Goal: Task Accomplishment & Management: Use online tool/utility

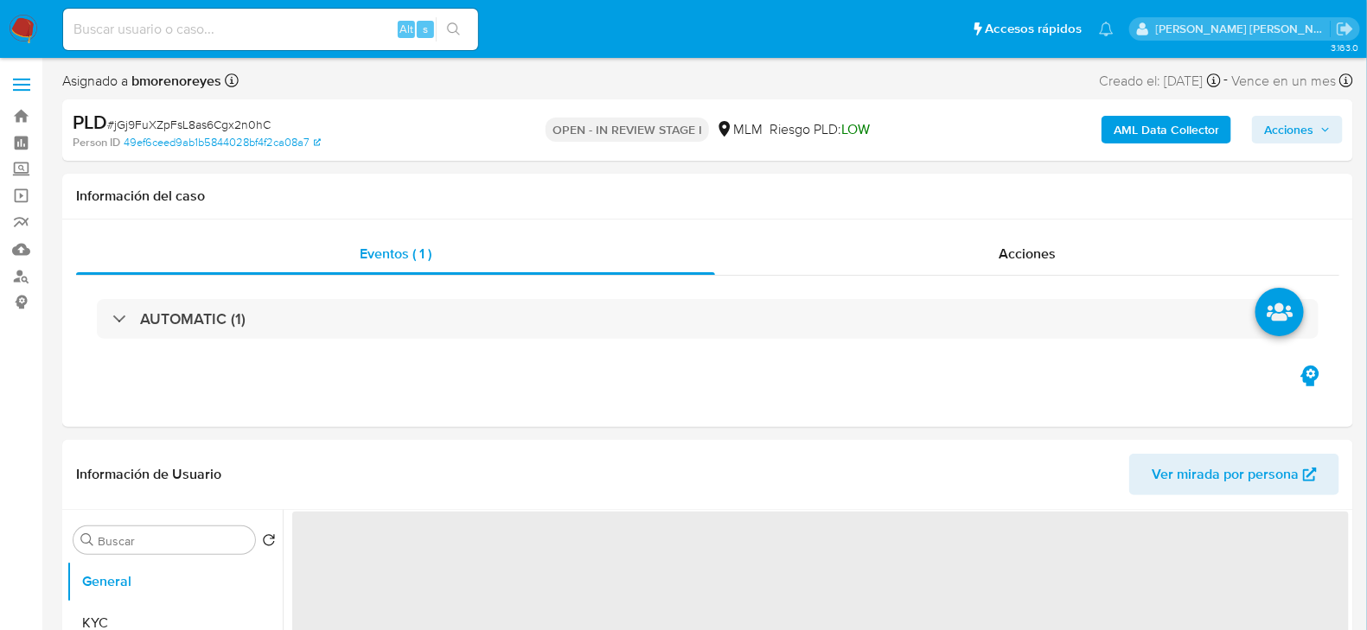
select select "10"
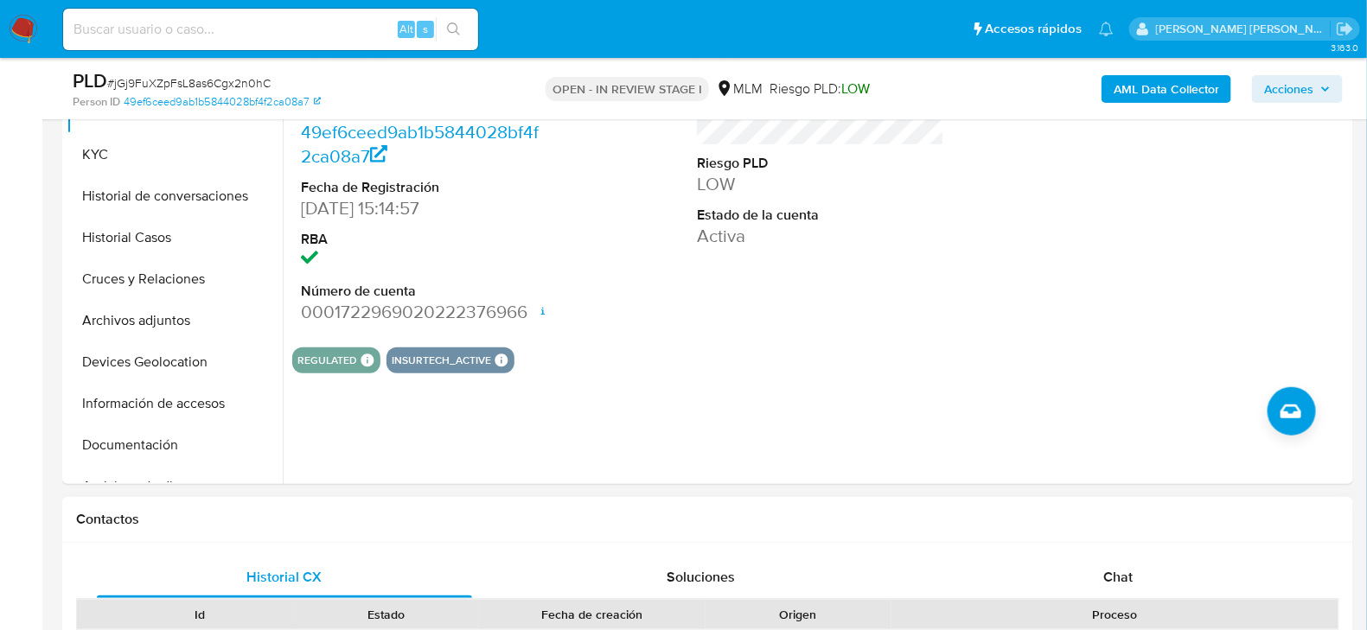
scroll to position [259, 0]
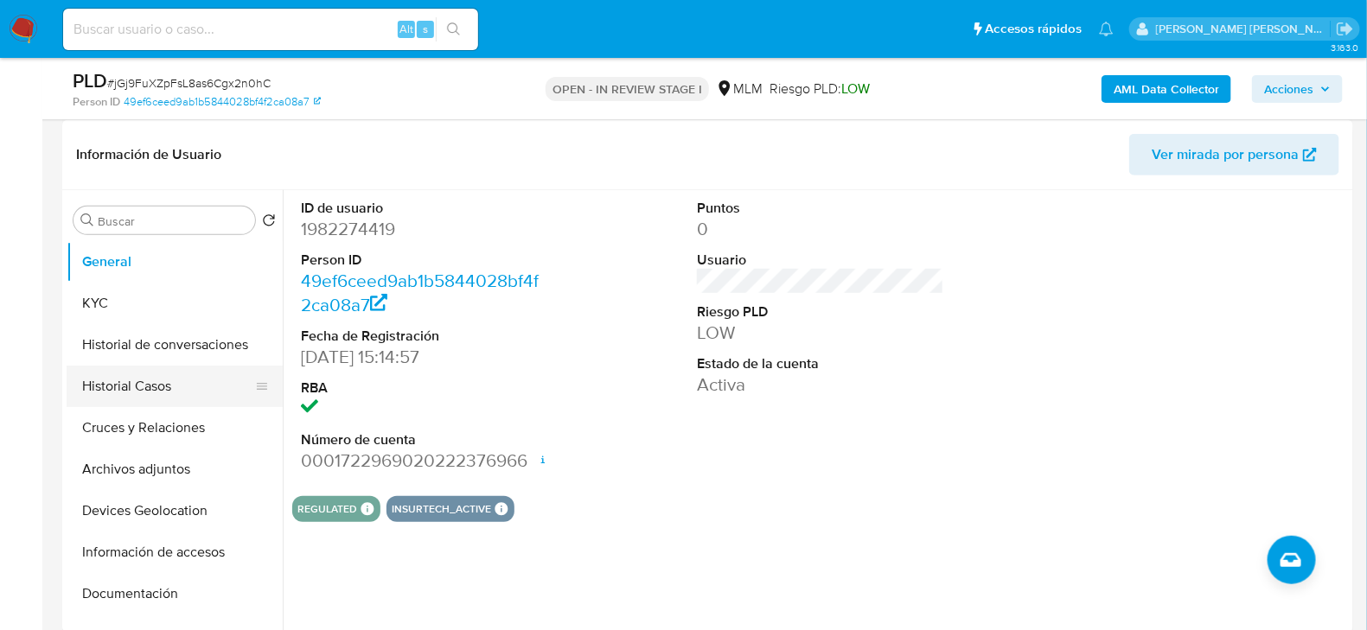
click at [162, 377] on button "Historial Casos" at bounding box center [168, 387] width 202 height 42
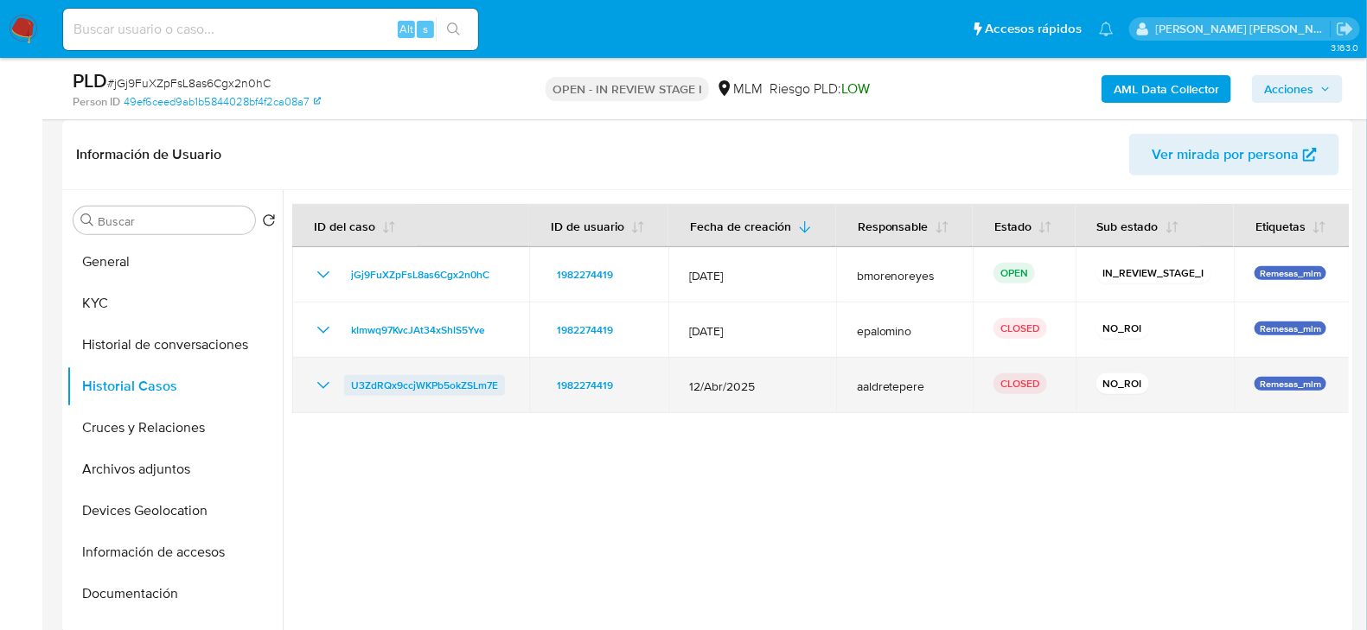
click at [405, 381] on span "U3ZdRQx9ccjWKPb5okZSLm7E" at bounding box center [424, 385] width 147 height 21
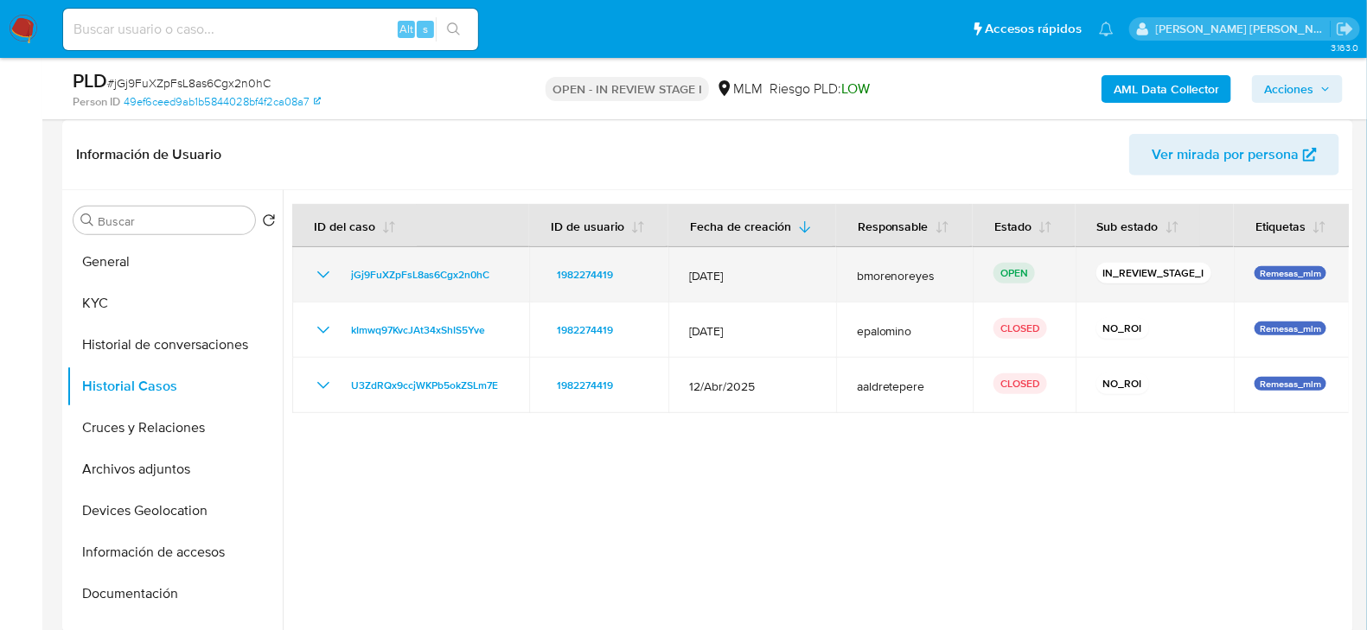
click at [435, 288] on td "jGj9FuXZpFsL8as6Cgx2n0hC" at bounding box center [410, 274] width 237 height 55
click at [444, 271] on span "jGj9FuXZpFsL8as6Cgx2n0hC" at bounding box center [420, 275] width 138 height 21
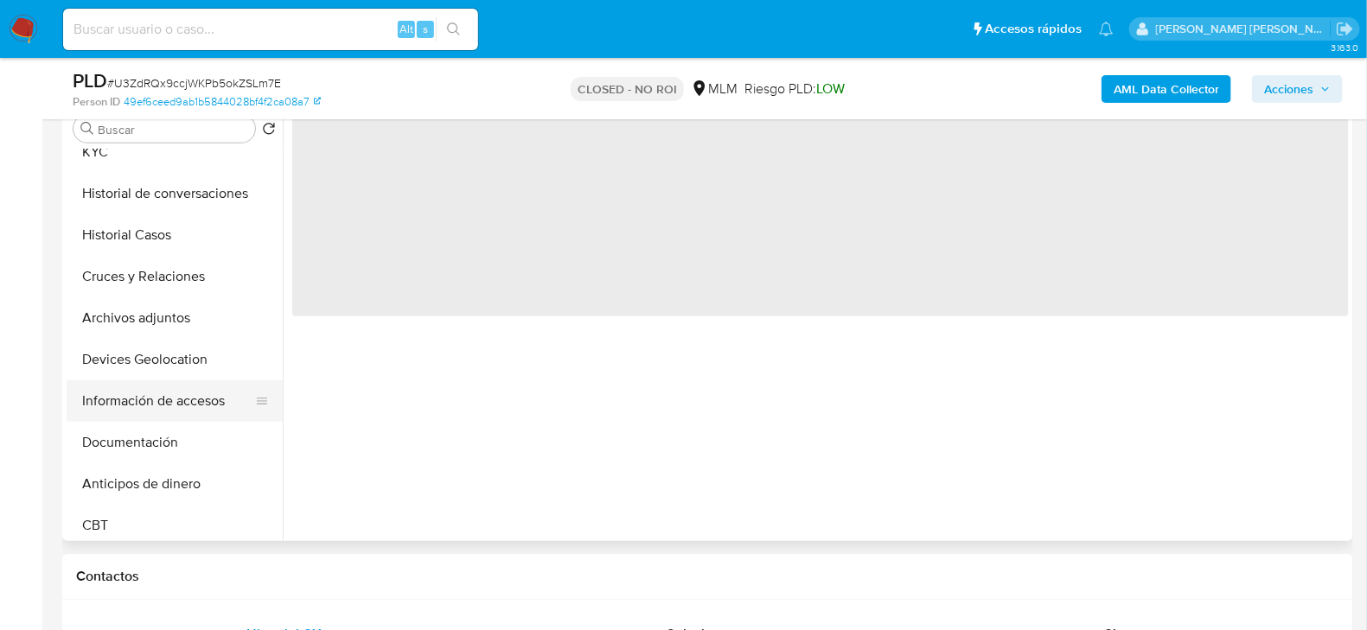
scroll to position [86, 0]
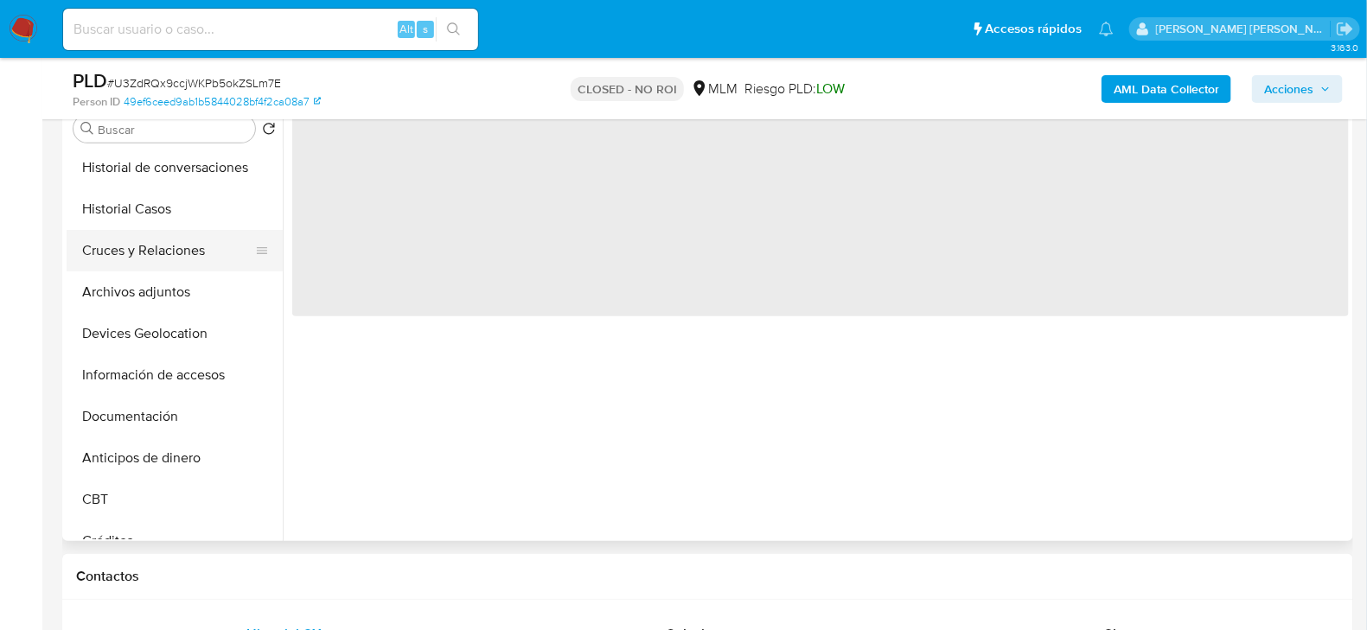
select select "10"
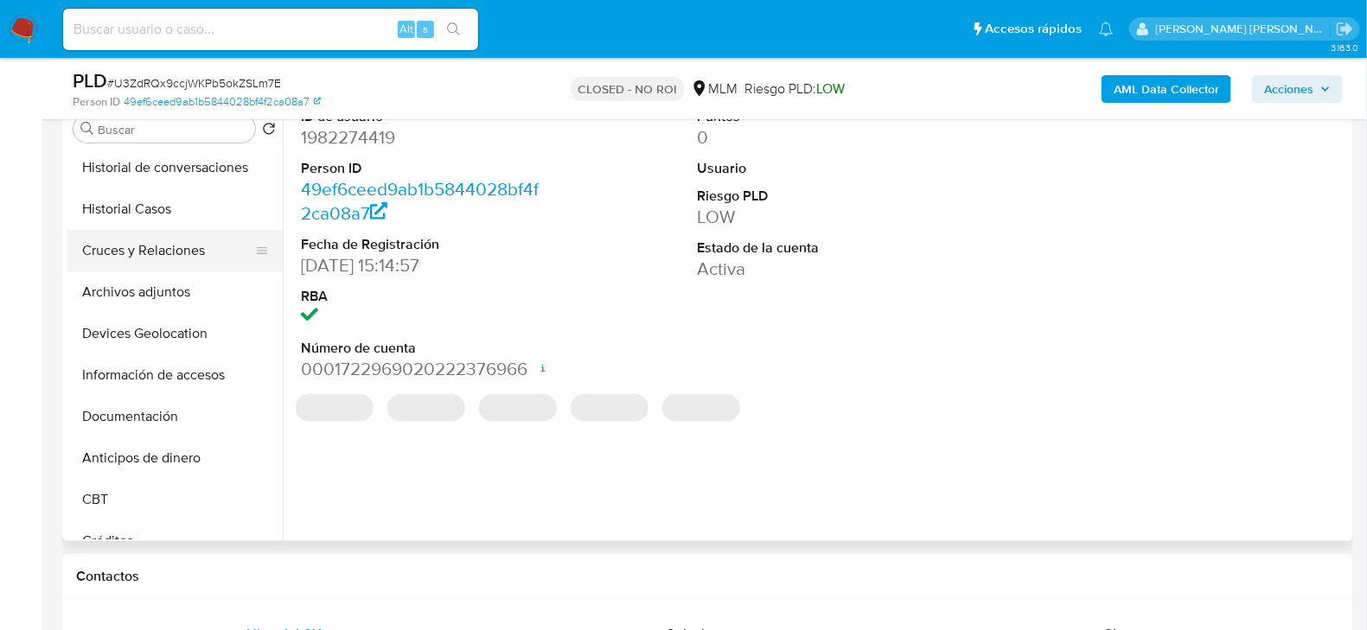
click at [179, 248] on button "Cruces y Relaciones" at bounding box center [168, 251] width 202 height 42
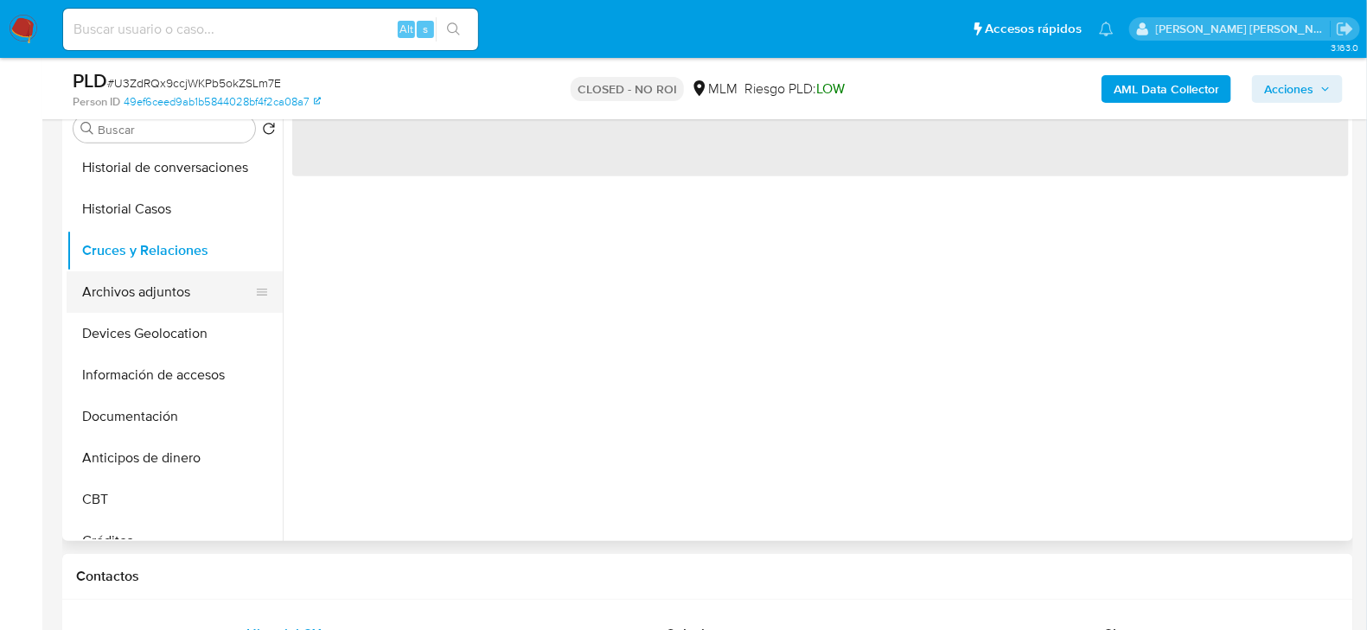
click at [158, 300] on button "Archivos adjuntos" at bounding box center [168, 292] width 202 height 42
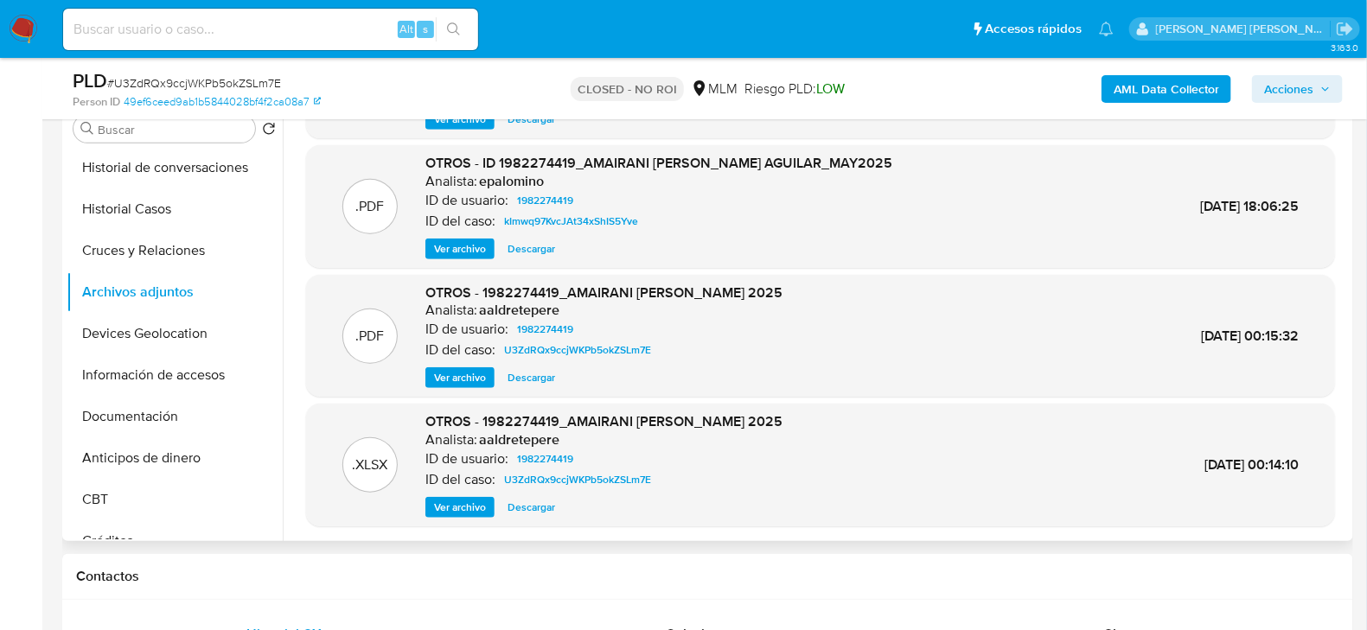
scroll to position [97, 0]
click at [524, 380] on span "Descargar" at bounding box center [532, 376] width 48 height 17
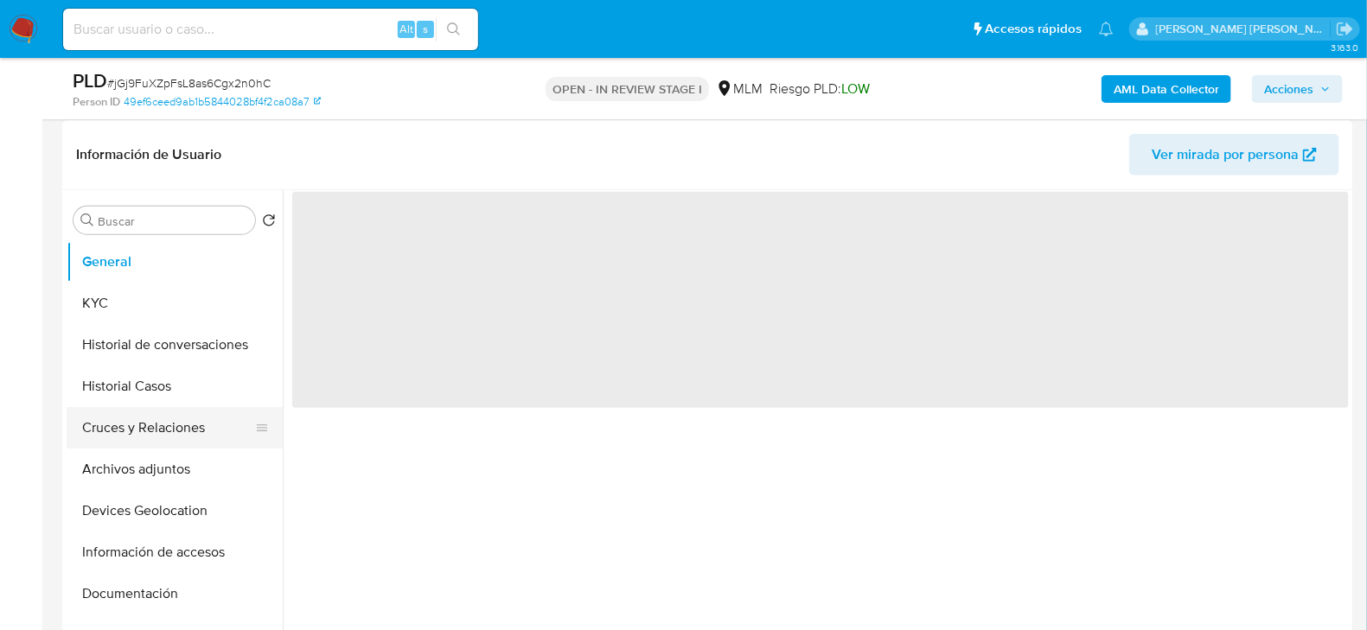
scroll to position [346, 0]
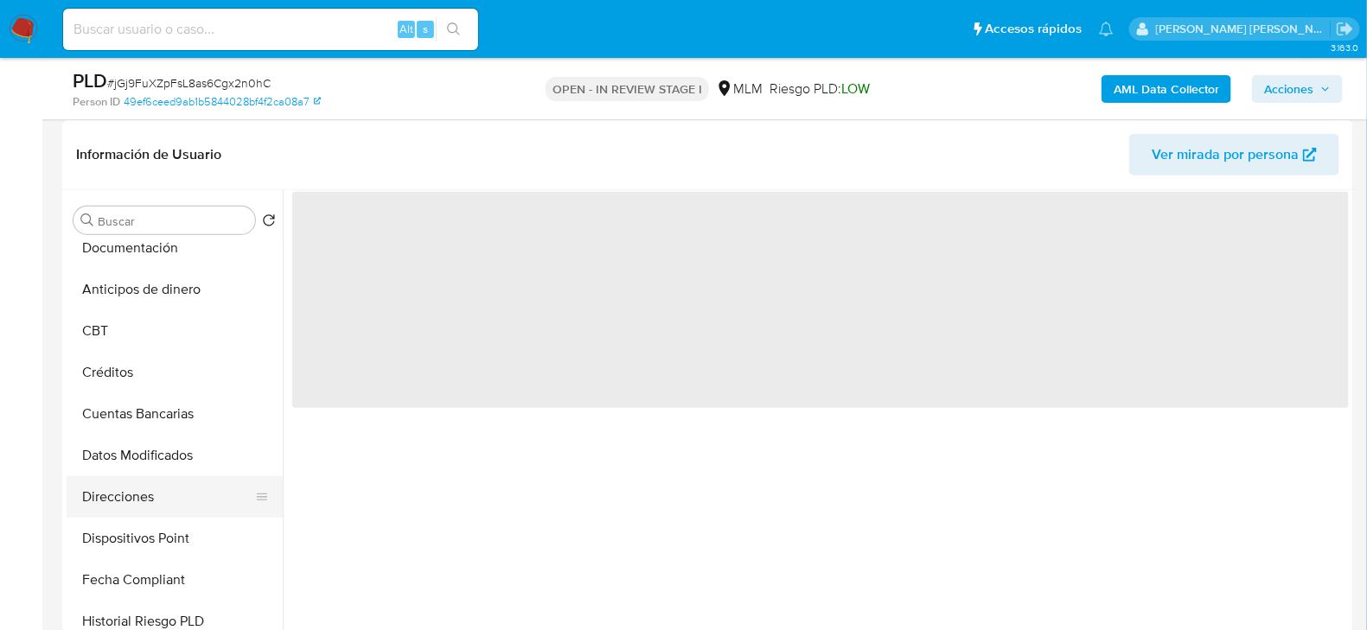
select select "10"
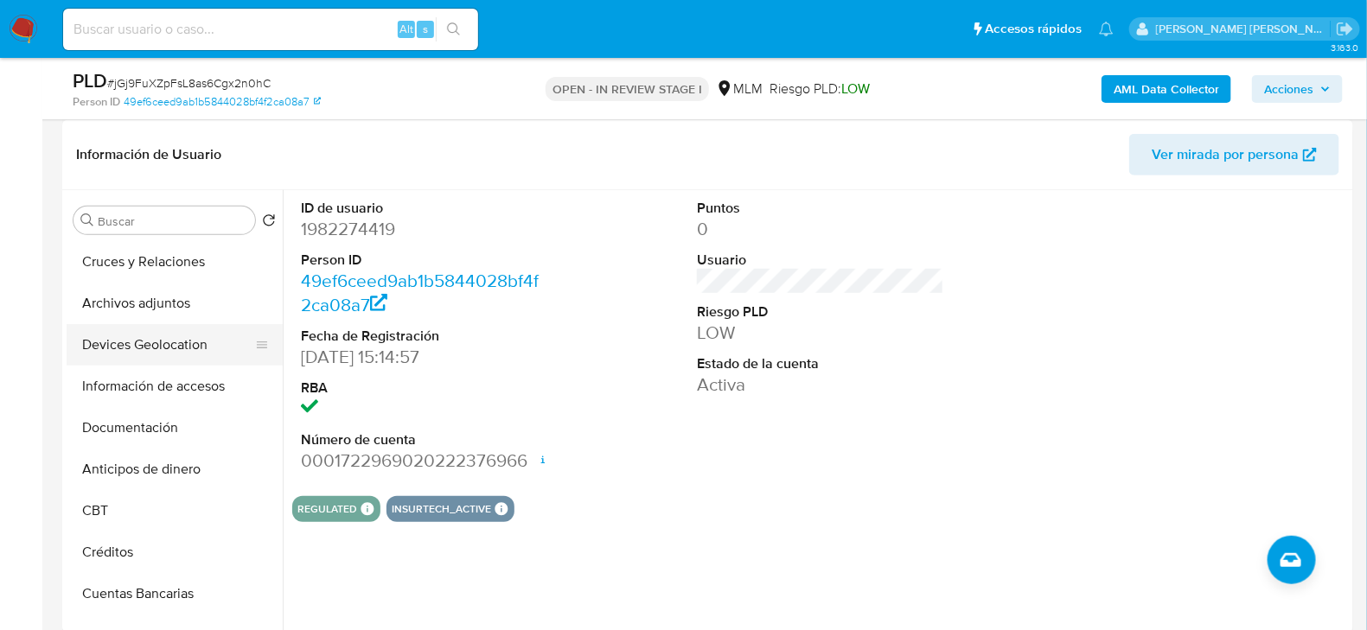
scroll to position [173, 0]
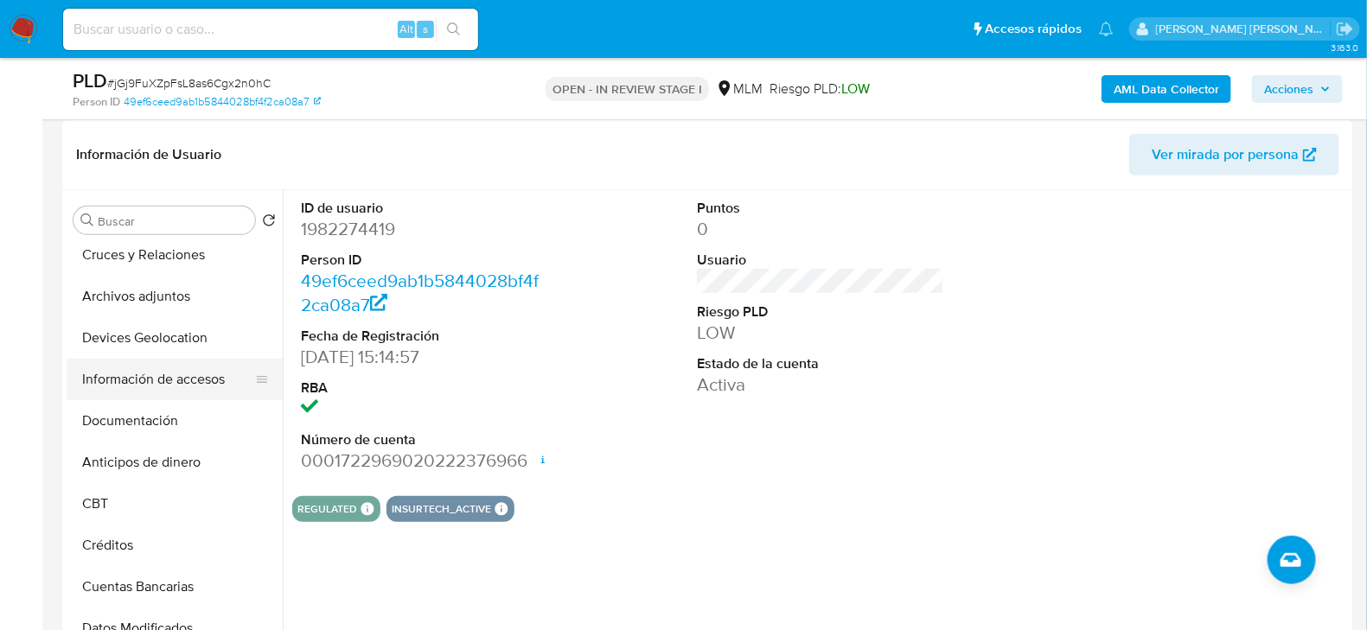
click at [163, 374] on button "Información de accesos" at bounding box center [168, 380] width 202 height 42
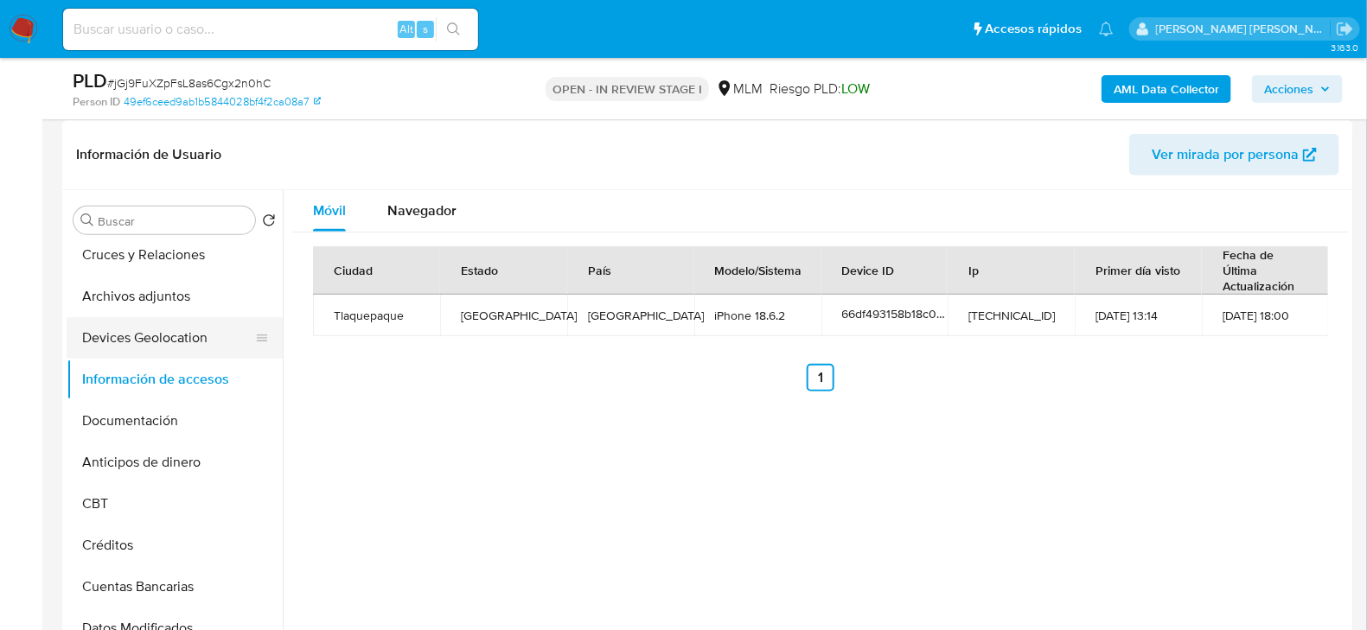
click at [182, 324] on button "Devices Geolocation" at bounding box center [168, 338] width 202 height 42
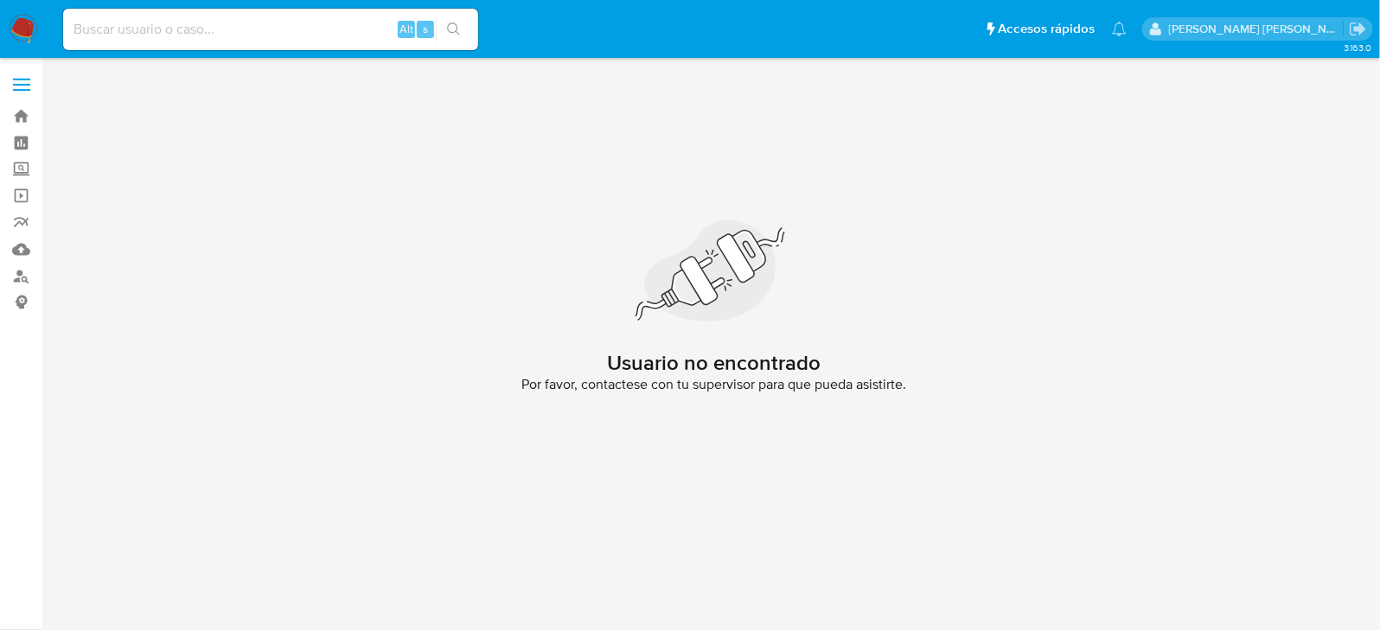
click at [32, 30] on img at bounding box center [23, 29] width 29 height 29
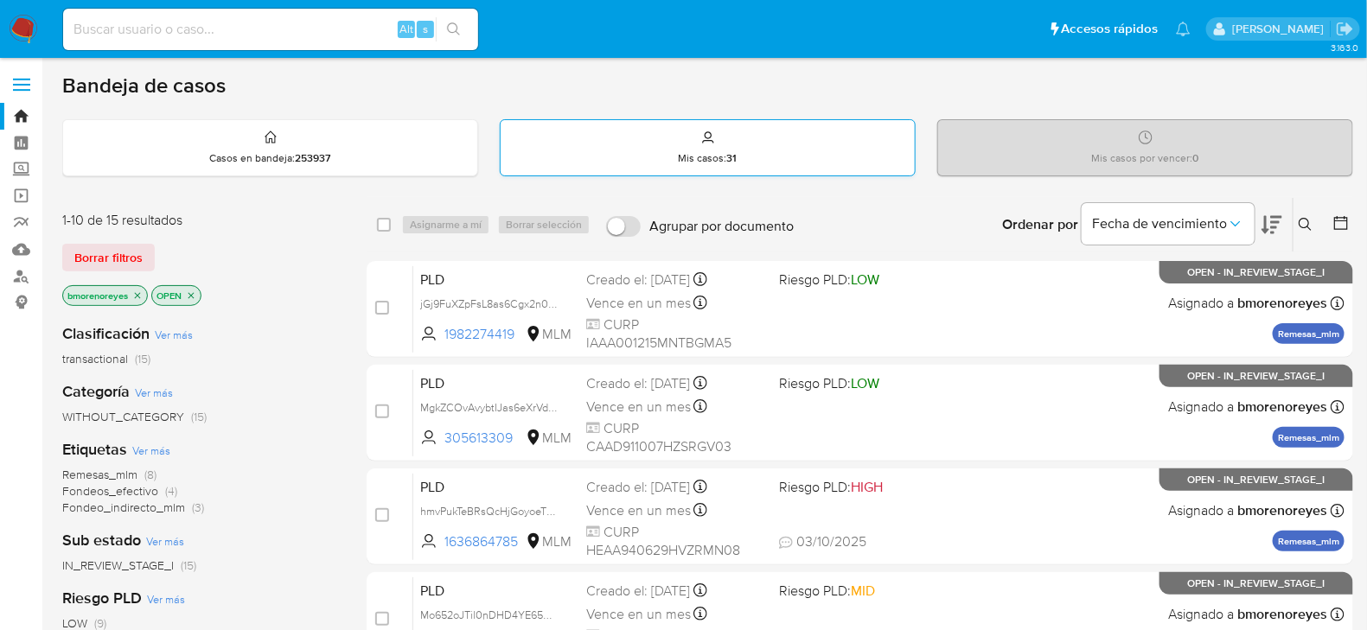
click at [755, 165] on div "Mis casos : 31" at bounding box center [708, 147] width 414 height 55
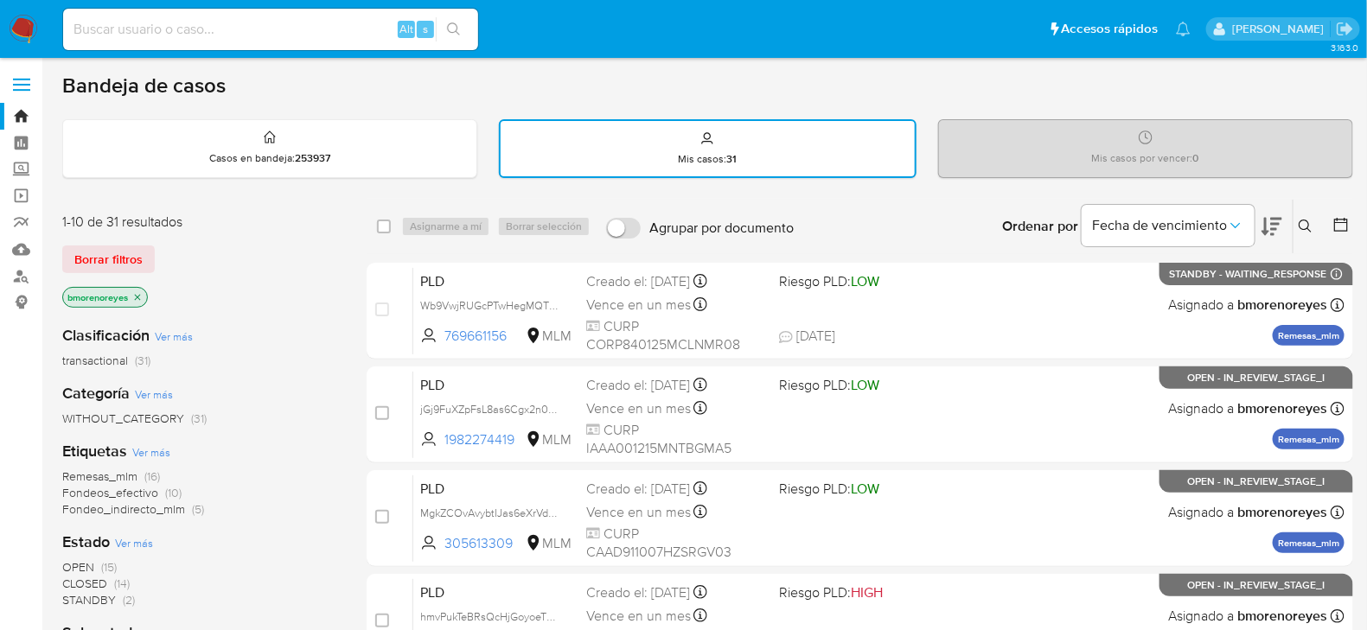
drag, startPoint x: 1307, startPoint y: 231, endPoint x: 884, endPoint y: 340, distance: 436.6
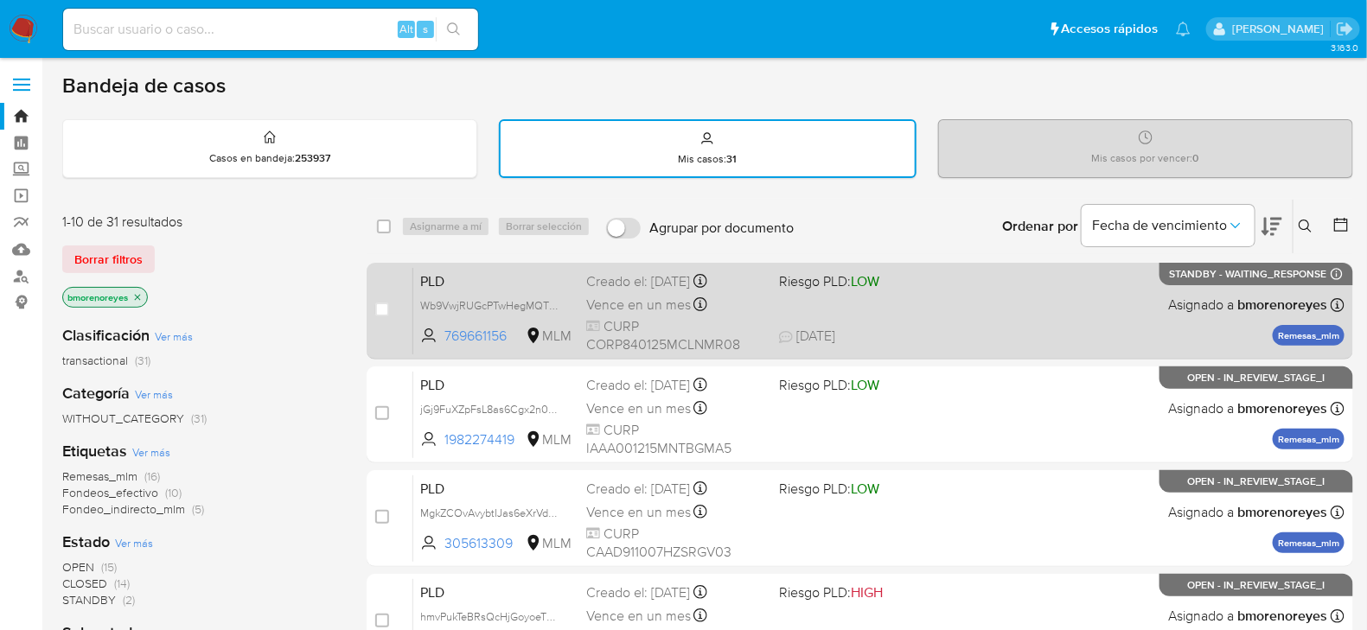
click at [1305, 231] on icon at bounding box center [1306, 227] width 14 height 14
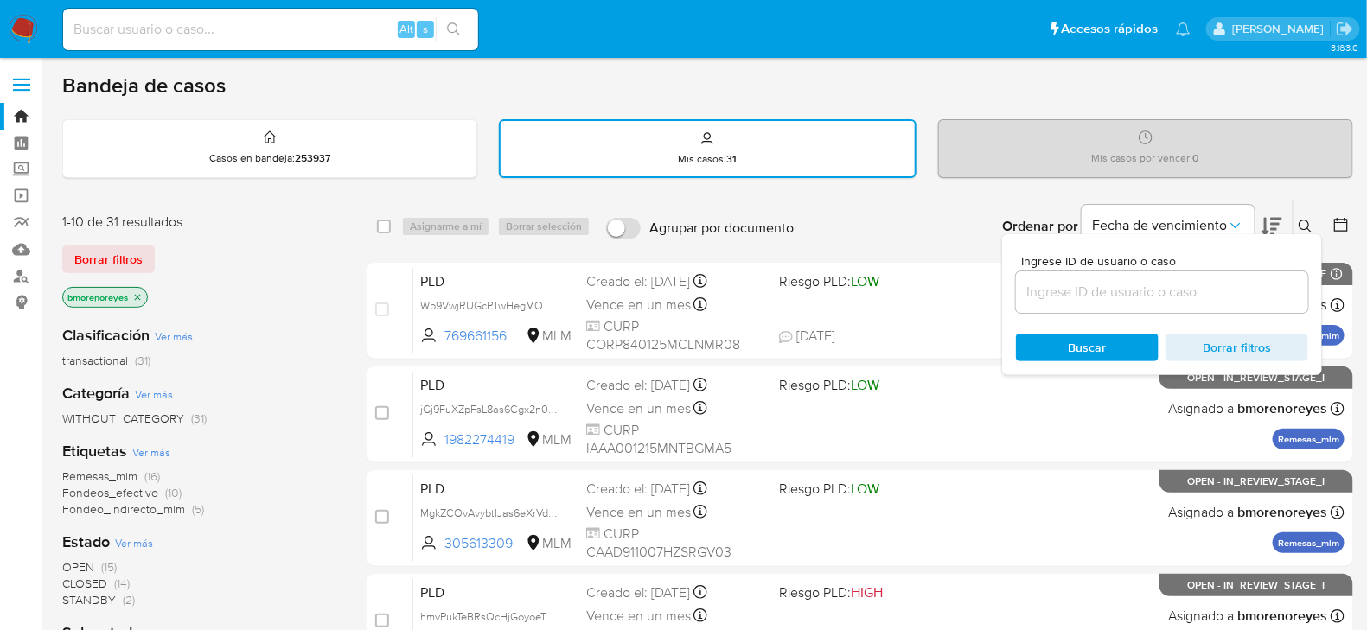
click at [1097, 302] on input at bounding box center [1162, 292] width 292 height 22
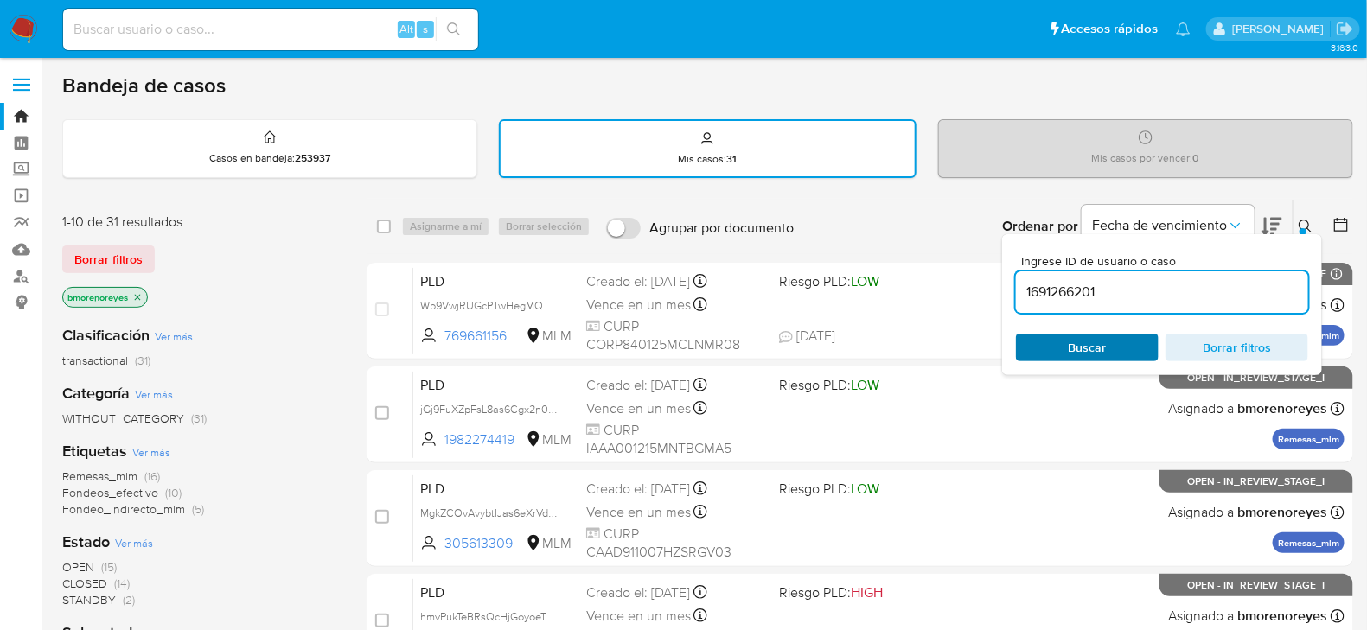
type input "1691266201"
click at [1085, 343] on span "Buscar" at bounding box center [1088, 348] width 38 height 28
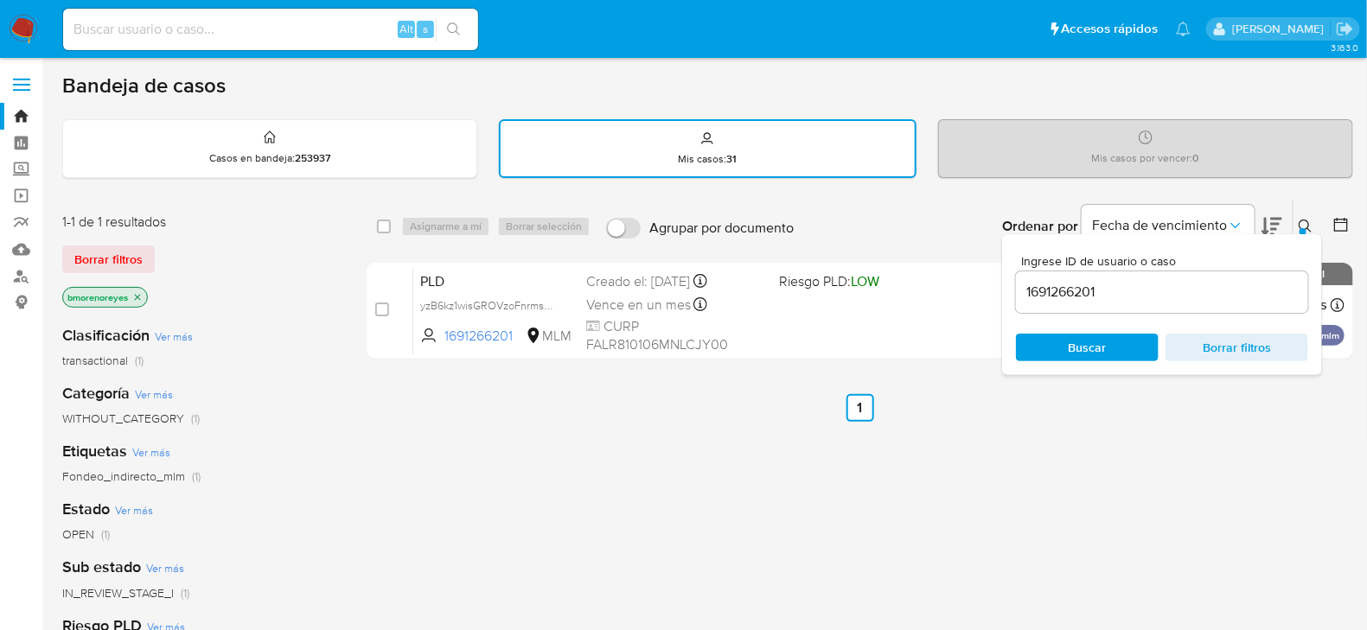
click at [680, 397] on ul "Anterior 1 Siguiente" at bounding box center [860, 408] width 986 height 28
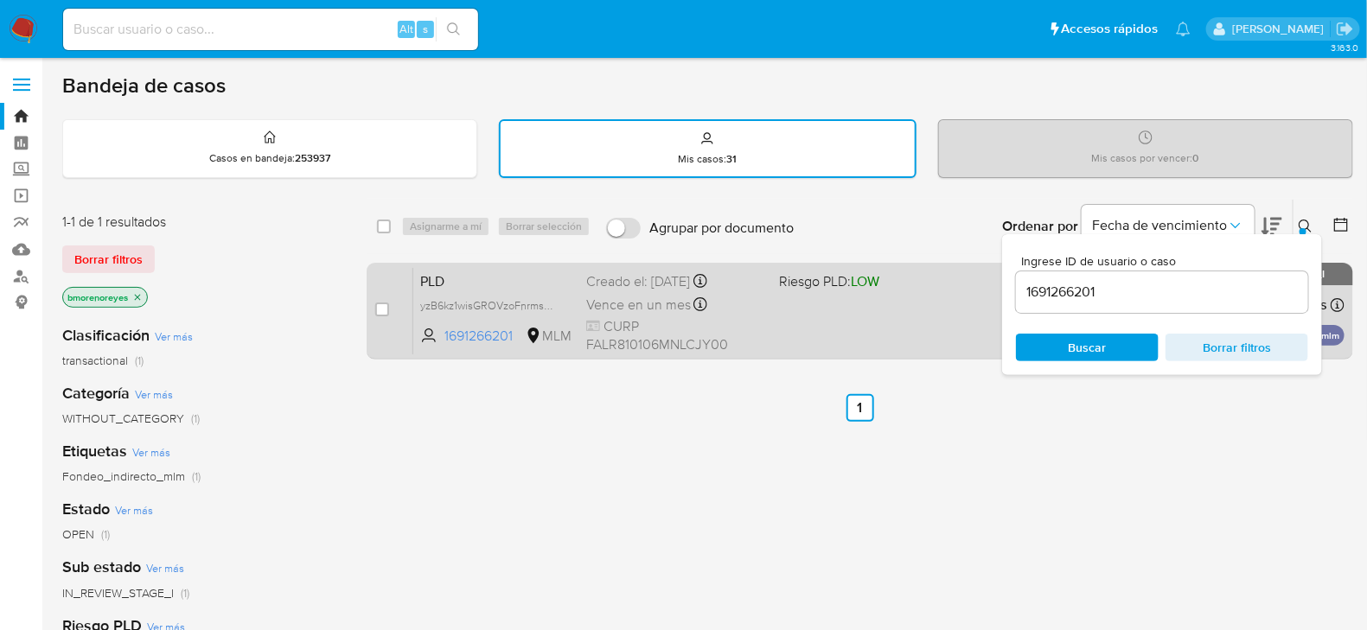
click at [781, 335] on div "PLD yzB6kz1wisGROVzoFnrmsF2N 1691266201 MLM Riesgo PLD: LOW Creado el: 12/09/20…" at bounding box center [878, 310] width 931 height 87
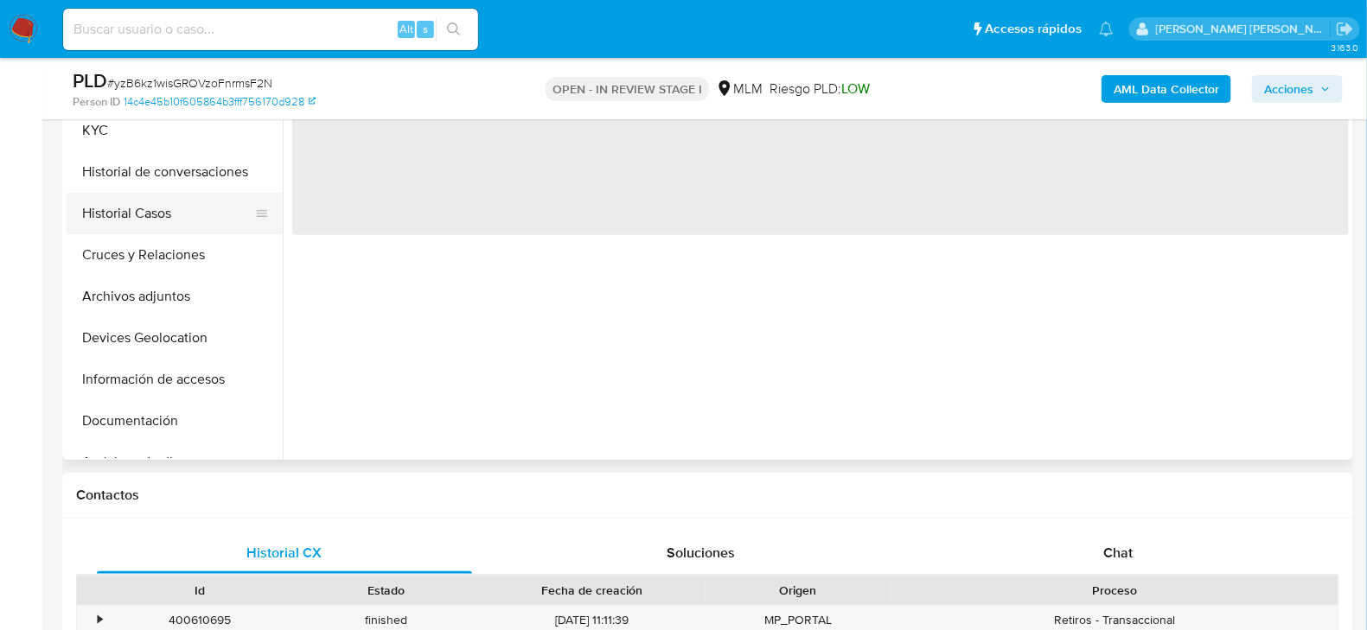
select select "10"
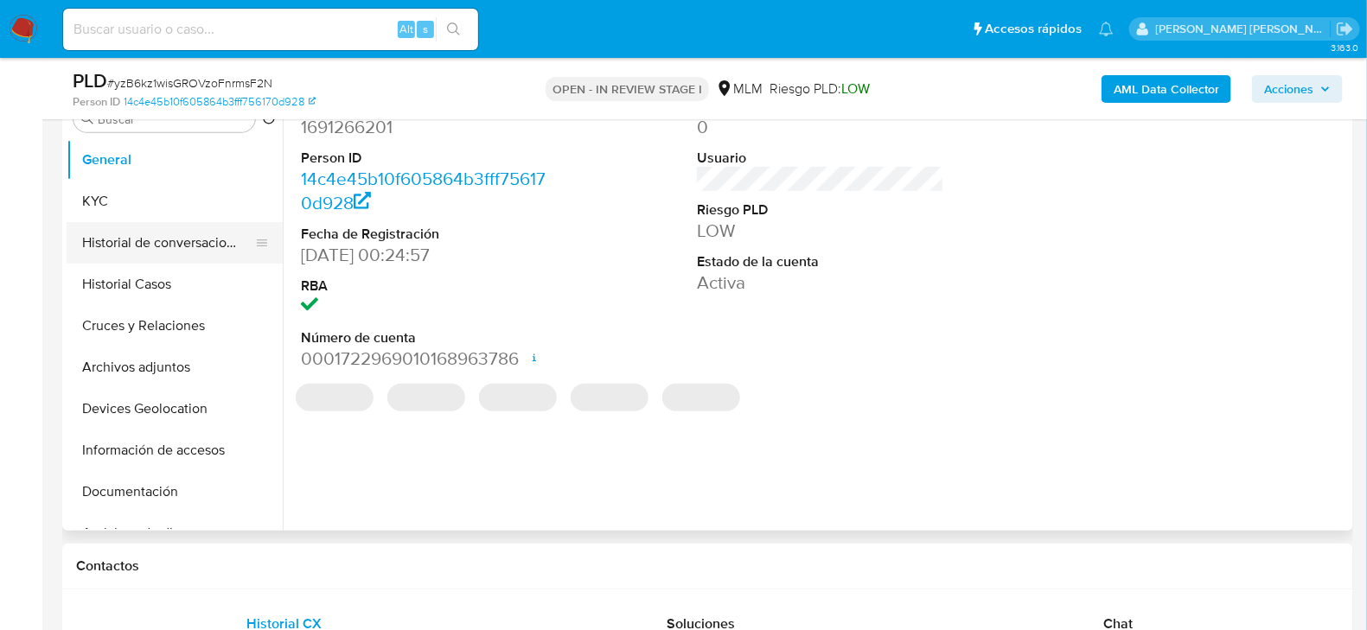
scroll to position [346, 0]
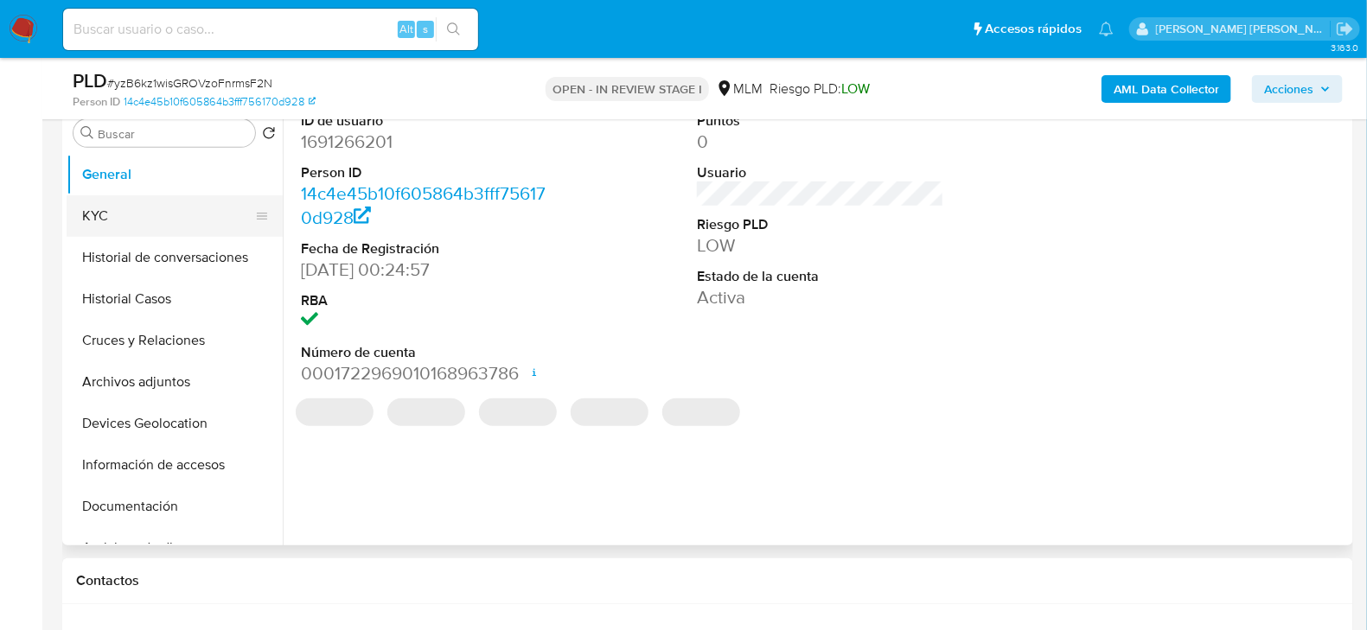
click at [164, 207] on button "KYC" at bounding box center [168, 216] width 202 height 42
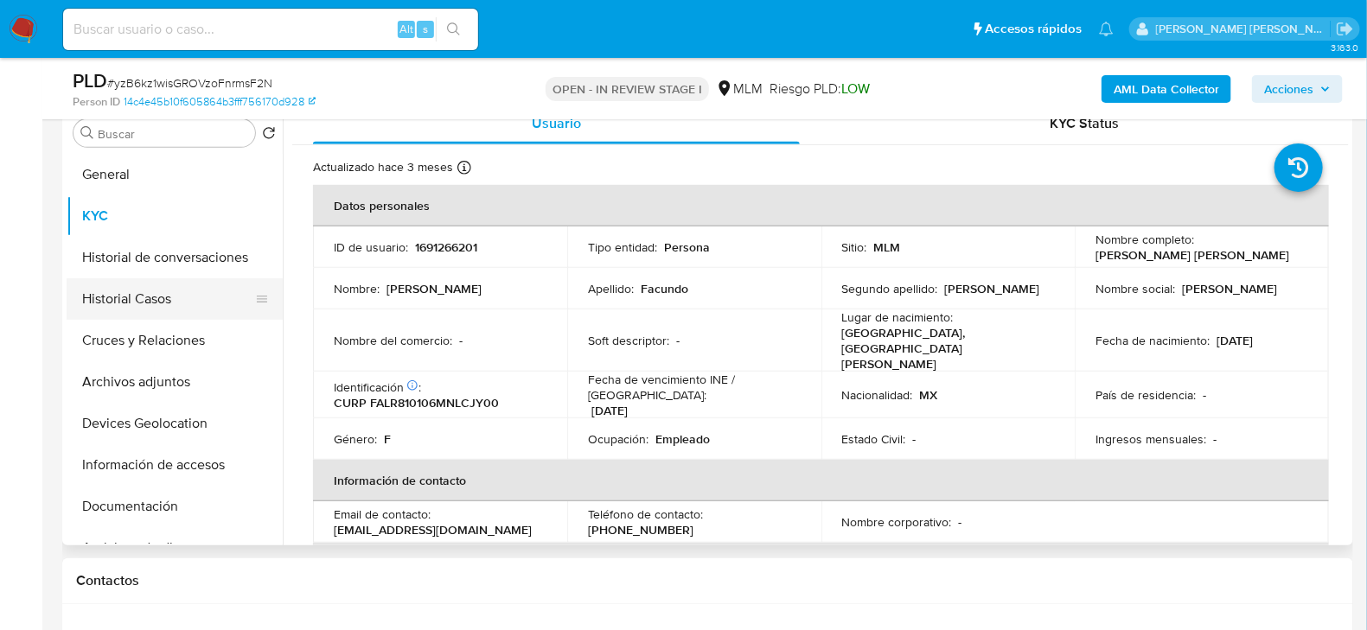
click at [168, 311] on button "Historial Casos" at bounding box center [168, 299] width 202 height 42
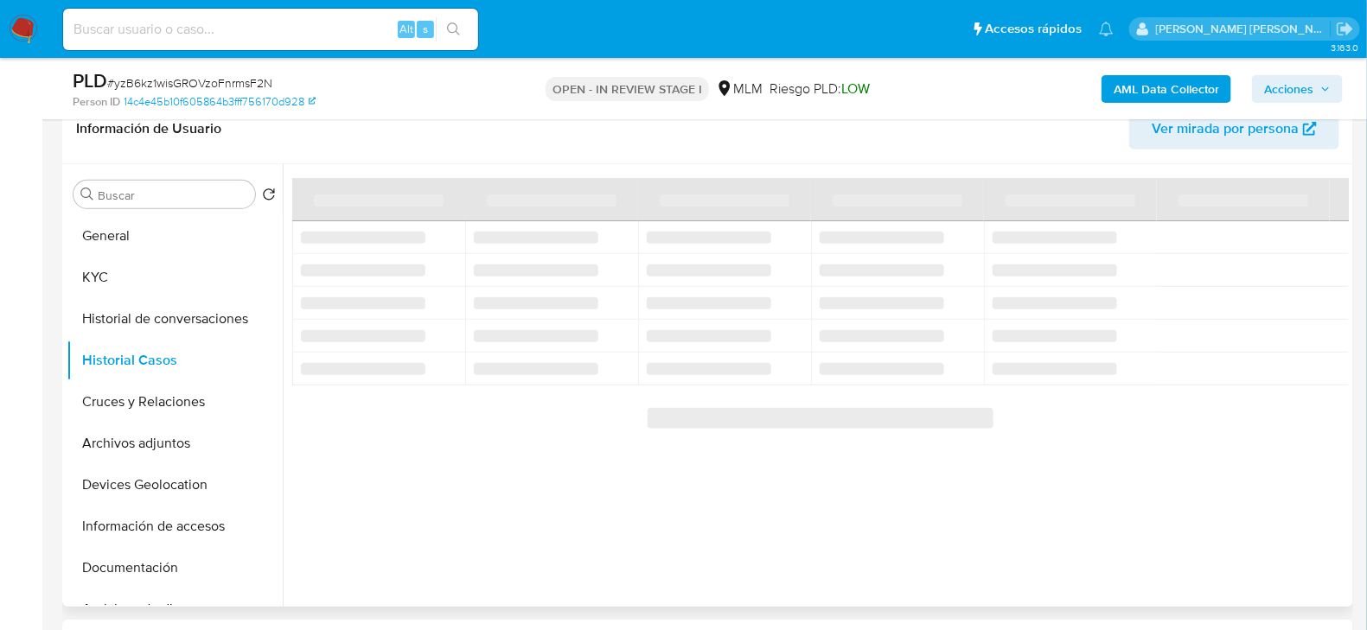
scroll to position [259, 0]
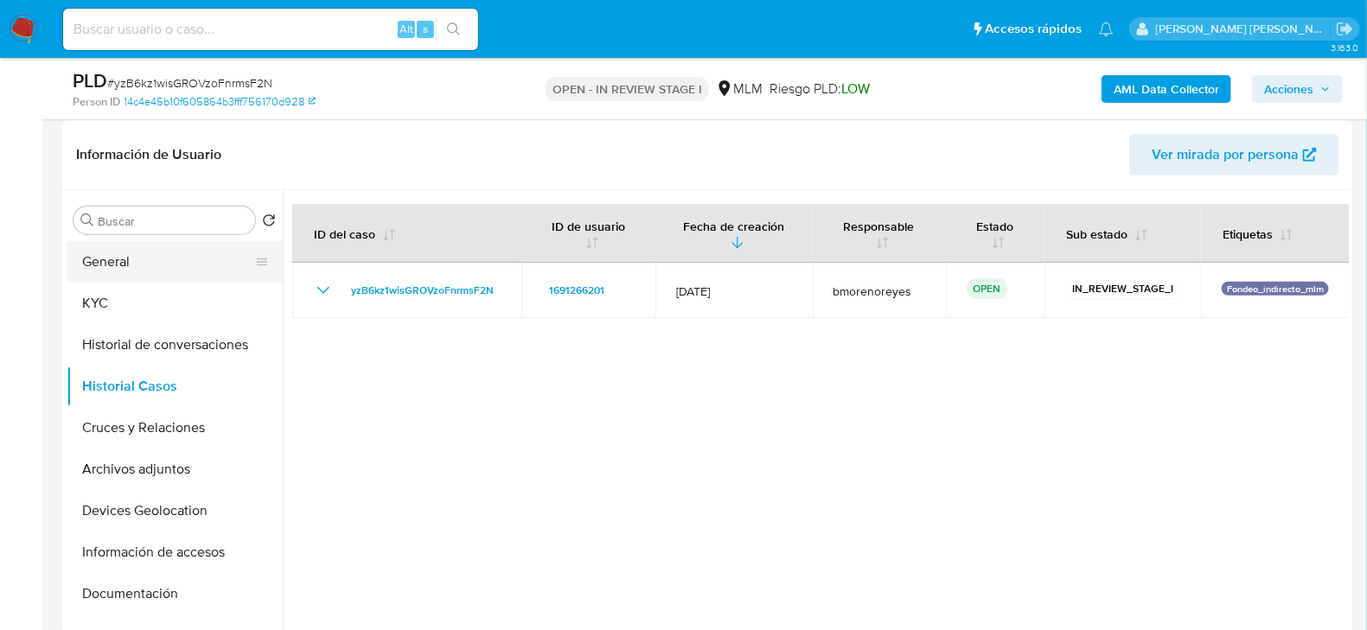
click at [119, 271] on button "General" at bounding box center [168, 262] width 202 height 42
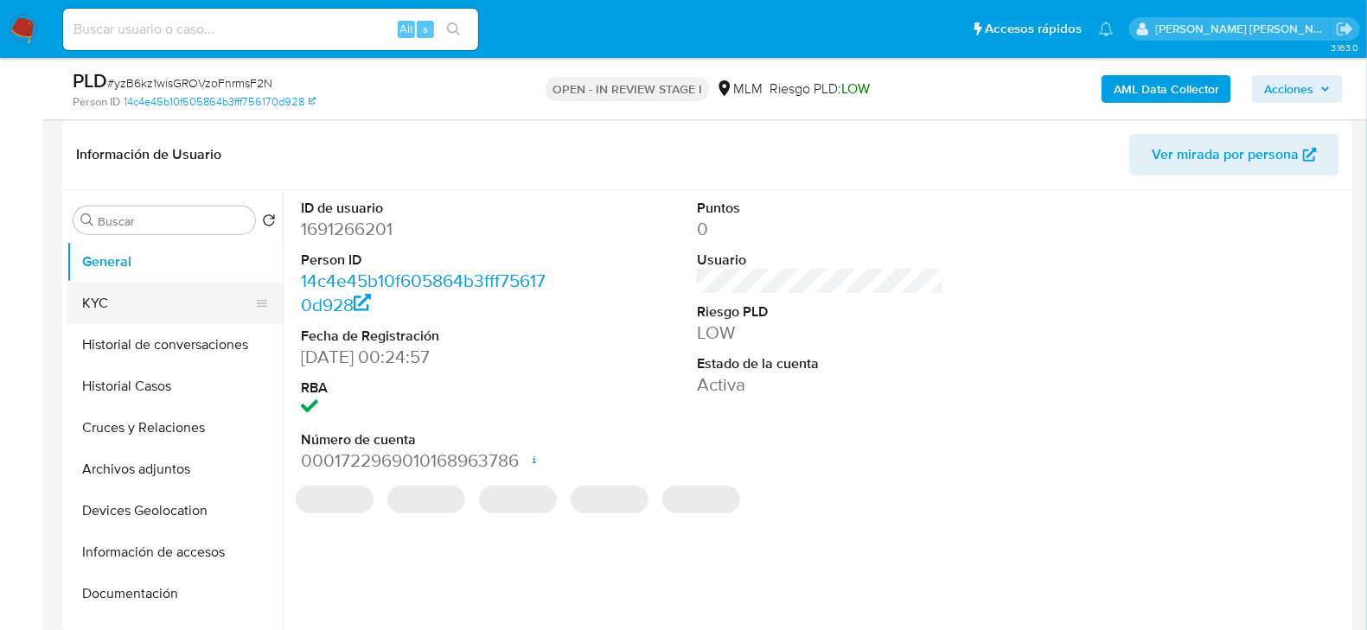
click at [105, 311] on button "KYC" at bounding box center [168, 304] width 202 height 42
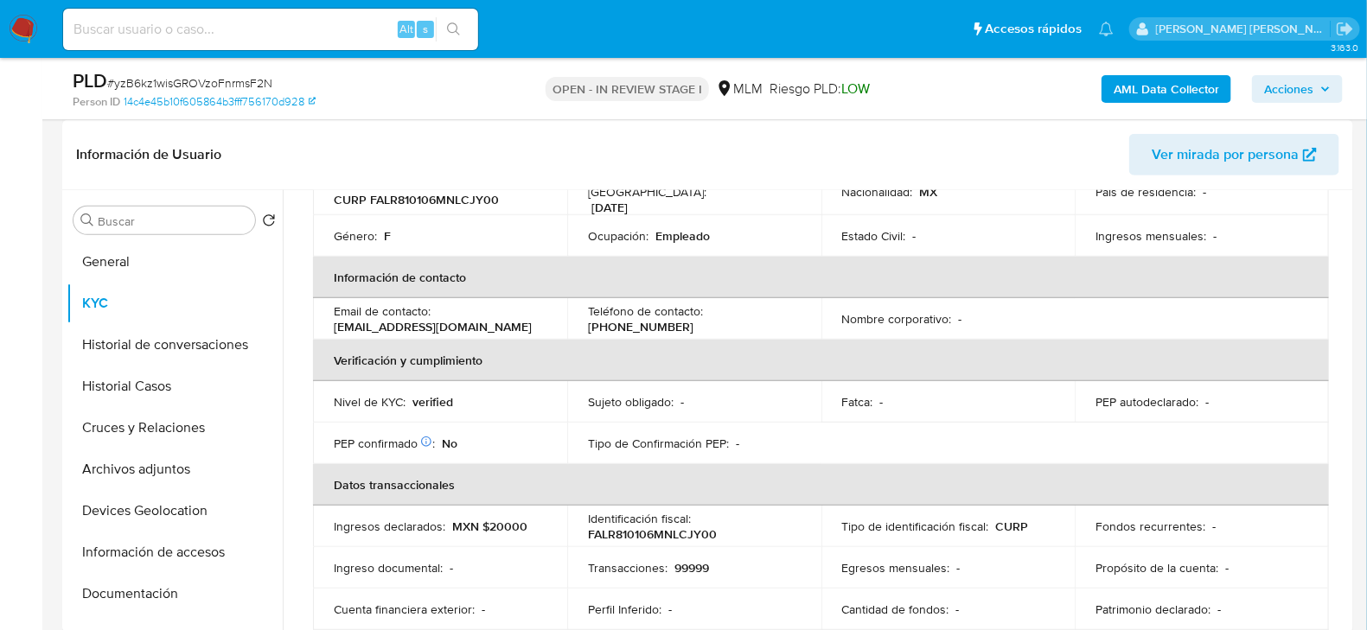
scroll to position [118, 0]
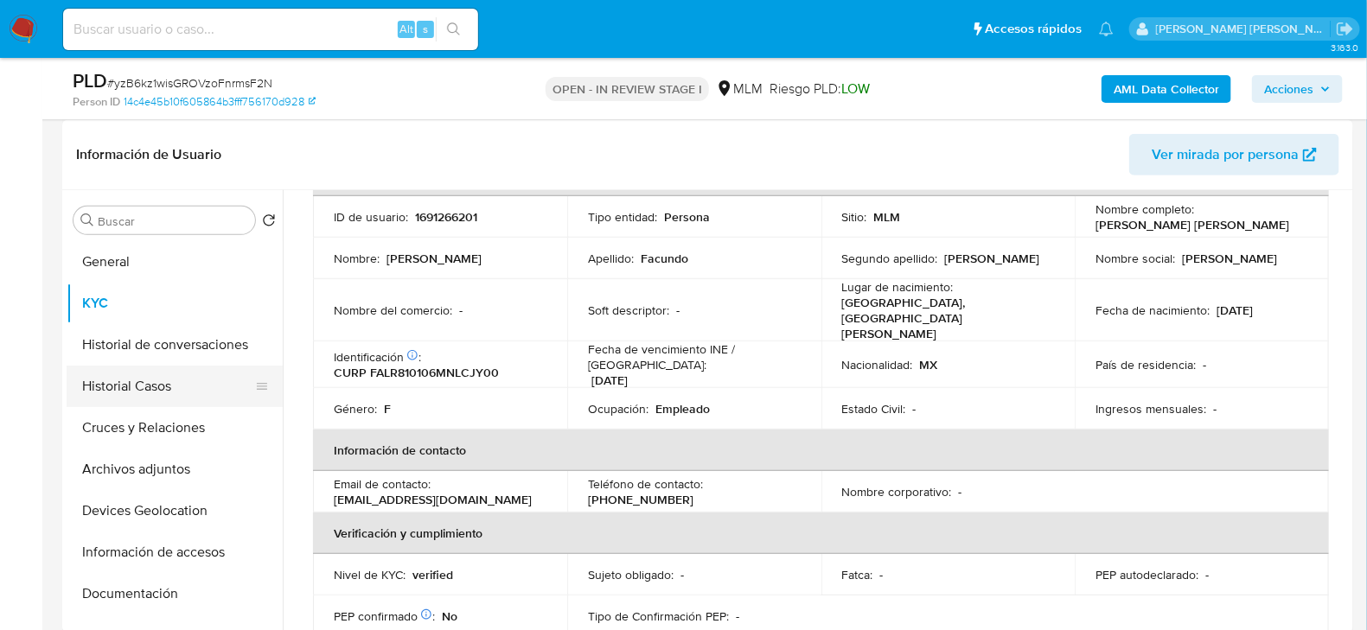
click at [127, 381] on button "Historial Casos" at bounding box center [168, 387] width 202 height 42
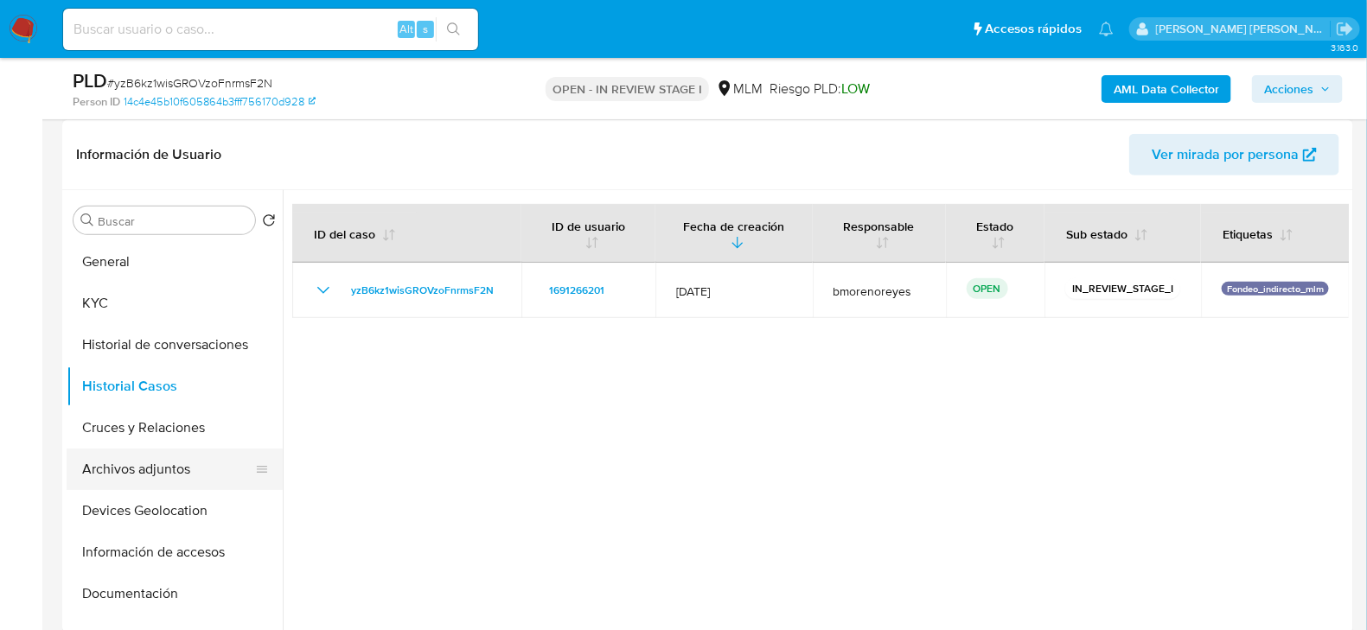
click at [171, 469] on button "Archivos adjuntos" at bounding box center [168, 470] width 202 height 42
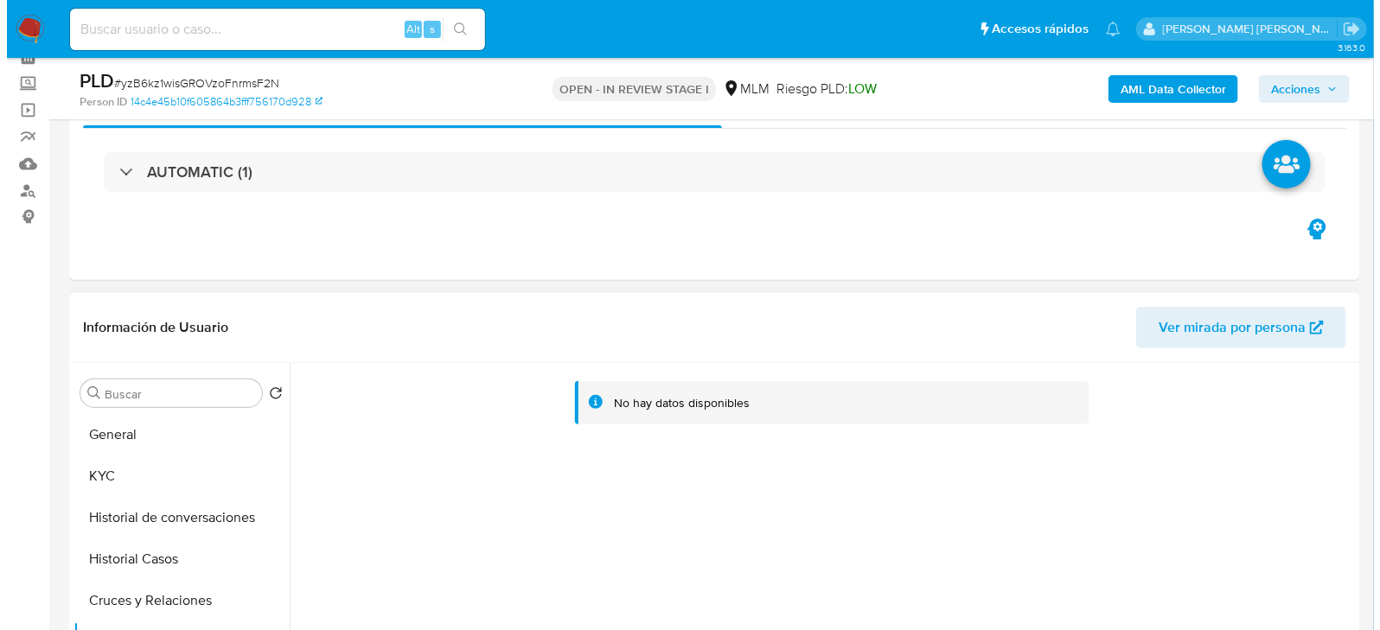
scroll to position [259, 0]
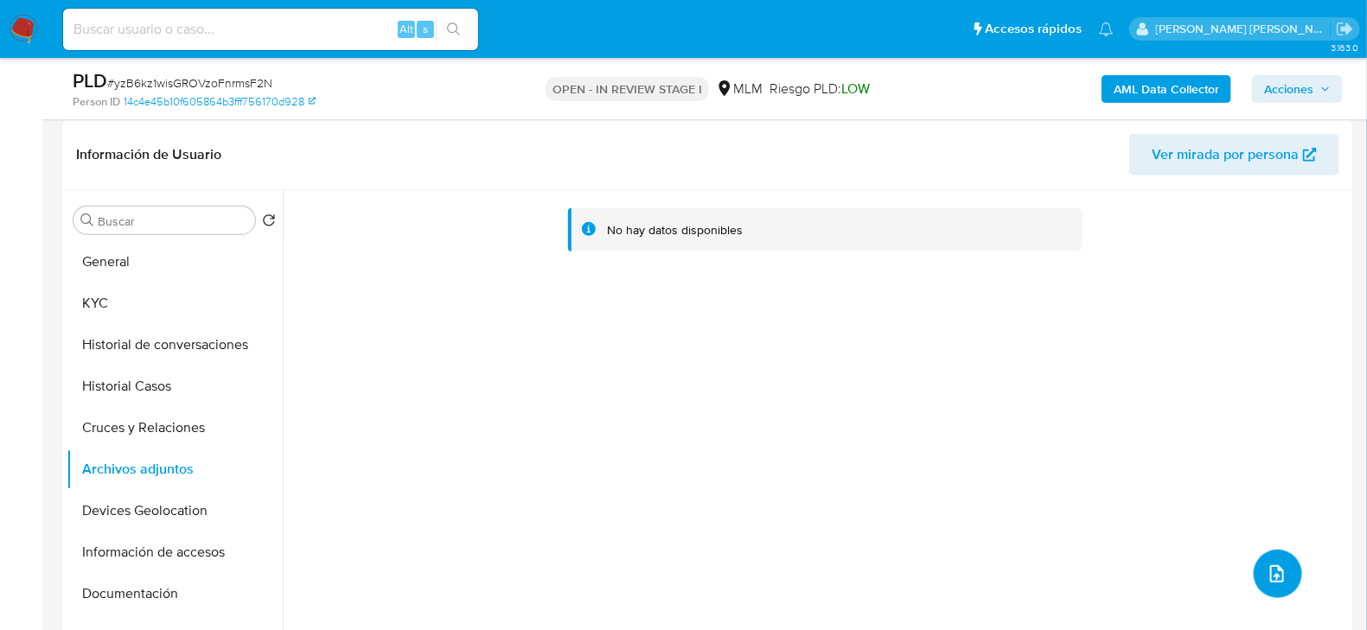
click at [1267, 583] on icon "upload-file" at bounding box center [1277, 574] width 21 height 21
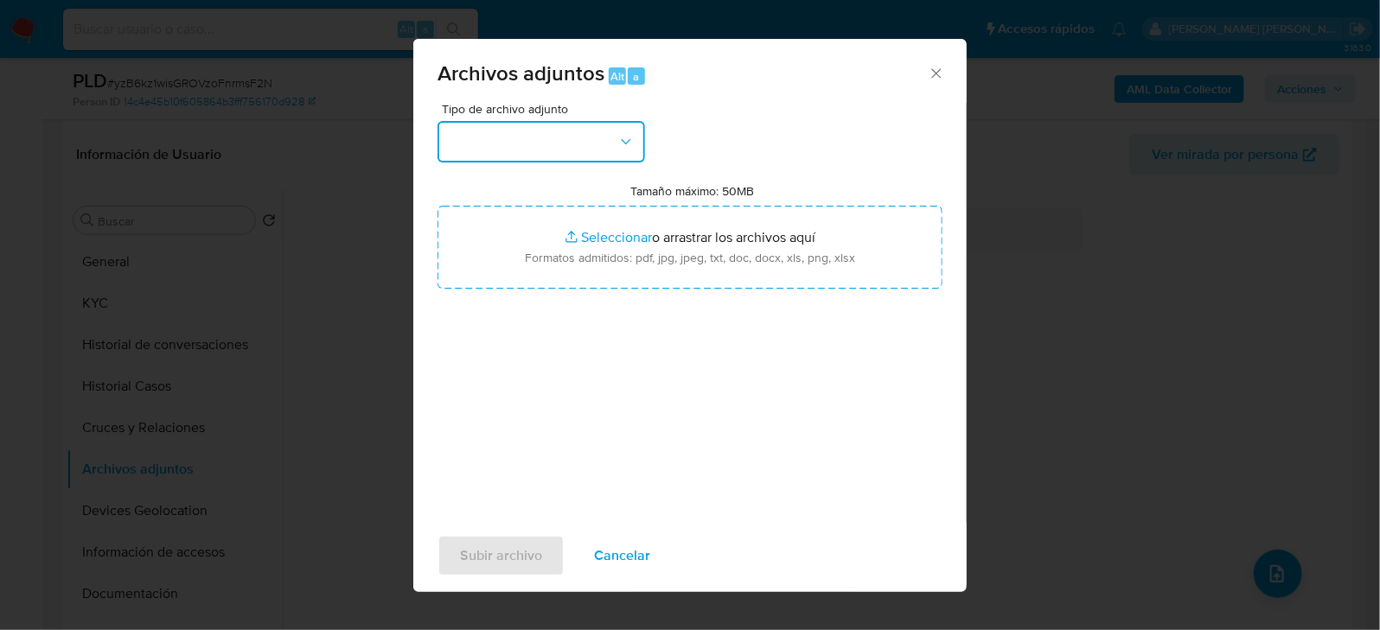
click at [527, 138] on button "button" at bounding box center [541, 142] width 208 height 42
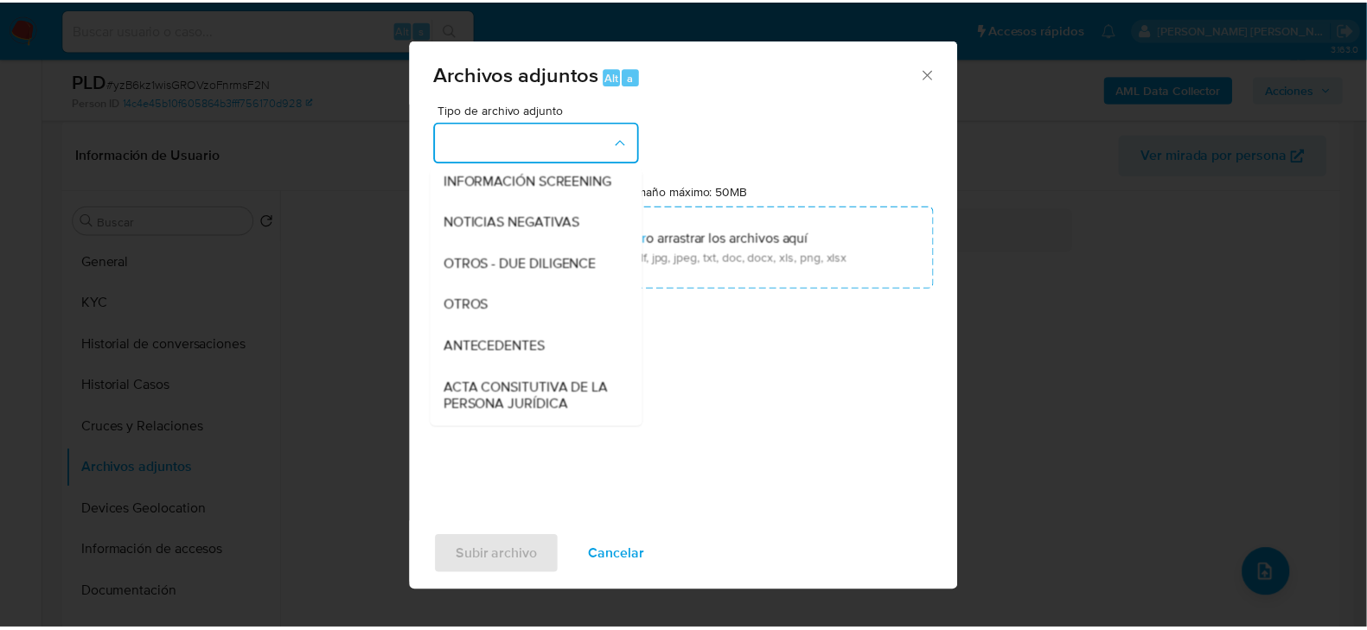
scroll to position [149, 0]
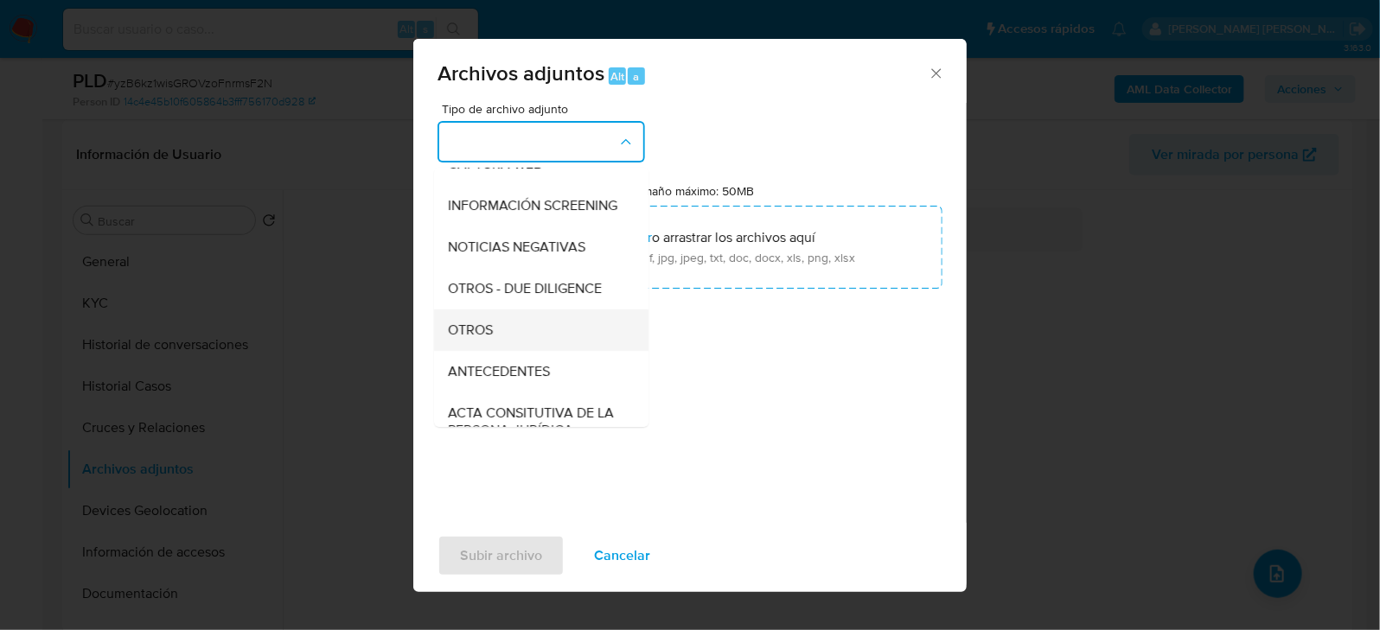
click at [498, 337] on div "OTROS" at bounding box center [536, 331] width 176 height 42
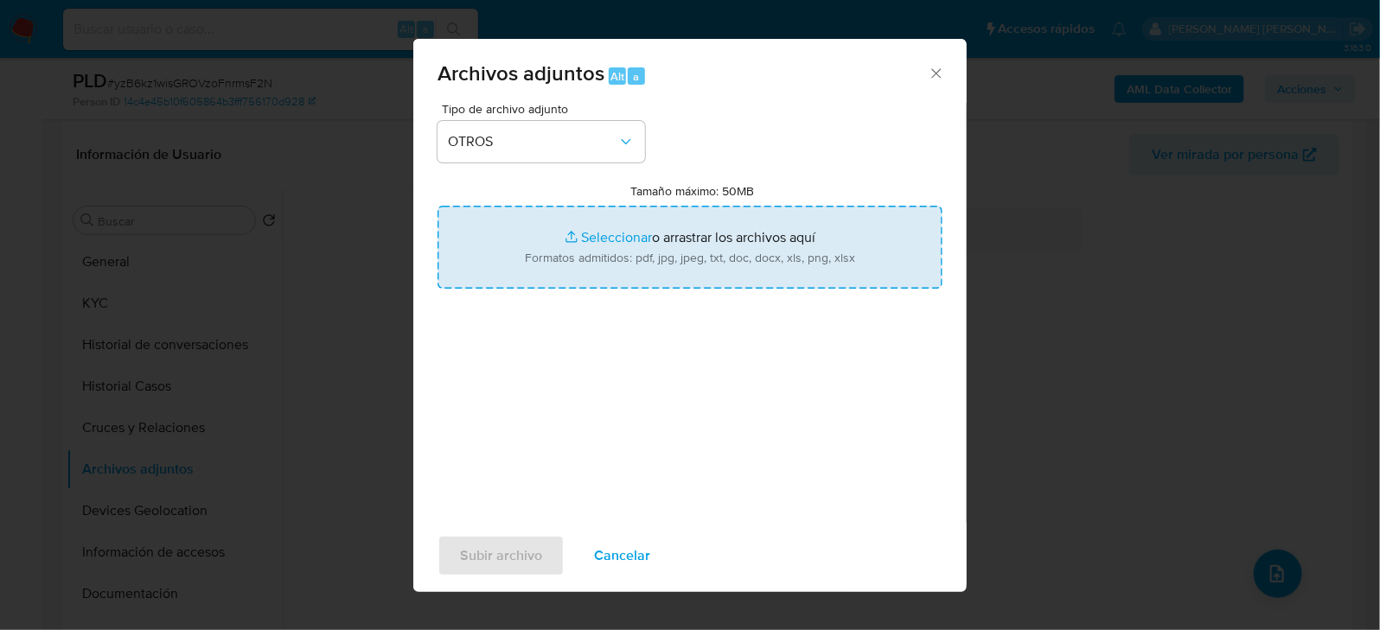
click at [648, 246] on input "Tamaño máximo: 50MB Seleccionar archivos" at bounding box center [689, 247] width 505 height 83
type input "C:\fakepath\1691266201_REYNA MARIA FACUNDO LEIJA_SEP2025.pdf"
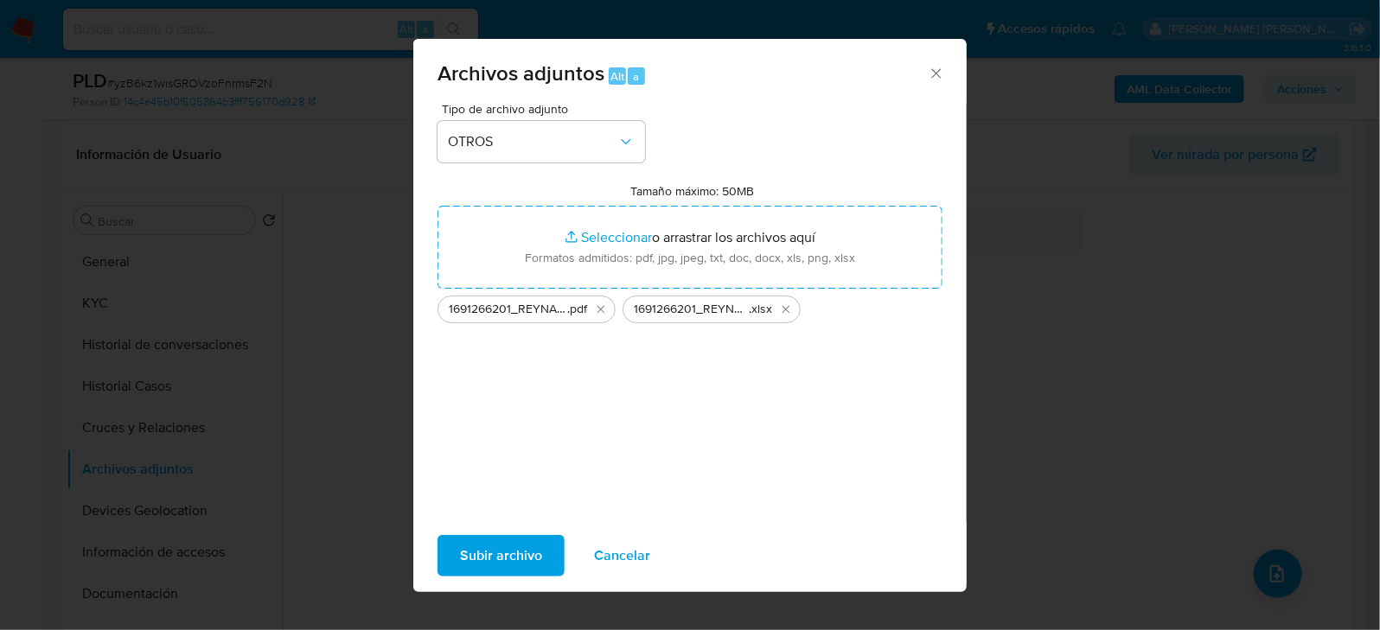
click at [523, 561] on span "Subir archivo" at bounding box center [501, 556] width 82 height 38
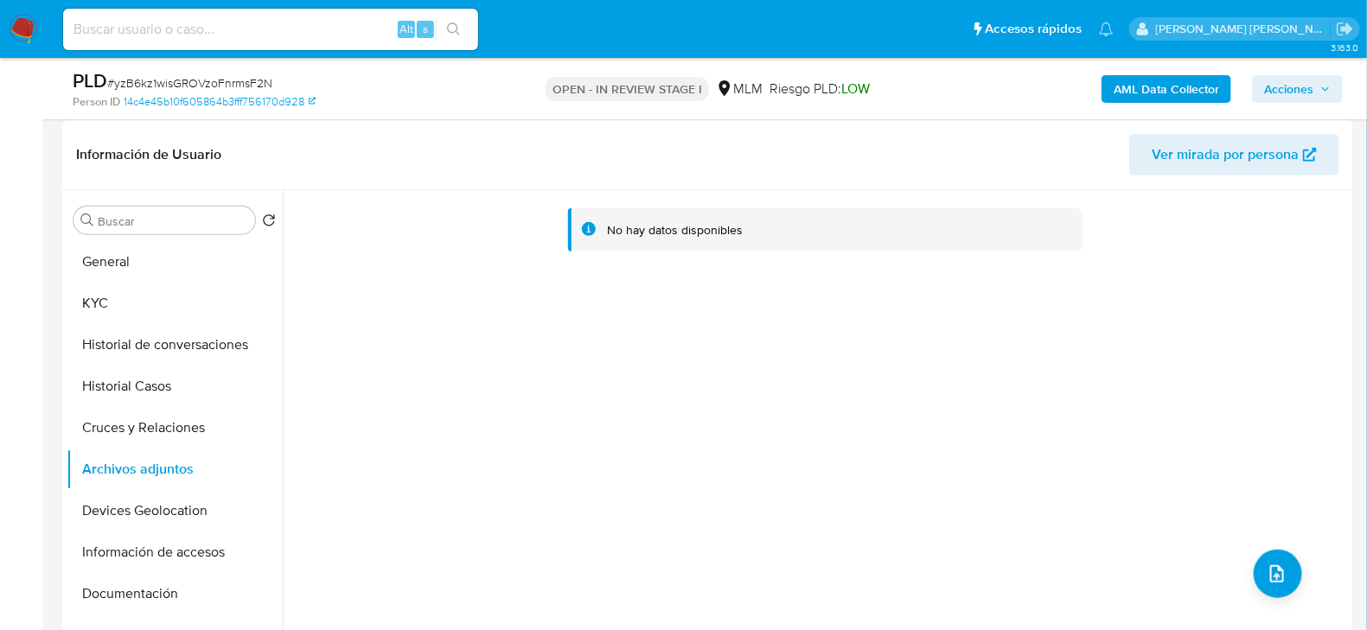
click at [684, 456] on div "No hay datos disponibles" at bounding box center [816, 411] width 1066 height 443
click at [217, 420] on button "Cruces y Relaciones" at bounding box center [168, 428] width 202 height 42
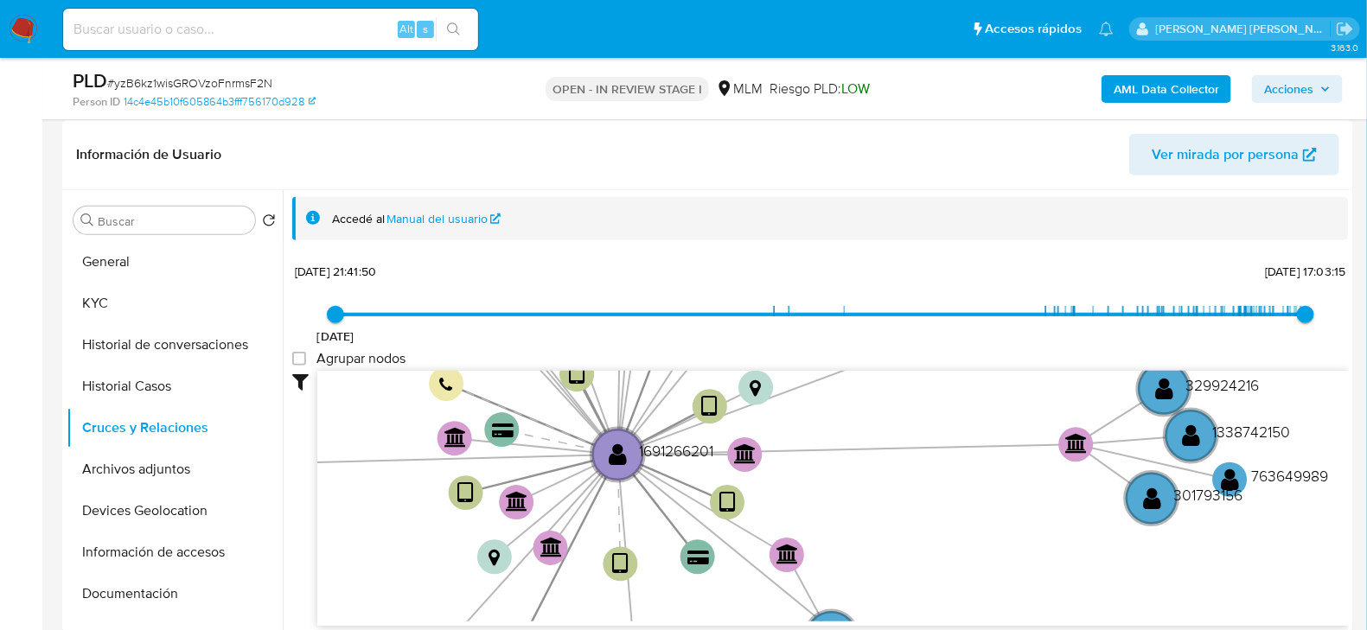
click at [317, 468] on div at bounding box center [832, 499] width 1031 height 256
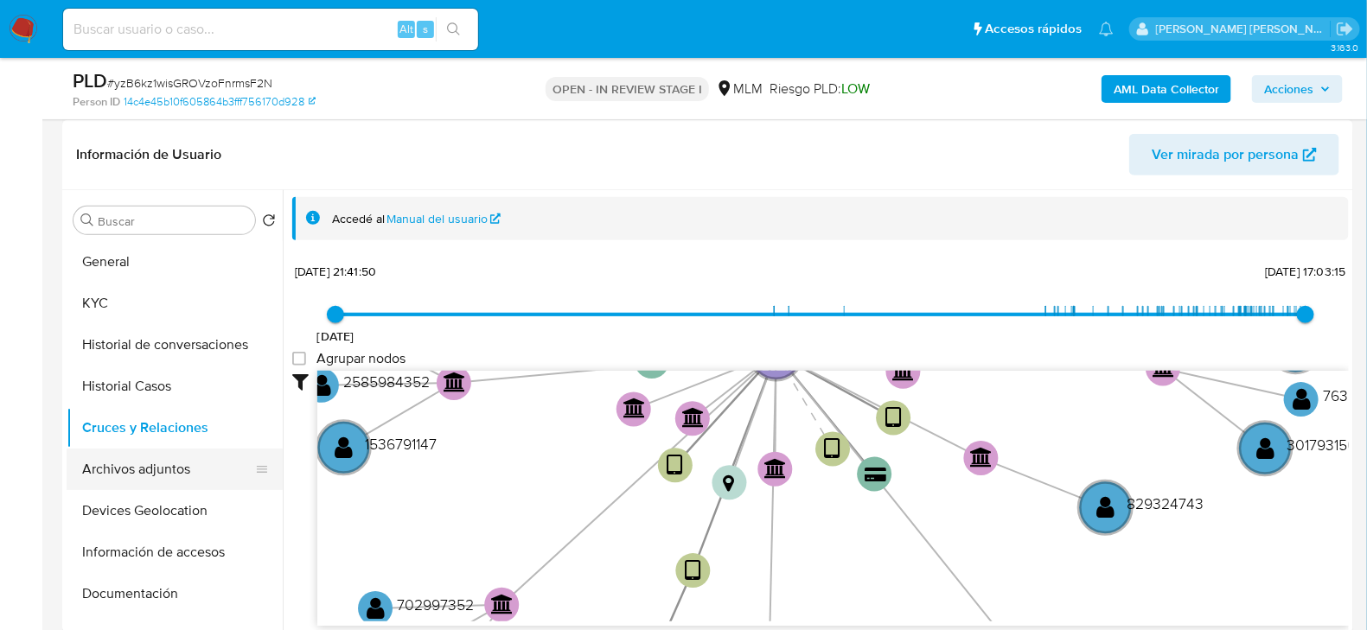
click at [155, 468] on button "Archivos adjuntos" at bounding box center [168, 470] width 202 height 42
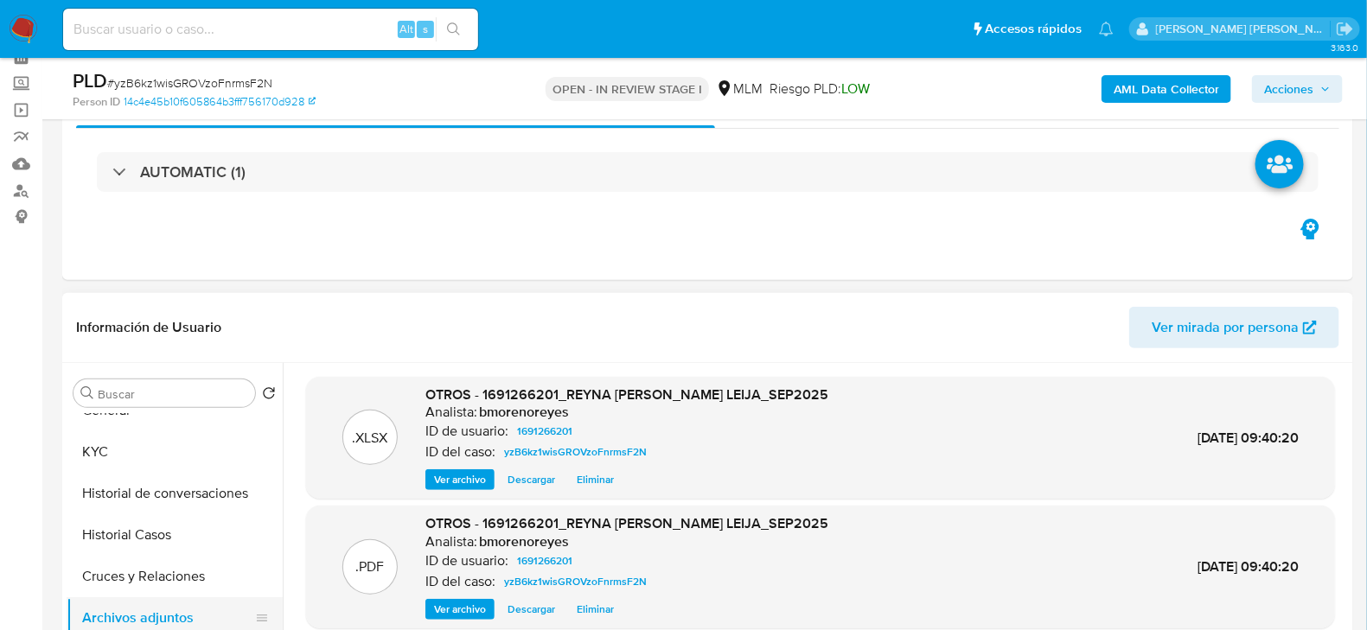
scroll to position [0, 0]
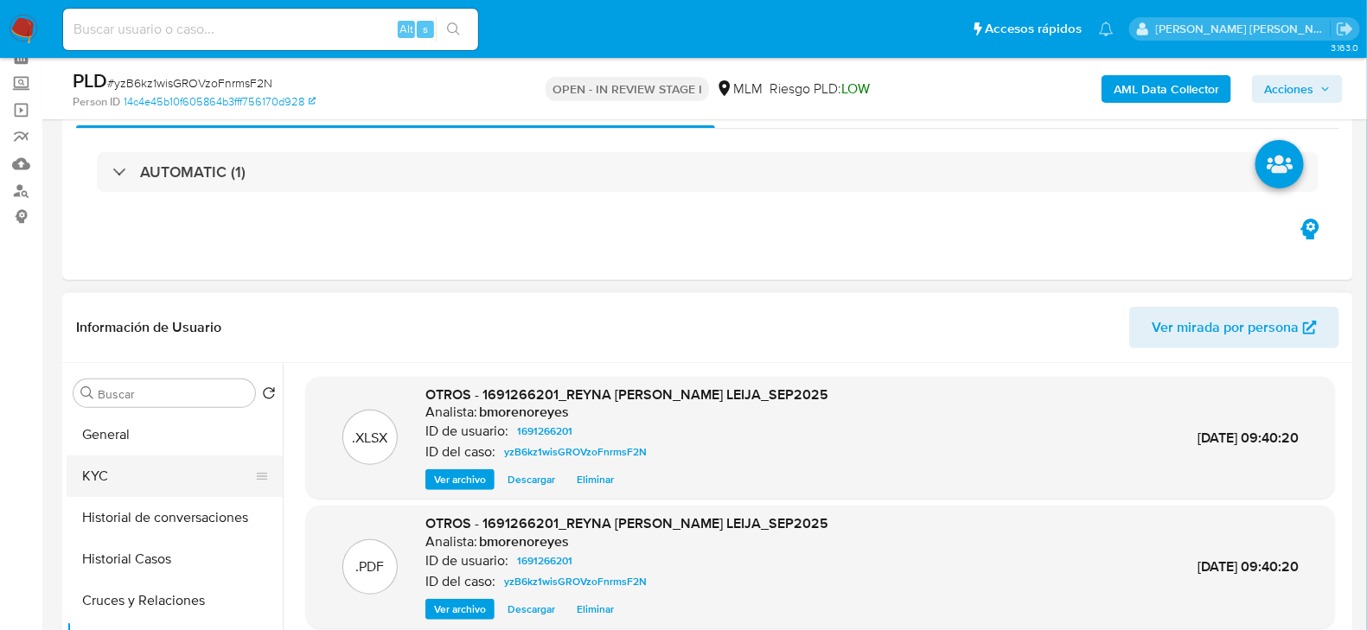
click at [140, 456] on button "KYC" at bounding box center [168, 477] width 202 height 42
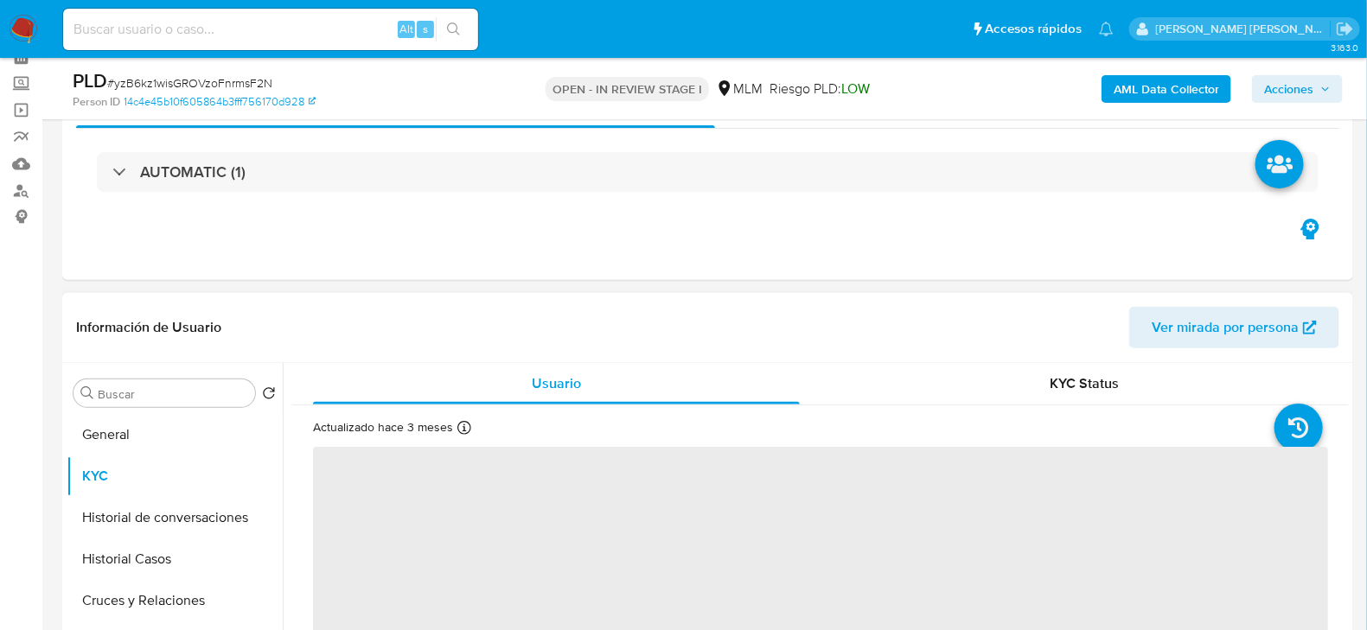
scroll to position [86, 0]
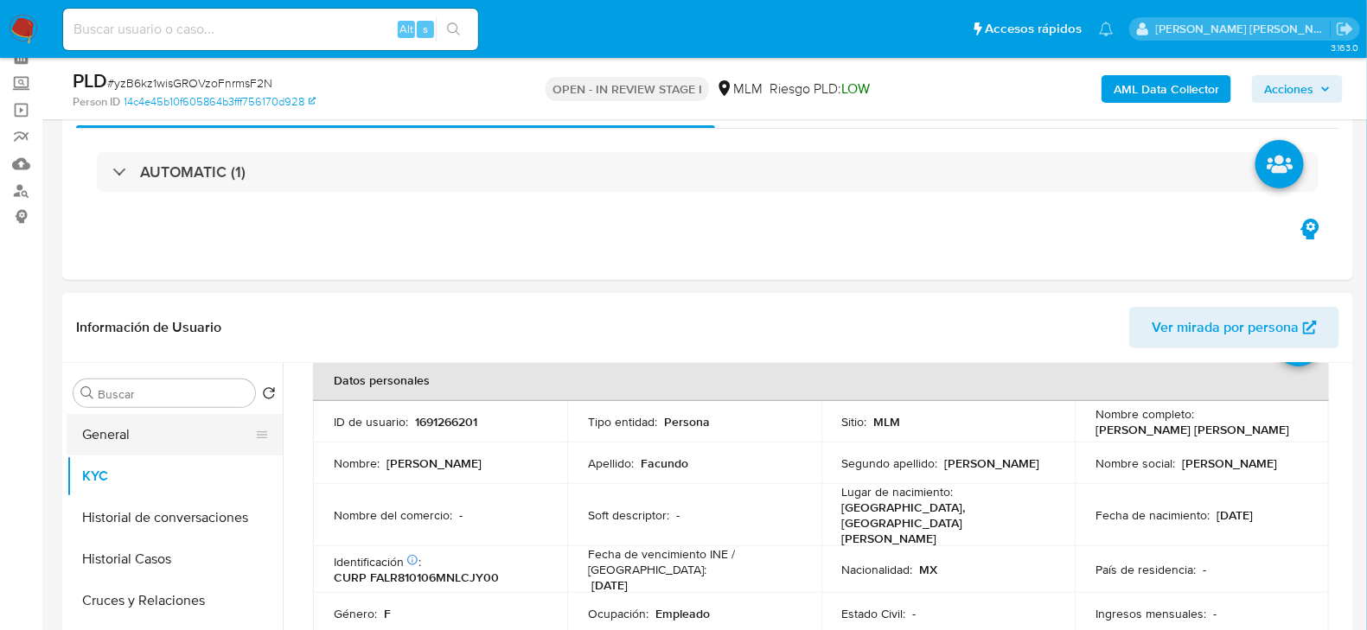
click at [112, 437] on button "General" at bounding box center [168, 435] width 202 height 42
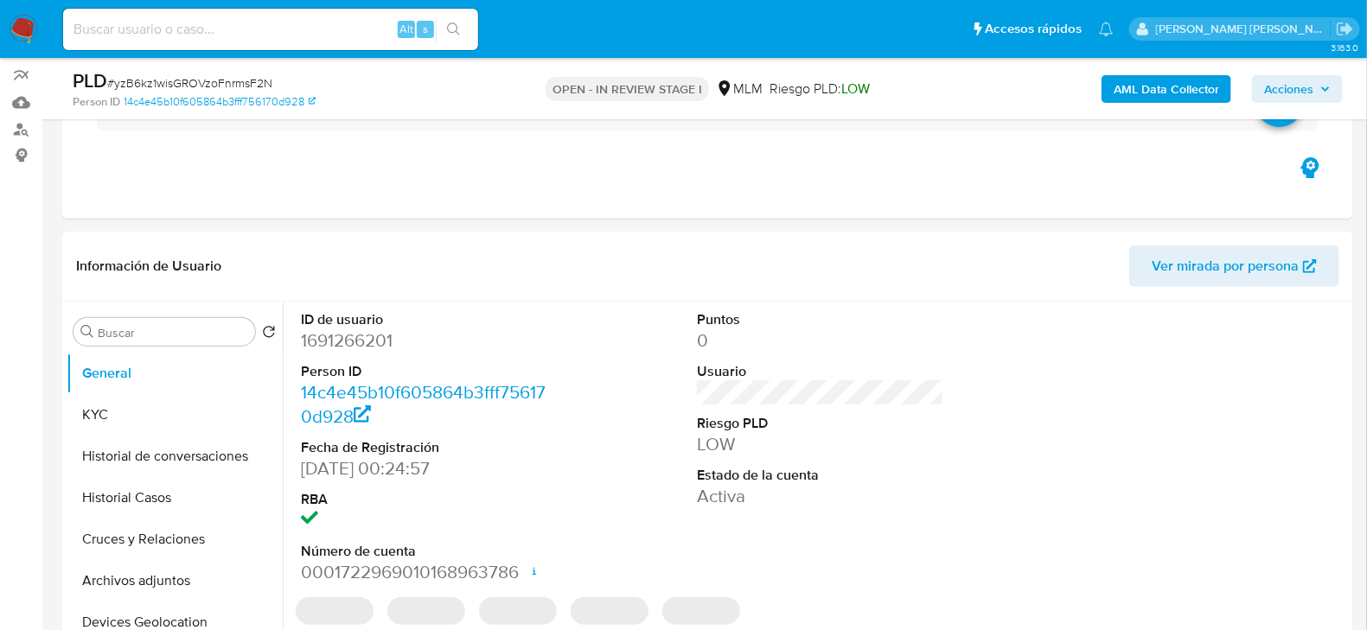
scroll to position [173, 0]
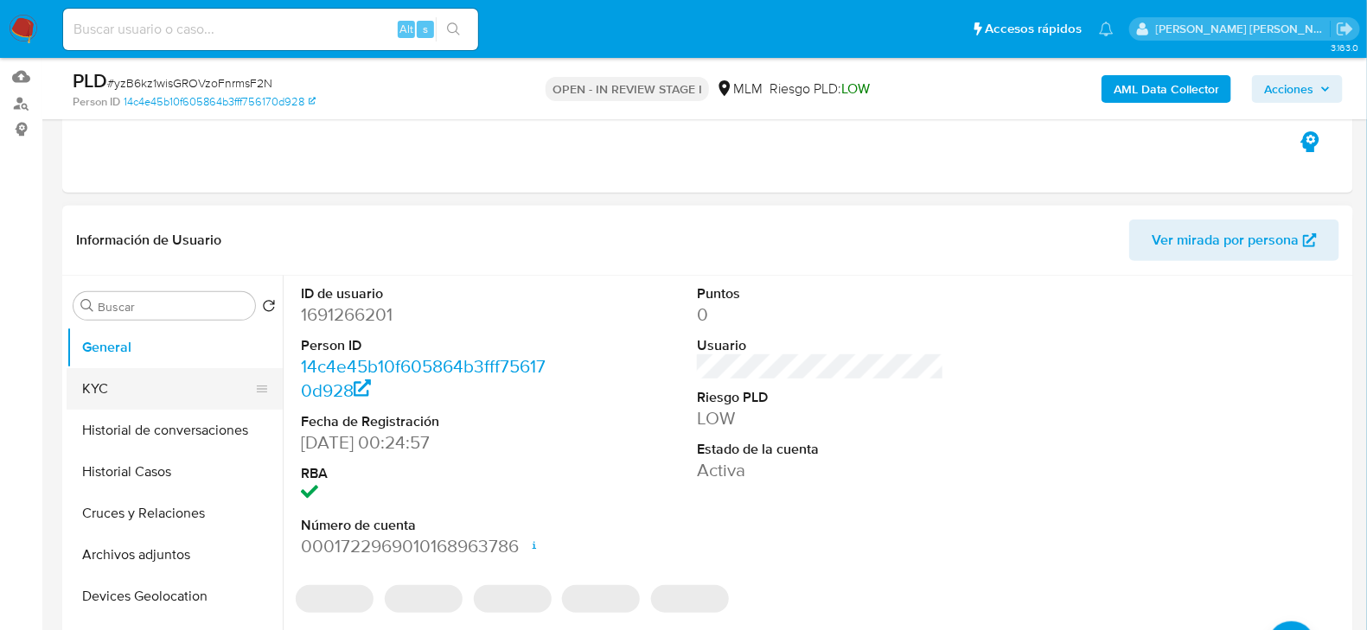
click at [86, 389] on button "KYC" at bounding box center [168, 389] width 202 height 42
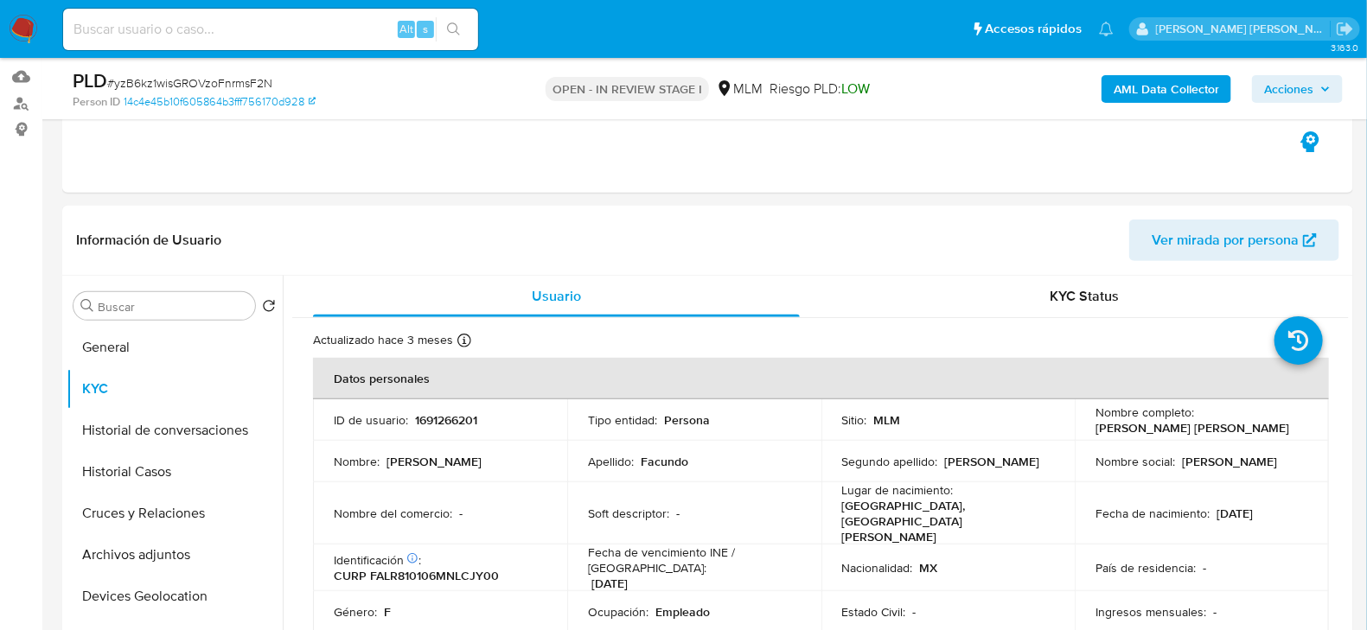
click at [1294, 94] on span "Acciones" at bounding box center [1288, 89] width 49 height 28
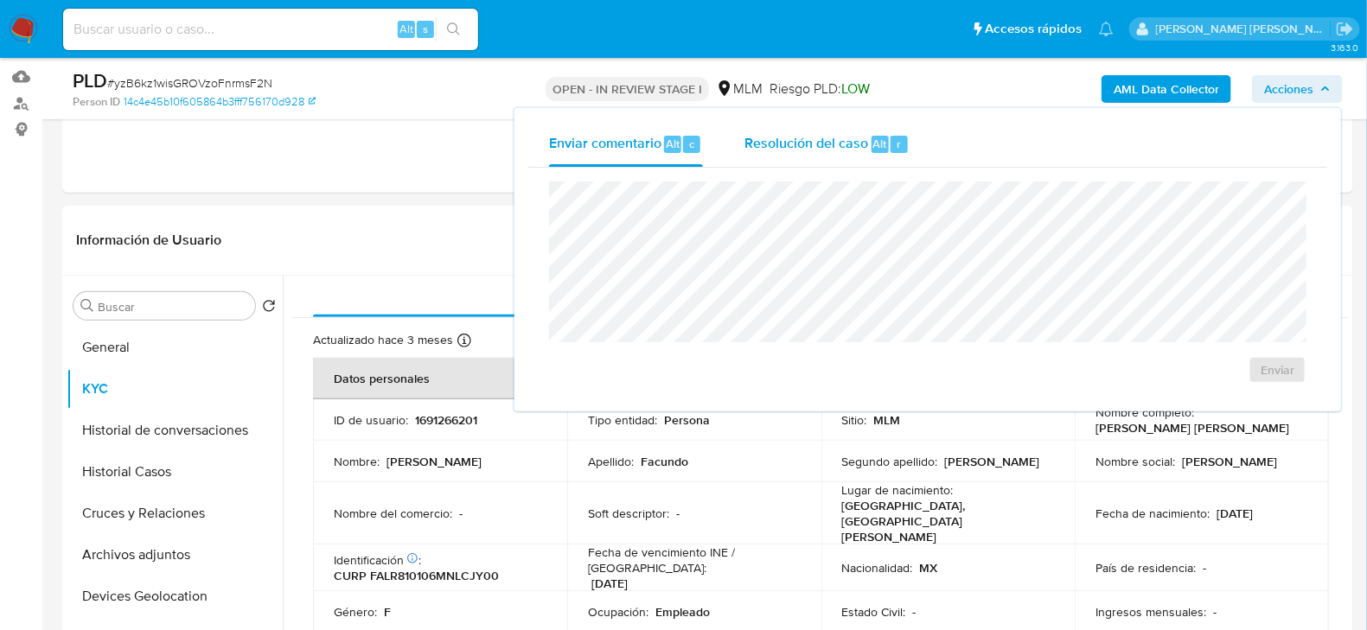
click at [772, 143] on span "Resolución del caso" at bounding box center [806, 143] width 124 height 20
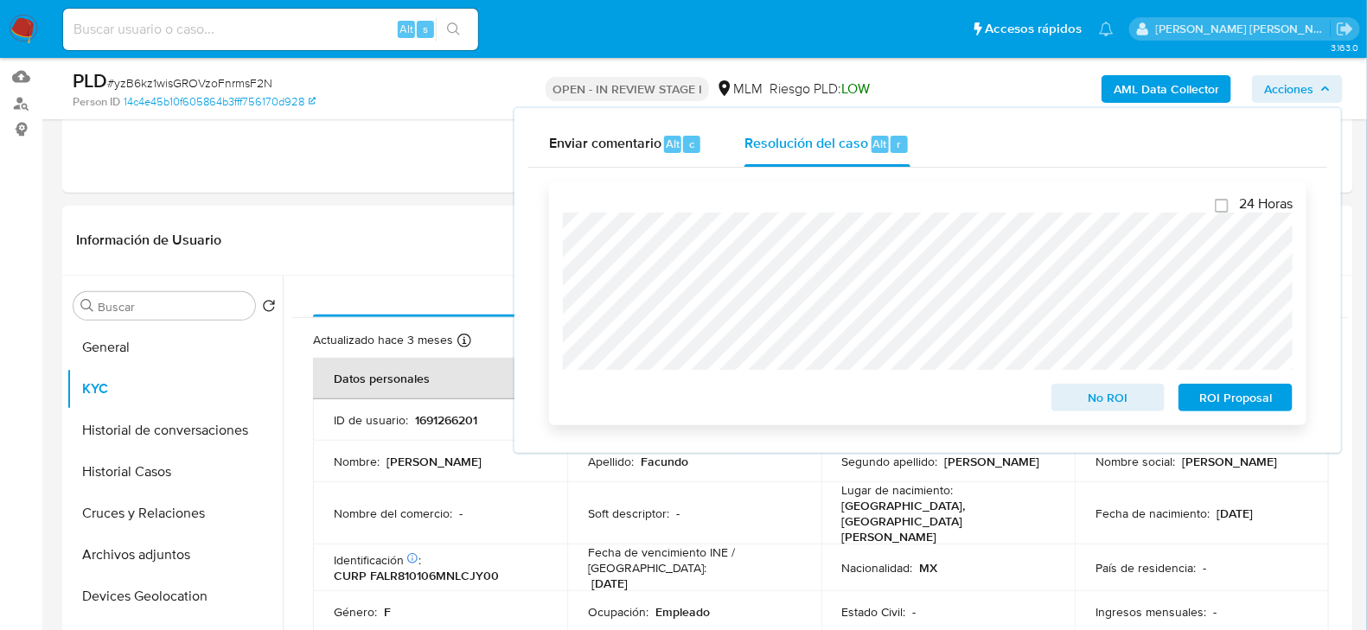
click at [1218, 396] on span "ROI Proposal" at bounding box center [1236, 398] width 90 height 24
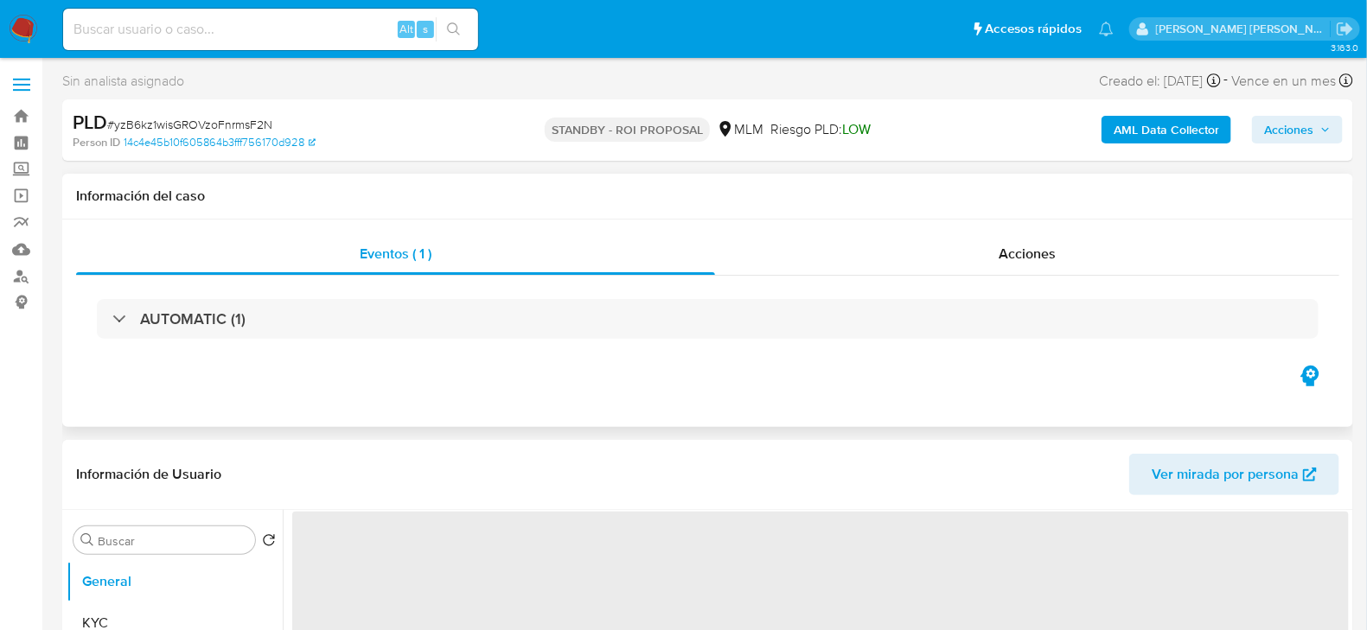
select select "10"
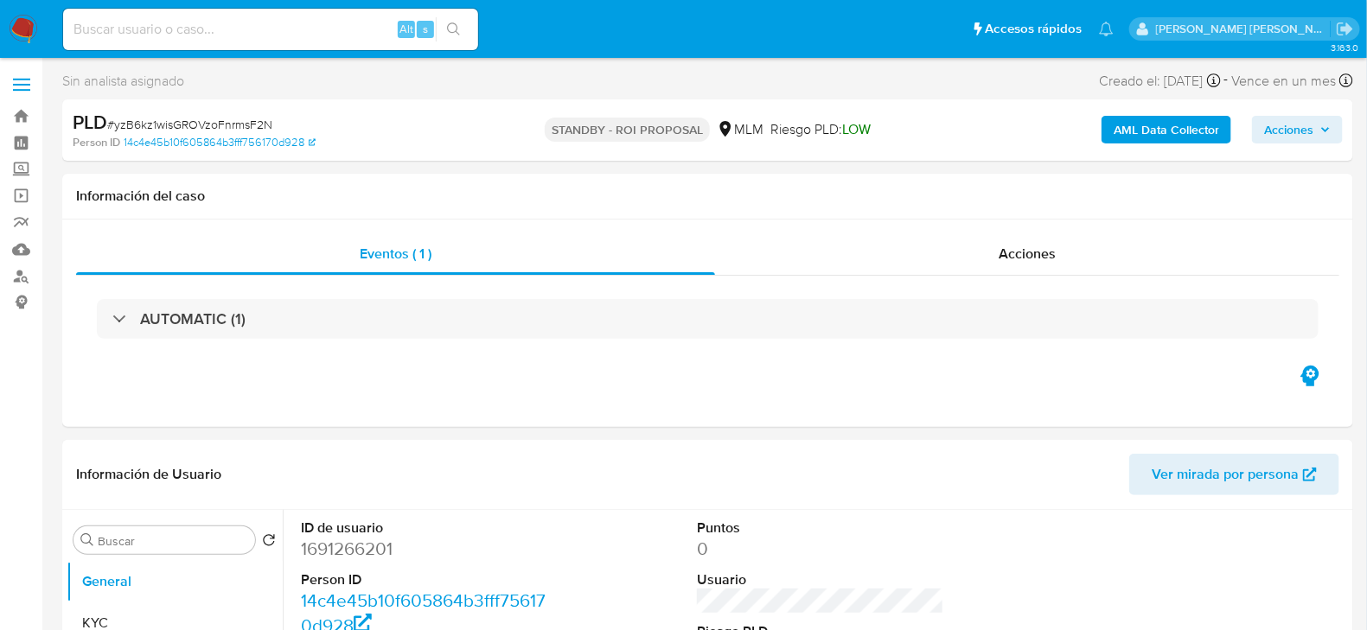
click at [22, 31] on img at bounding box center [23, 29] width 29 height 29
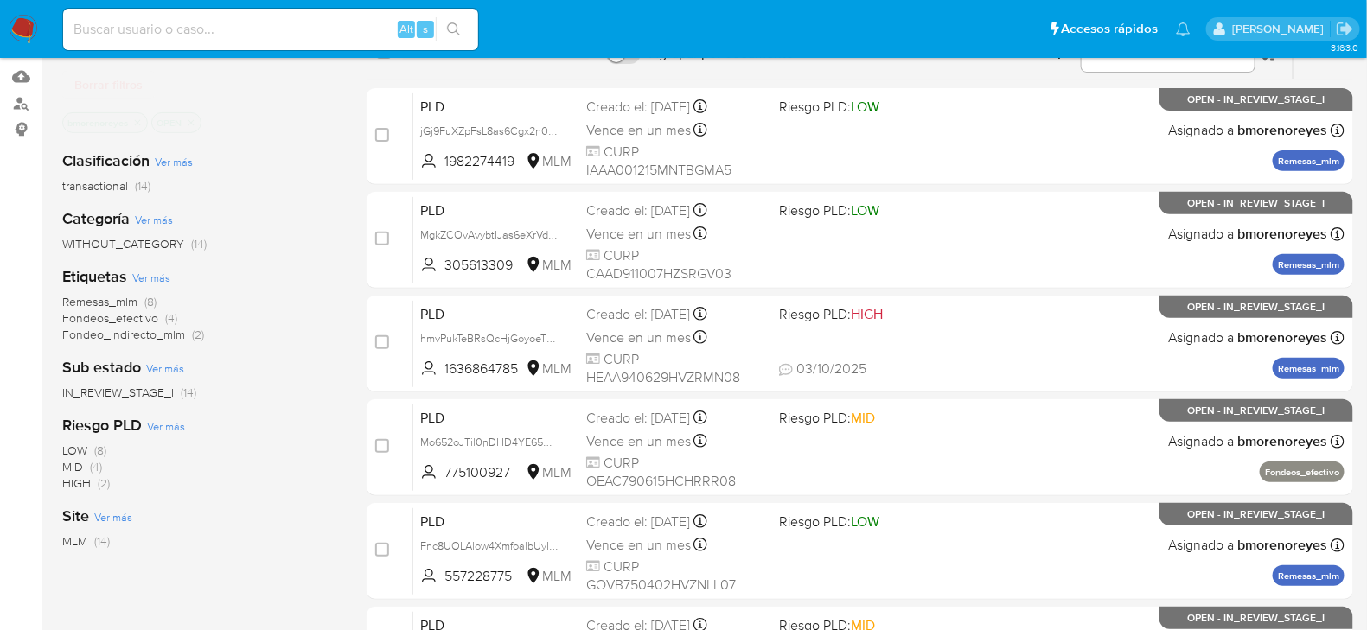
scroll to position [86, 0]
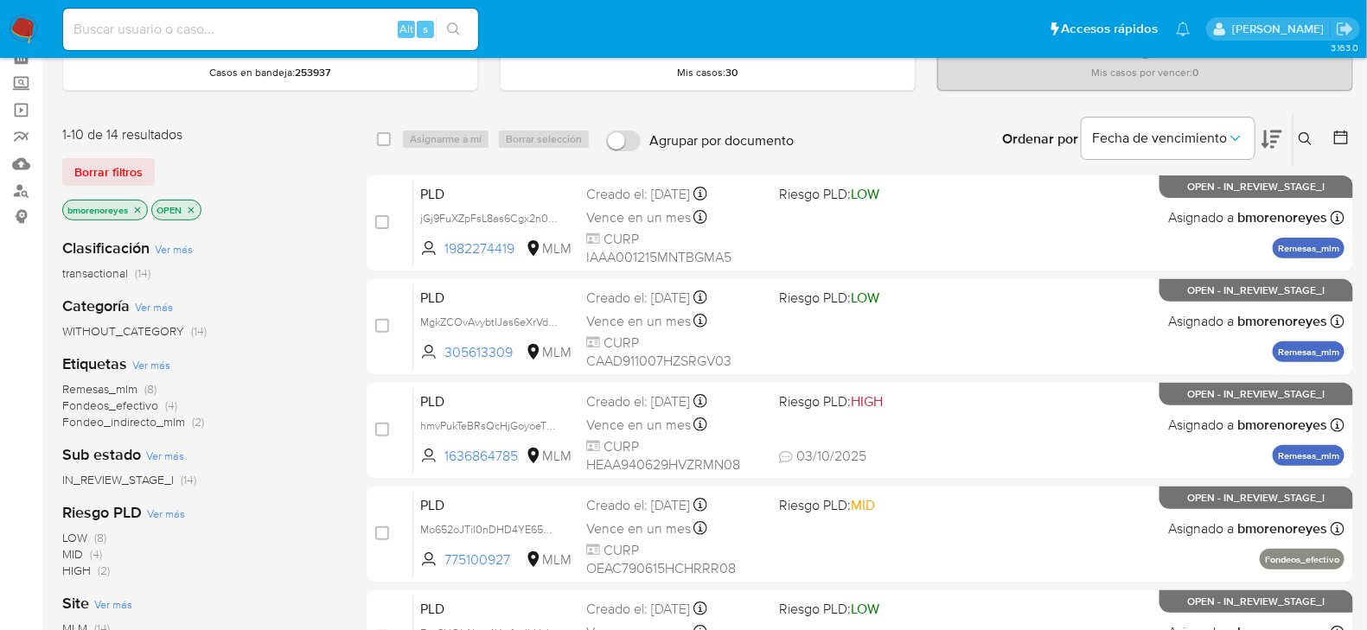
click at [197, 206] on p "OPEN" at bounding box center [176, 210] width 48 height 19
click at [192, 205] on icon "close-filter" at bounding box center [191, 210] width 10 height 10
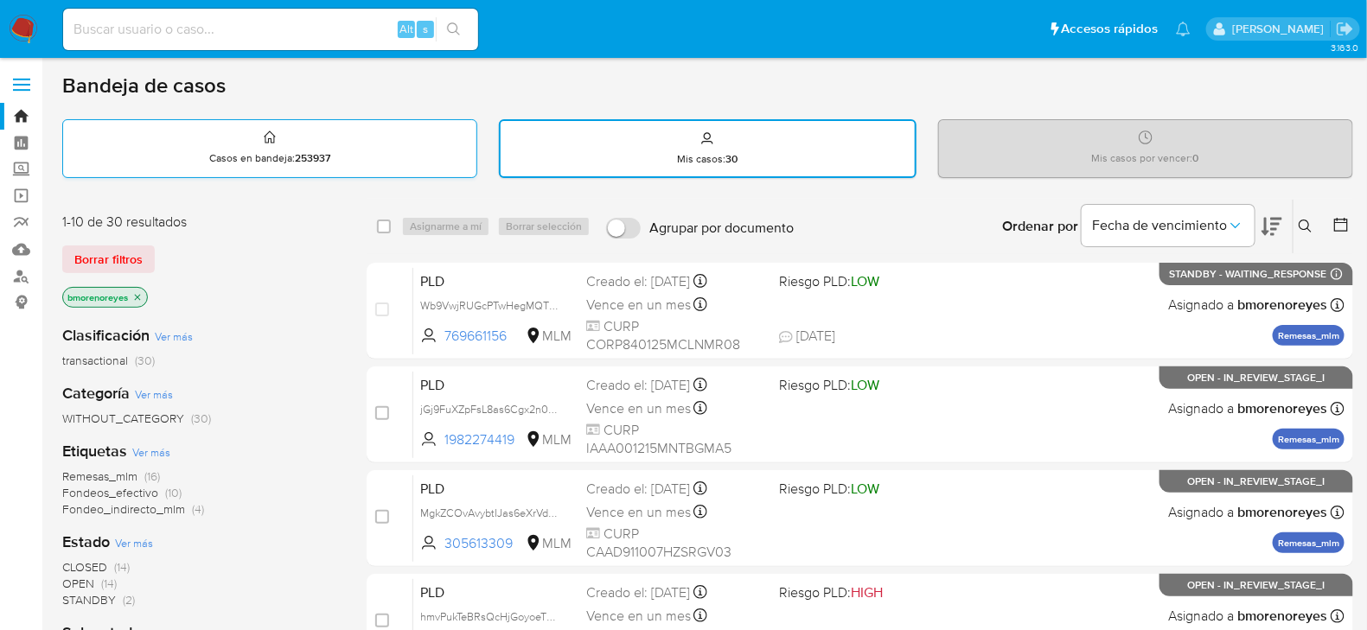
drag, startPoint x: 250, startPoint y: 152, endPoint x: 260, endPoint y: 148, distance: 11.2
click at [249, 152] on p "Casos en bandeja : 253937" at bounding box center [269, 158] width 121 height 14
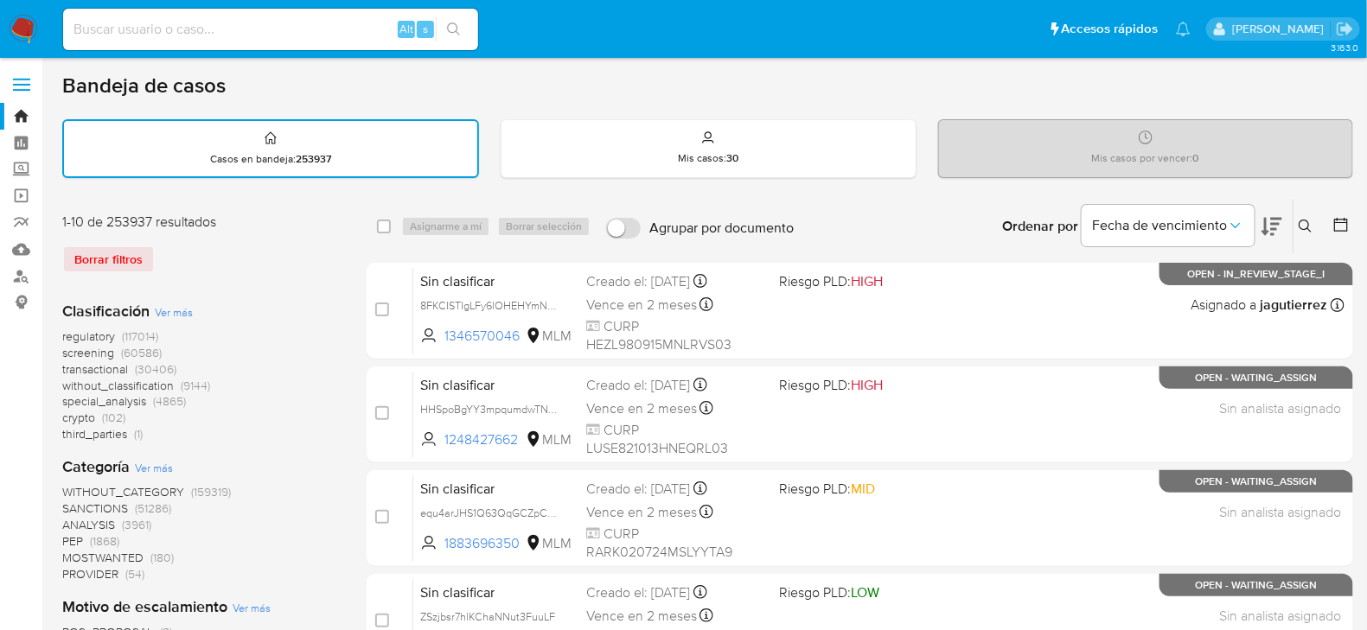
click at [1299, 226] on icon at bounding box center [1306, 227] width 14 height 14
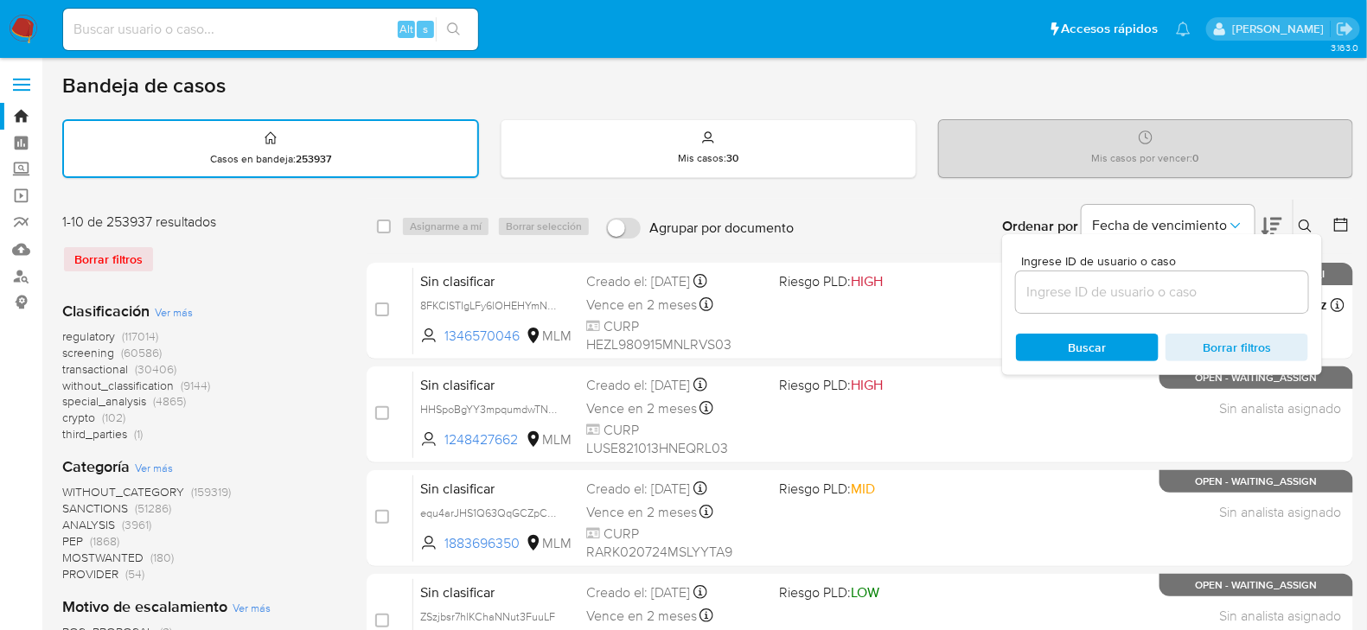
click at [1086, 298] on input at bounding box center [1162, 292] width 292 height 22
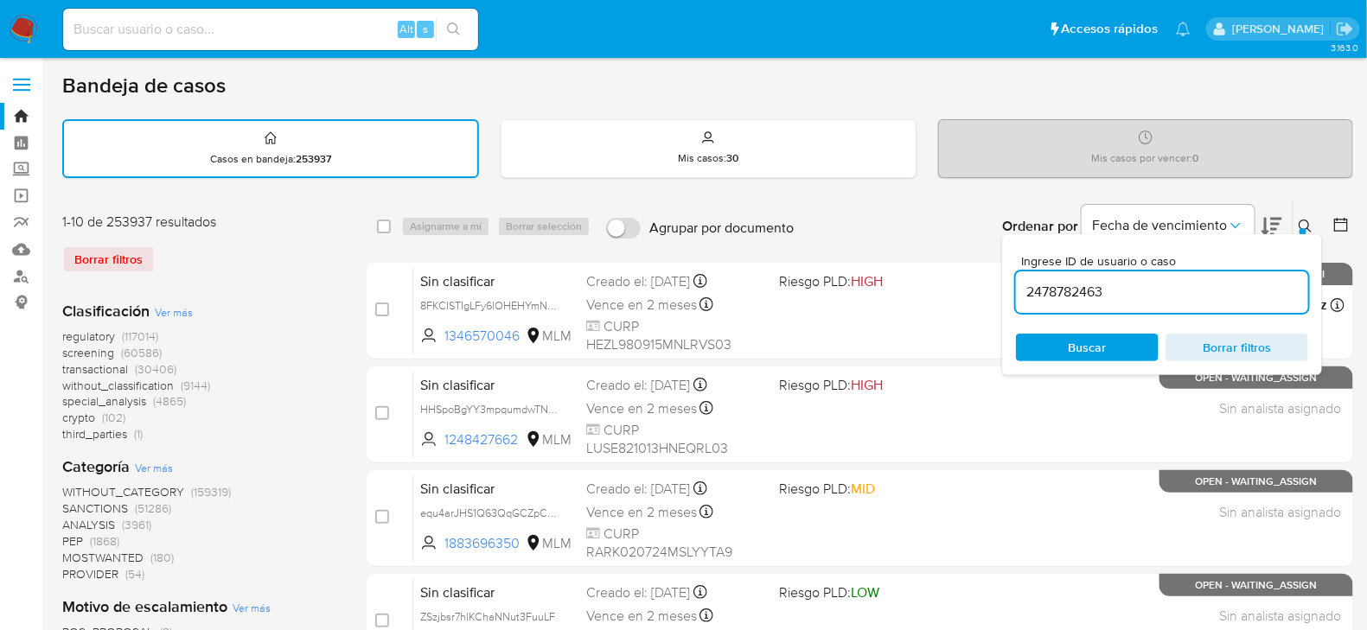
type input "2478782463"
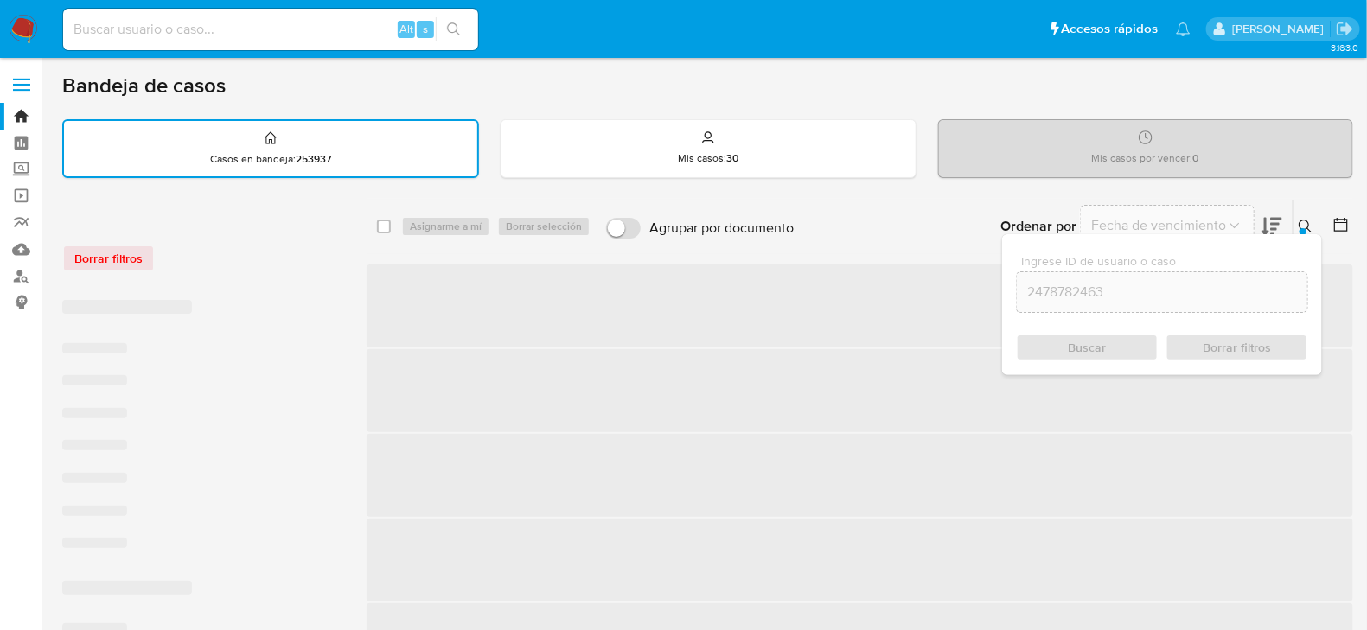
click at [1066, 340] on span "Buscar" at bounding box center [1087, 347] width 118 height 24
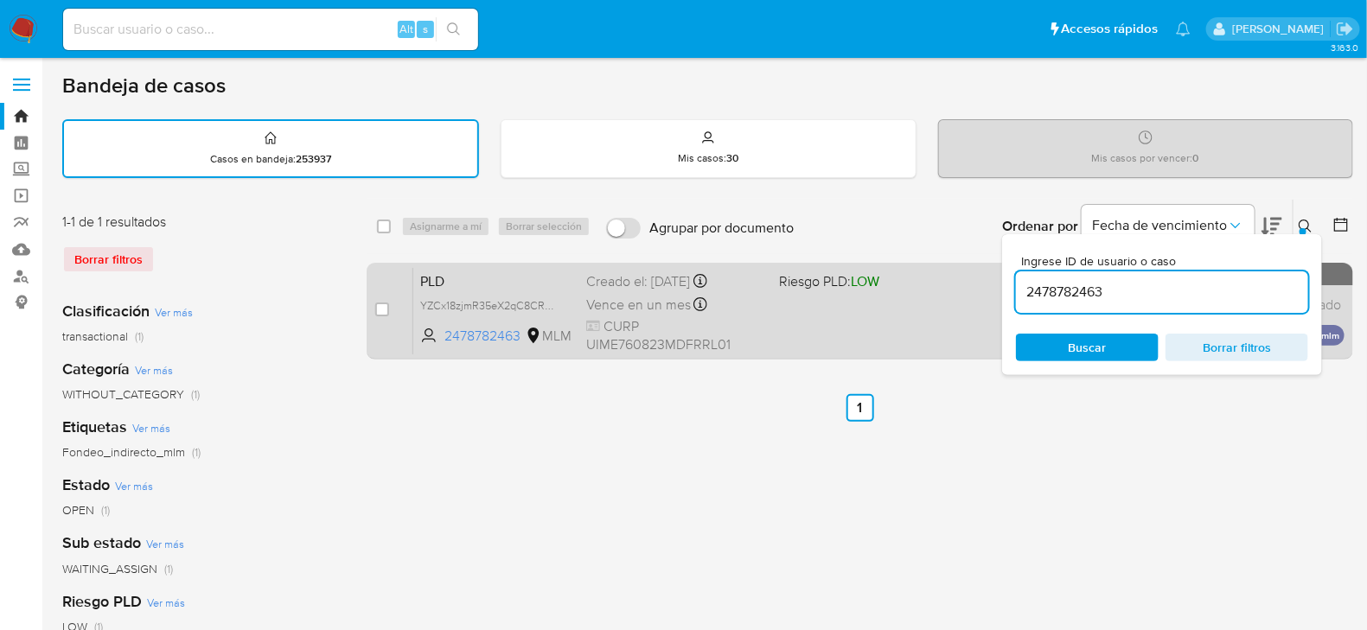
click at [374, 304] on div "case-item-checkbox No es posible asignar el caso PLD YZCx18zjmR35eX2qC8CRk5a0 2…" at bounding box center [860, 311] width 986 height 97
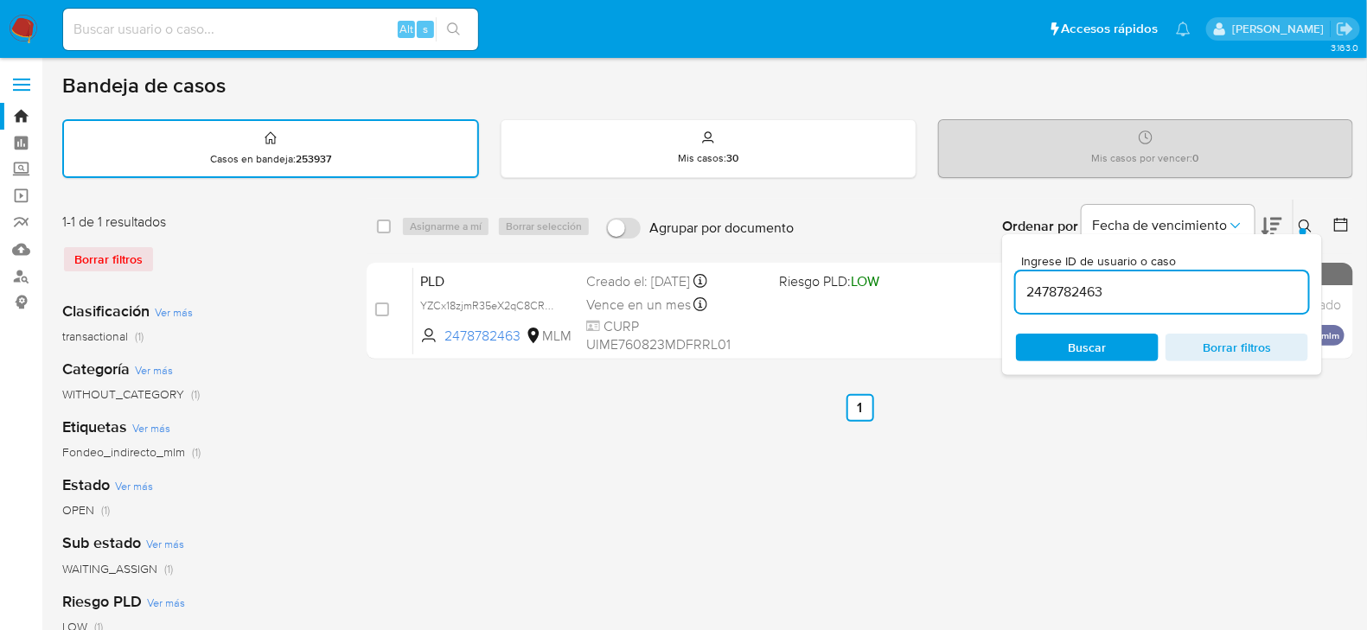
click at [1300, 226] on icon at bounding box center [1305, 226] width 13 height 13
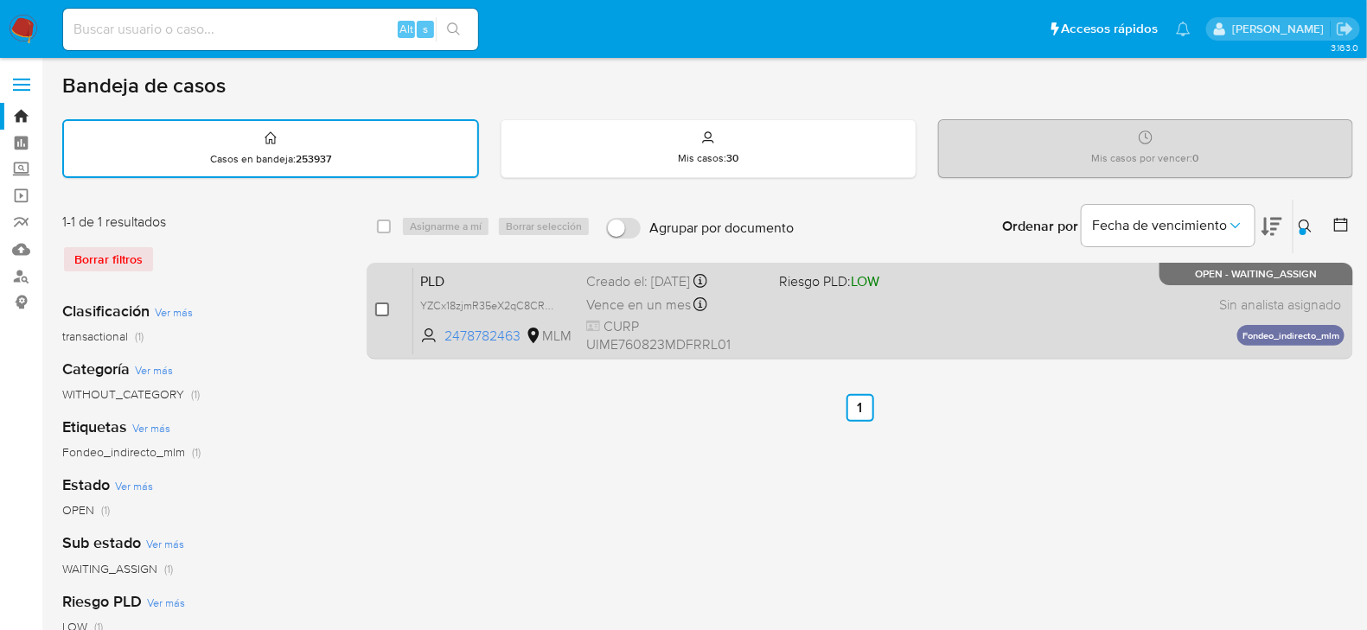
click at [383, 316] on div "case-item-checkbox" at bounding box center [382, 309] width 14 height 17
click at [380, 298] on div "case-item-checkbox No es posible asignar el caso" at bounding box center [394, 310] width 38 height 87
click at [380, 306] on input "checkbox" at bounding box center [382, 310] width 14 height 14
checkbox input "true"
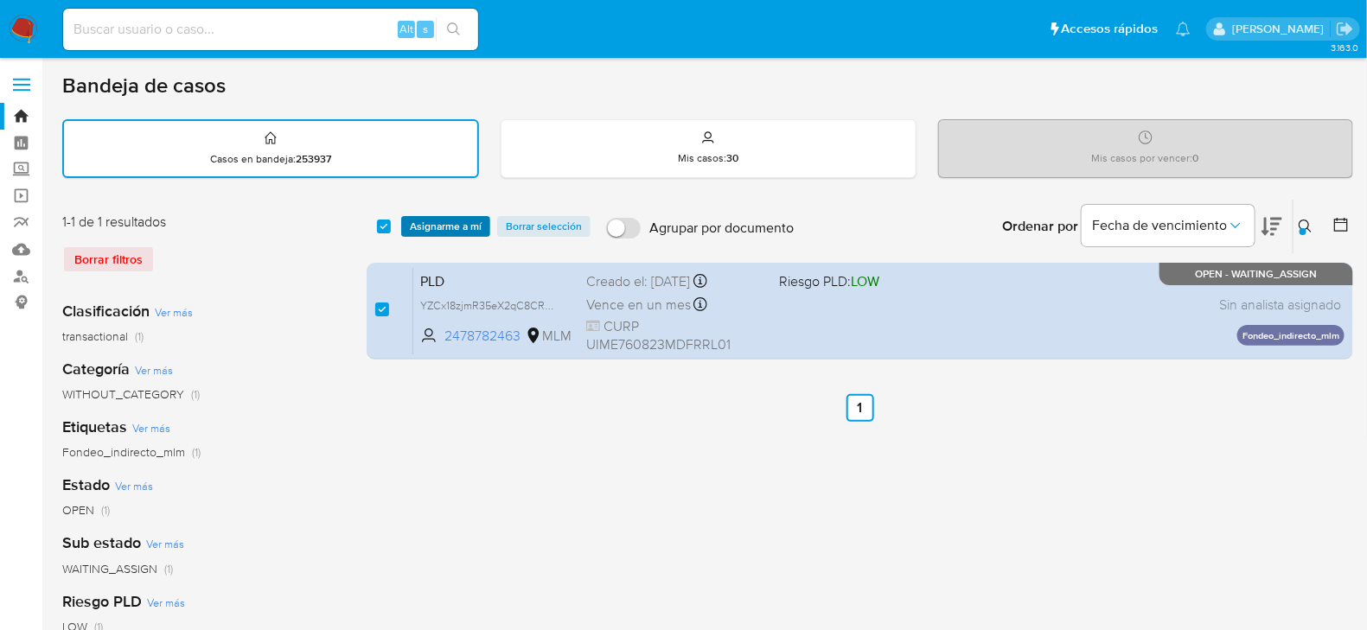
click at [453, 224] on span "Asignarme a mí" at bounding box center [446, 226] width 72 height 17
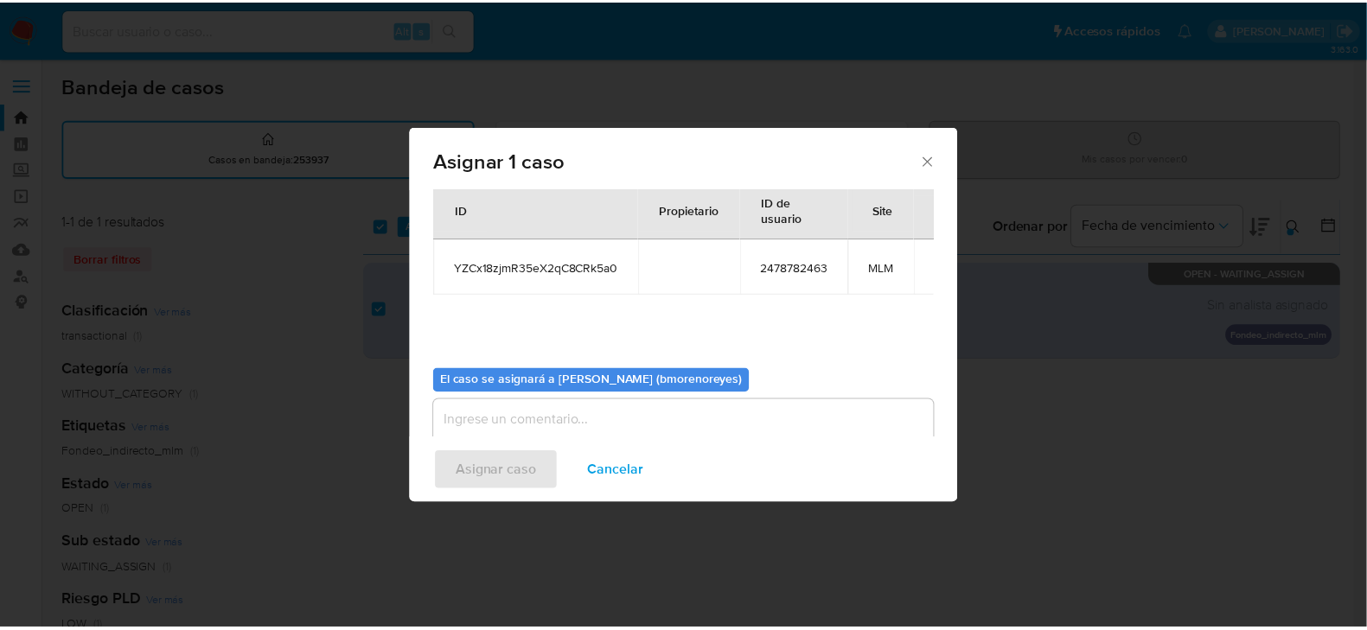
scroll to position [88, 0]
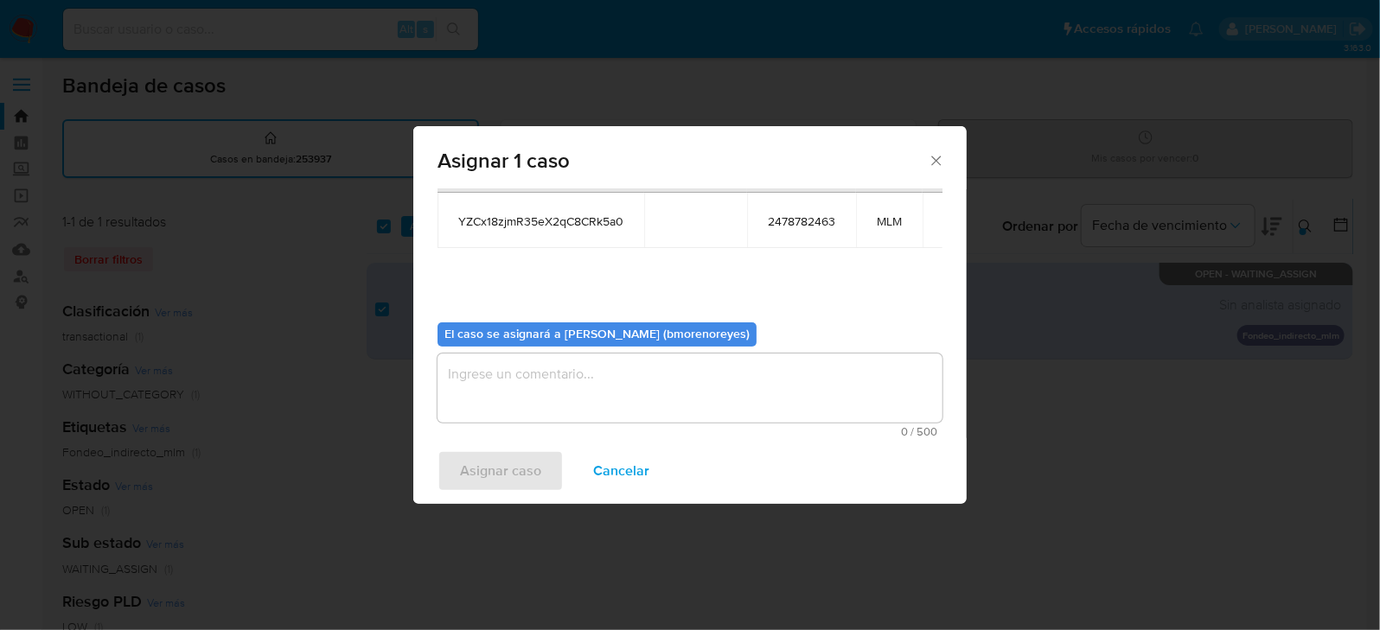
click at [531, 383] on textarea "assign-modal" at bounding box center [689, 388] width 505 height 69
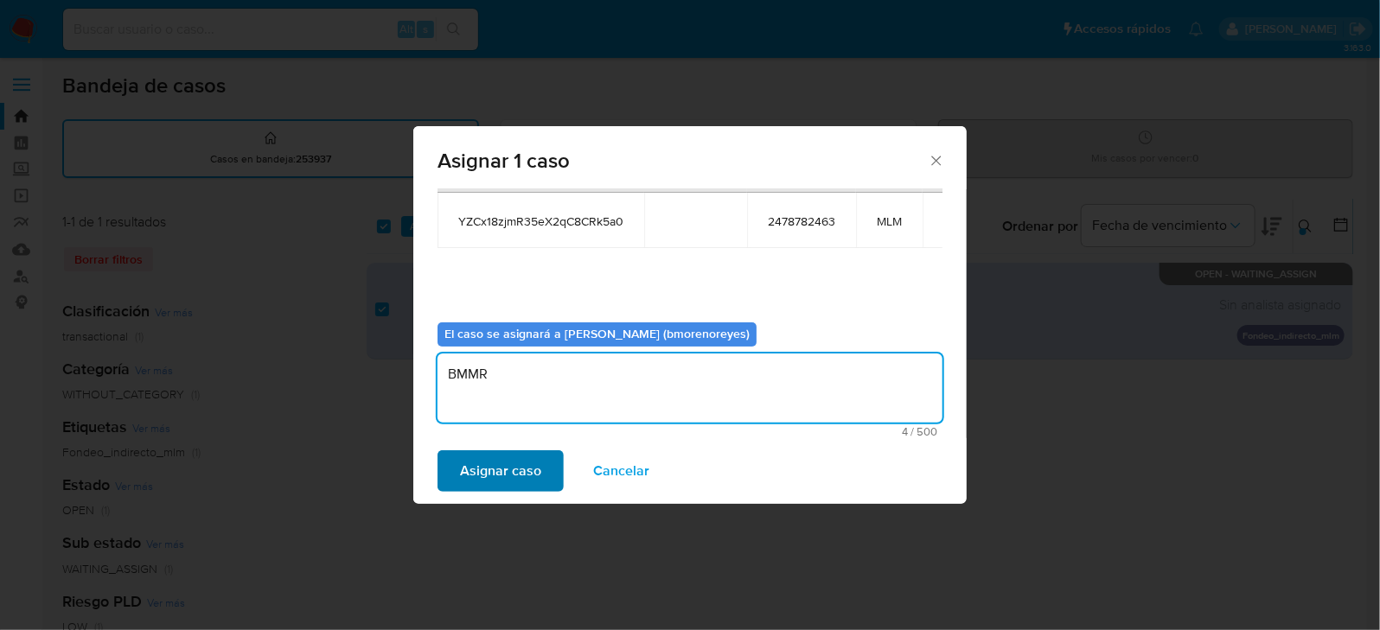
type textarea "BMMR"
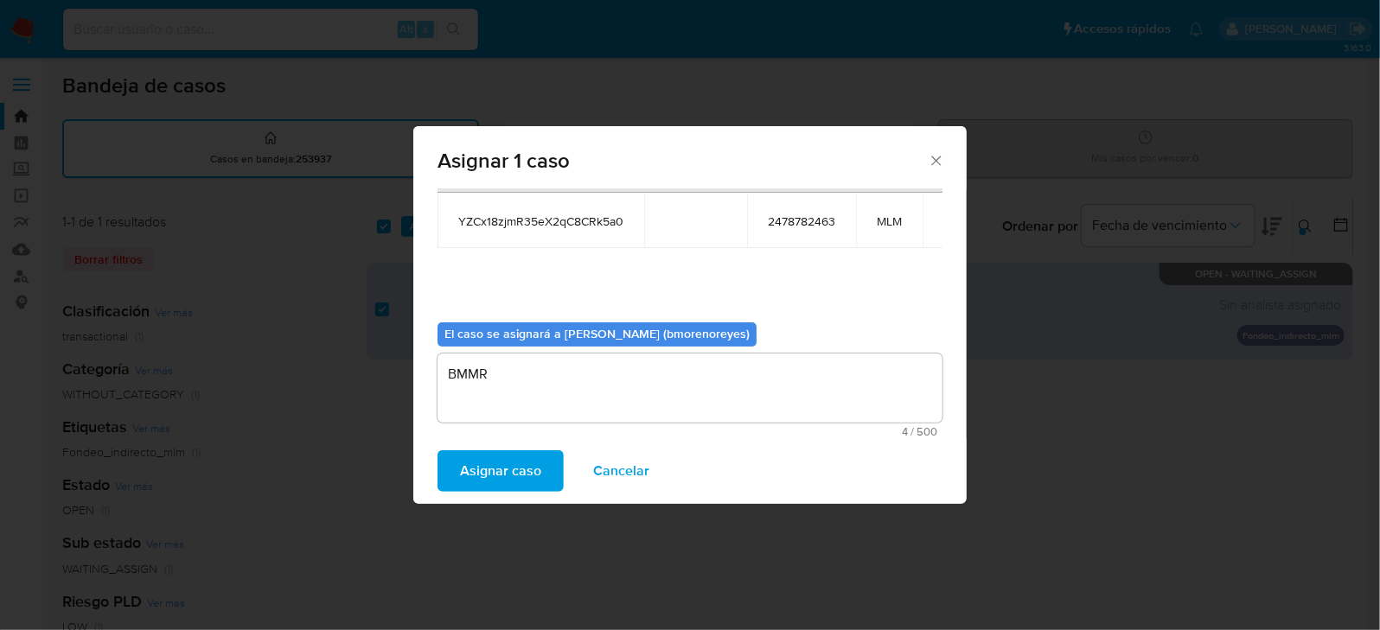
click at [486, 479] on span "Asignar caso" at bounding box center [500, 471] width 81 height 38
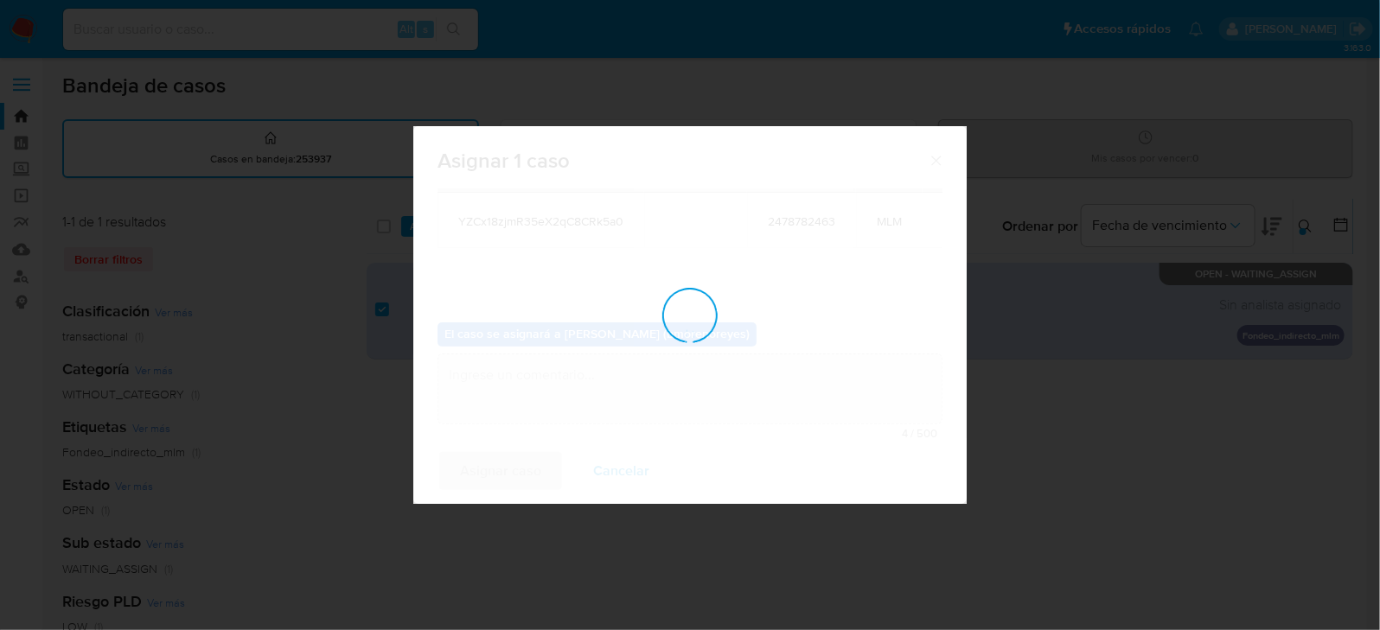
checkbox input "false"
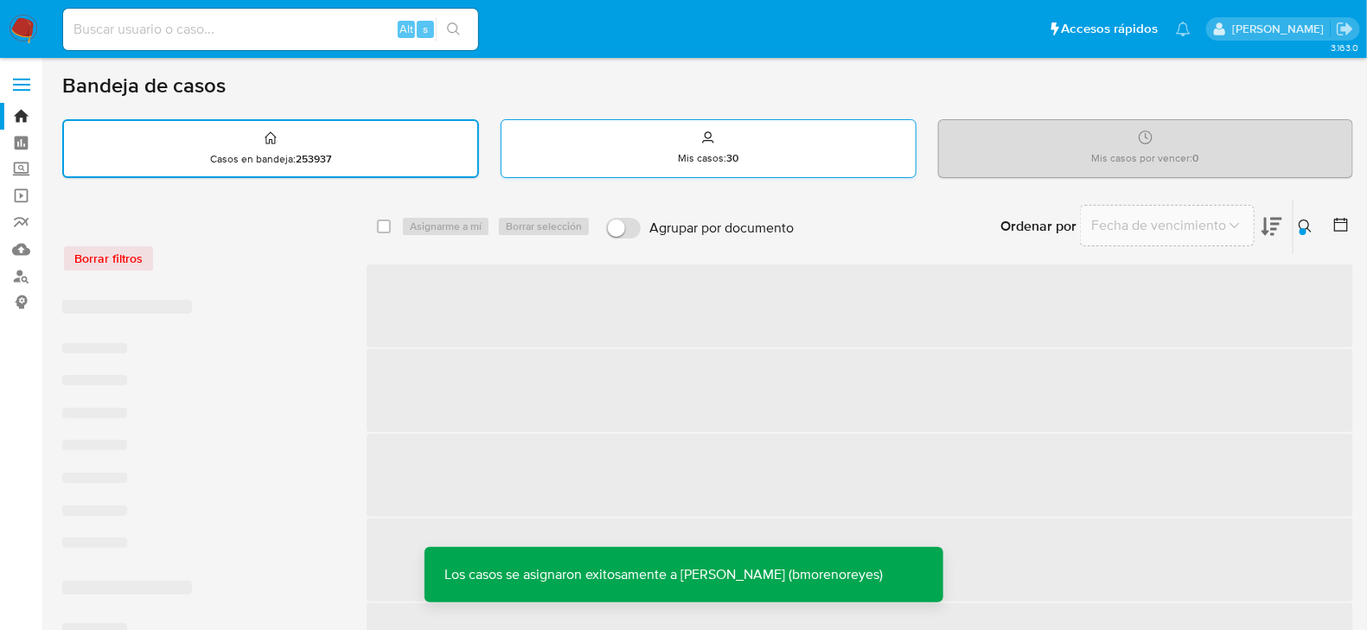
click at [747, 153] on div "Mis casos : 30" at bounding box center [707, 147] width 413 height 55
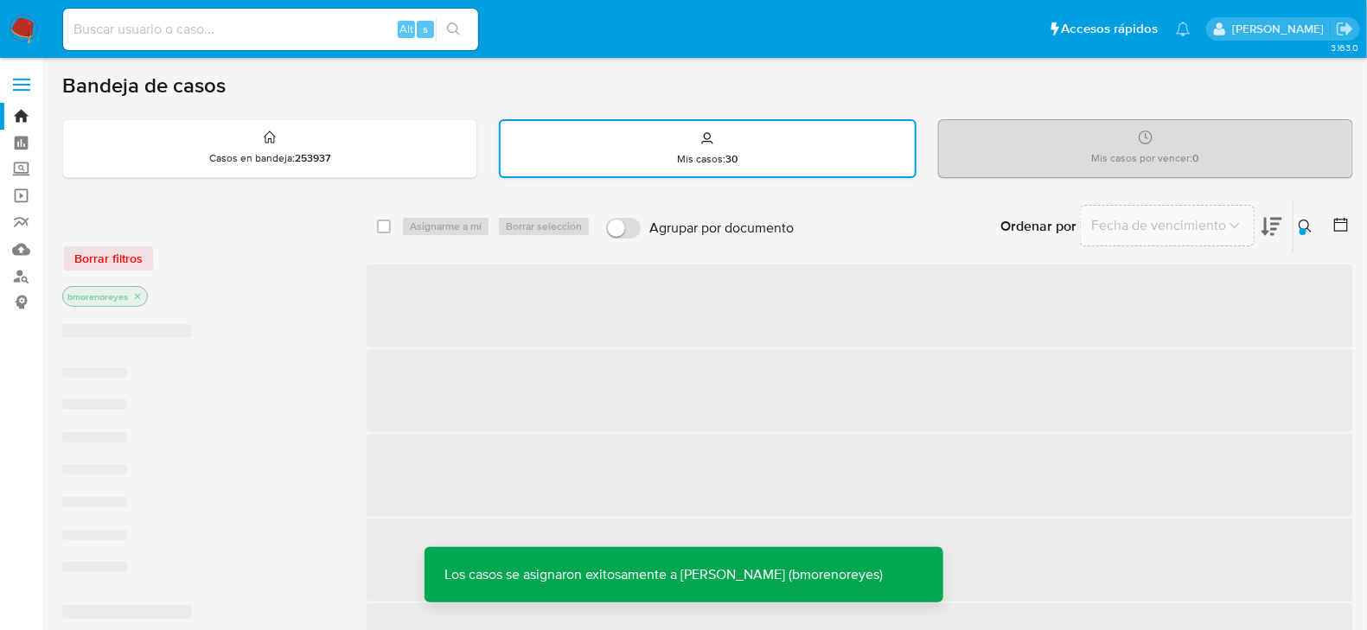
click at [788, 152] on div "Mis casos : 30" at bounding box center [707, 148] width 413 height 55
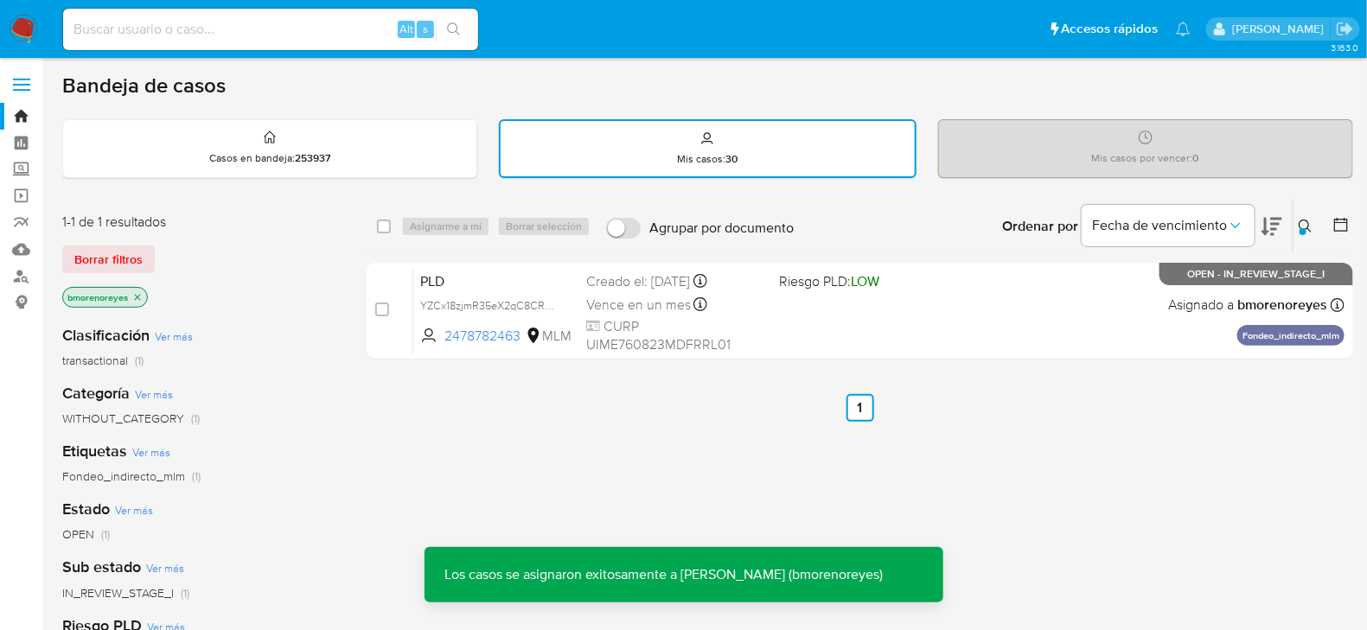
click at [1309, 220] on icon at bounding box center [1306, 227] width 14 height 14
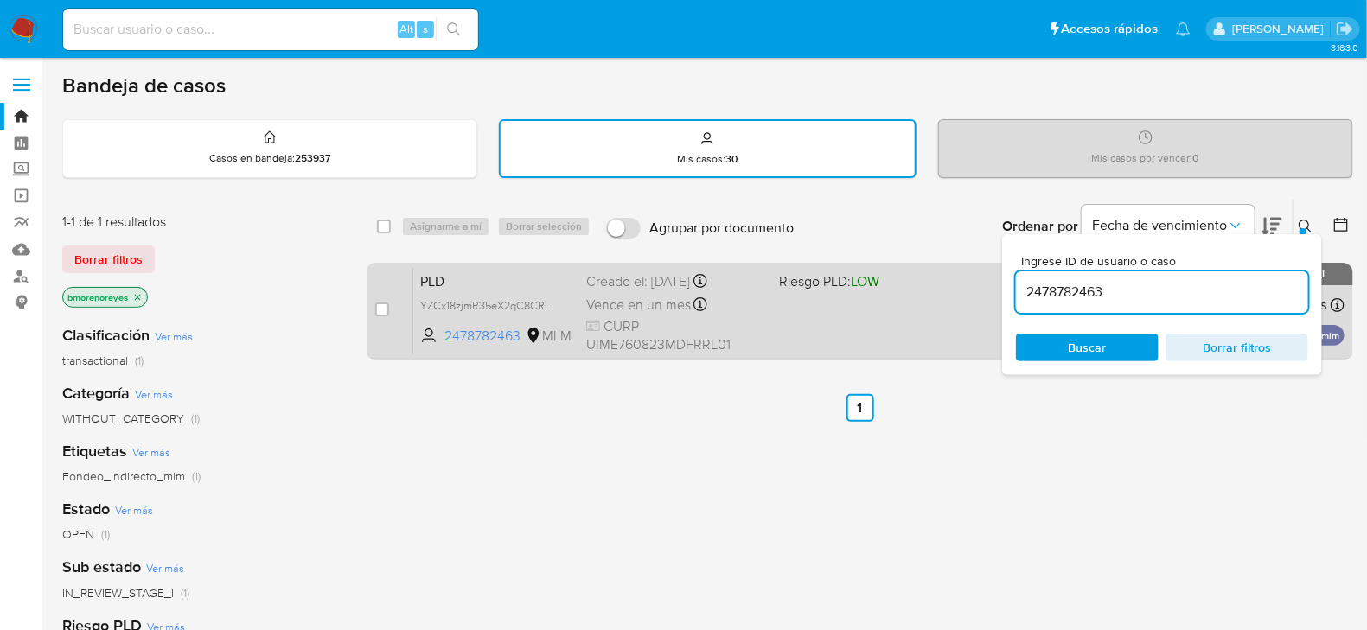
click at [883, 314] on div "PLD YZCx18zjmR35eX2qC8CRk5a0 2478782463 MLM Riesgo PLD: LOW Creado el: 12/09/20…" at bounding box center [878, 310] width 931 height 87
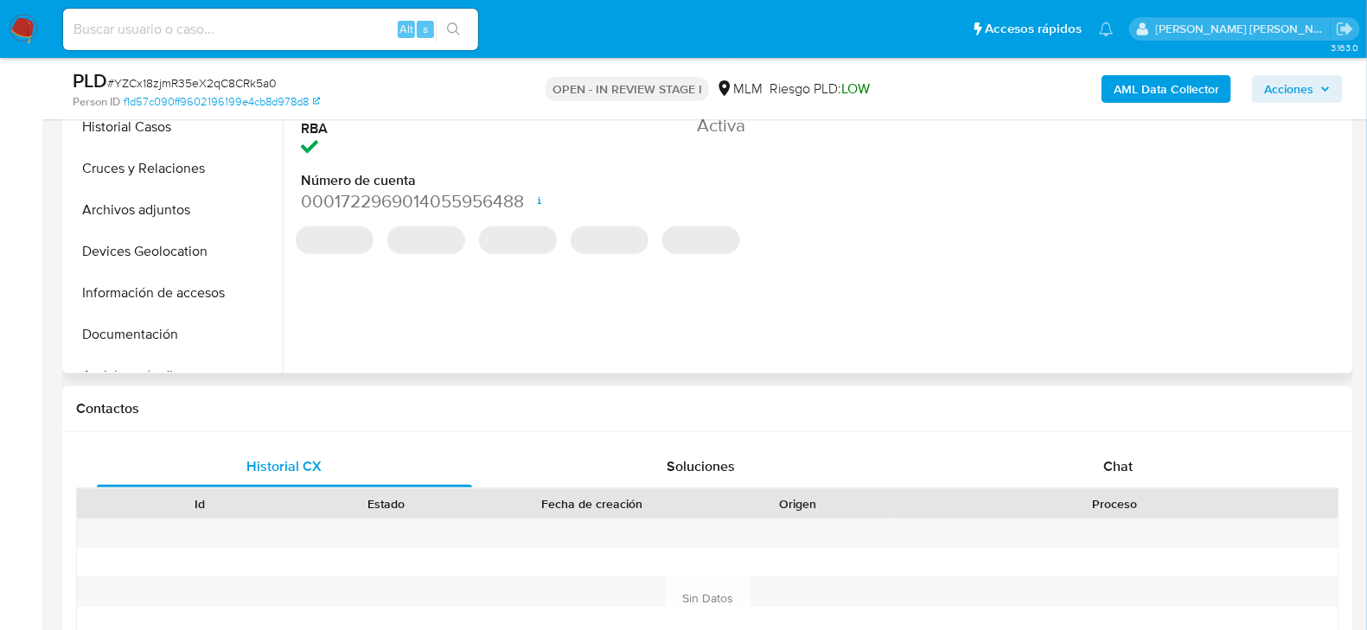
select select "10"
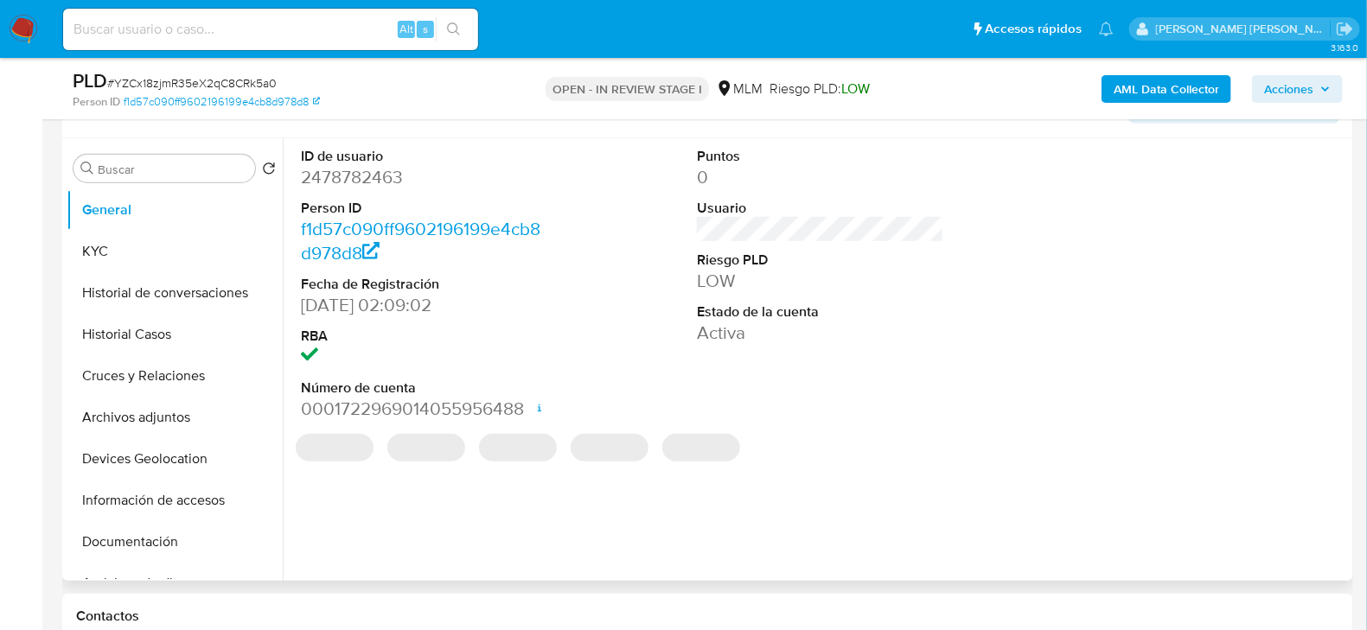
scroll to position [259, 0]
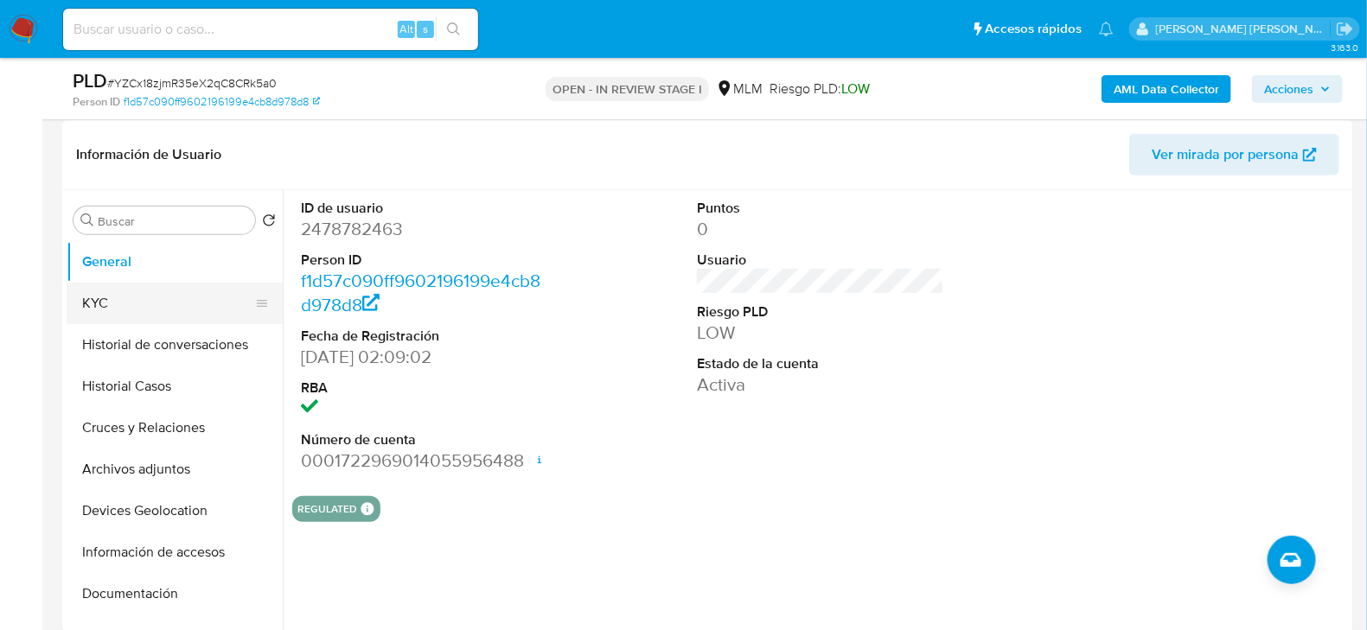
click at [149, 296] on button "KYC" at bounding box center [168, 304] width 202 height 42
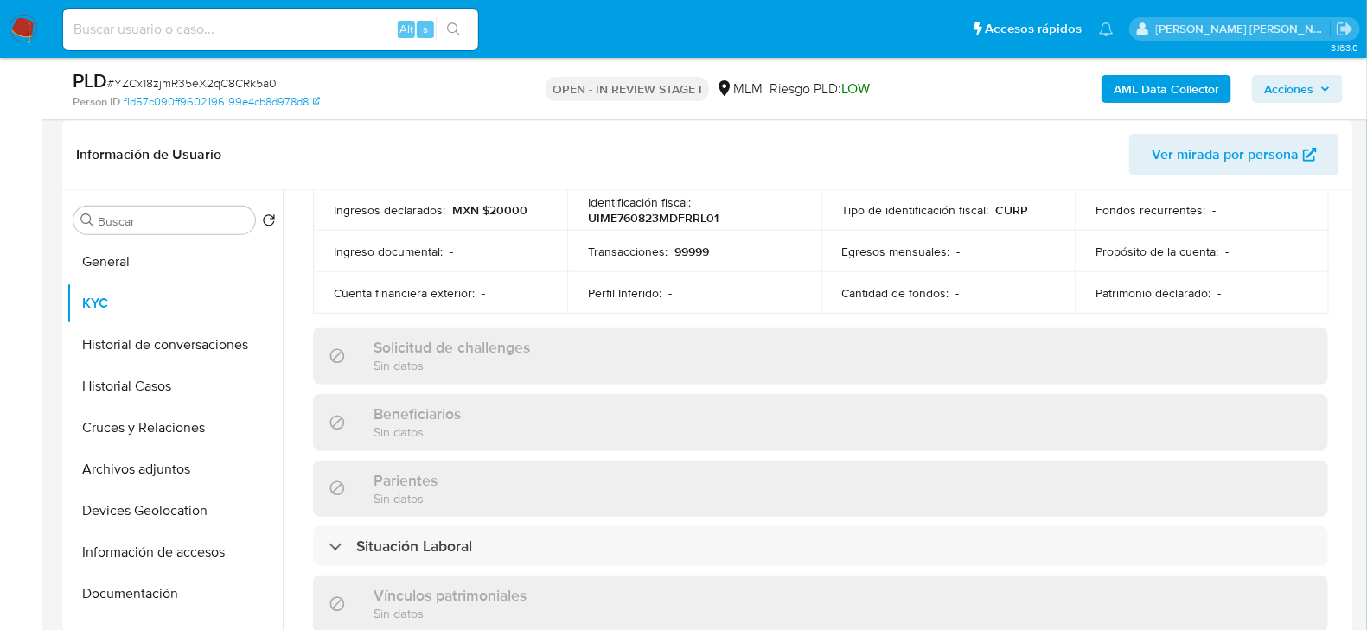
scroll to position [518, 0]
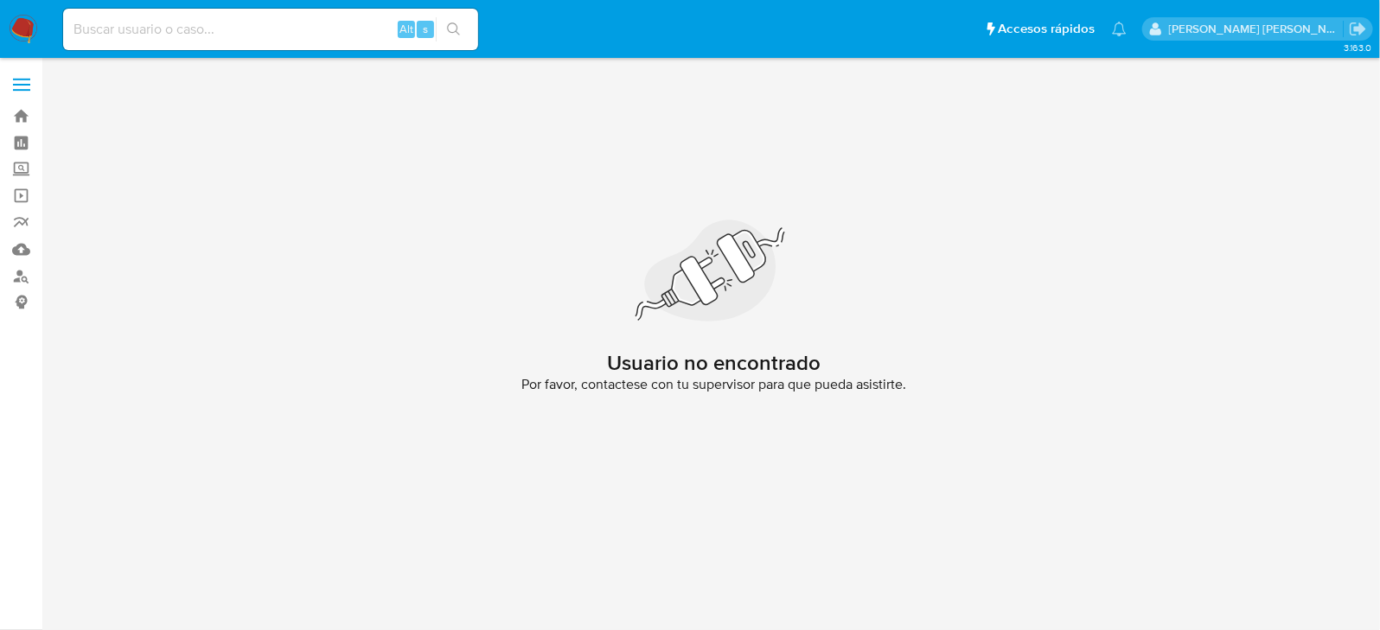
click at [927, 495] on div "Usuario no encontrado Por favor, contactese con tu supervisor para que pueda as…" at bounding box center [714, 313] width 1304 height 488
click at [34, 244] on link "Mulan" at bounding box center [103, 249] width 206 height 27
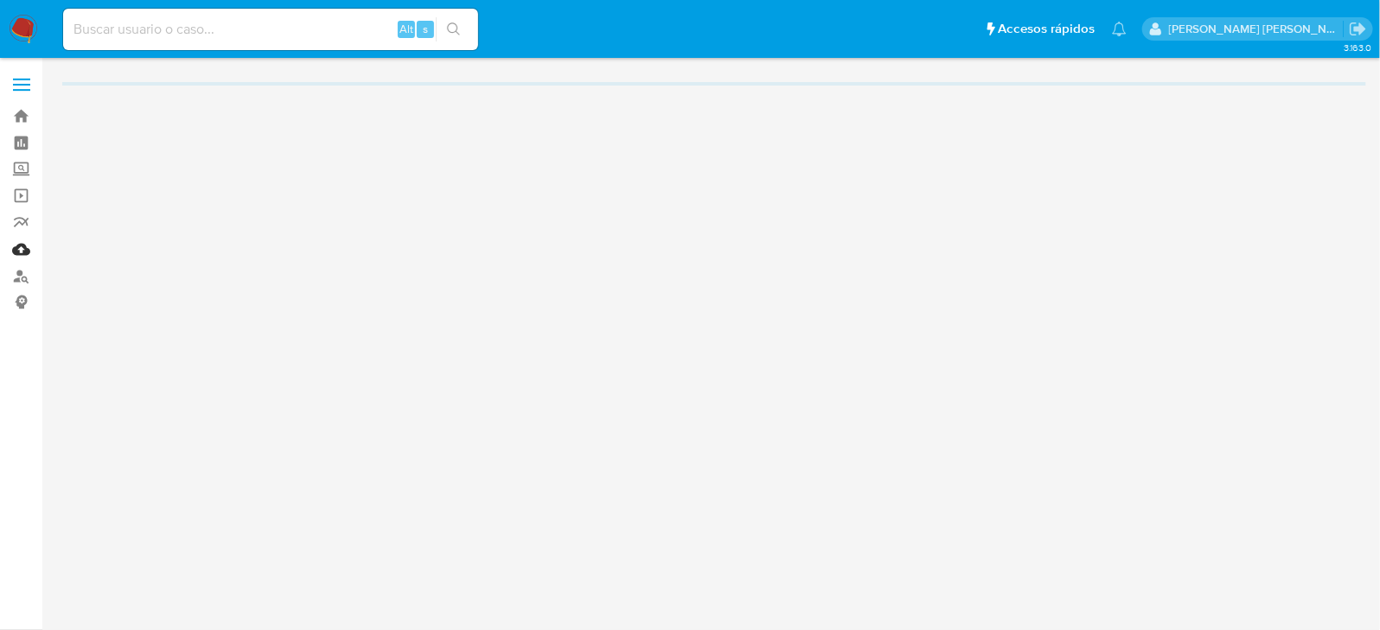
click at [14, 247] on link "Mulan" at bounding box center [103, 249] width 206 height 27
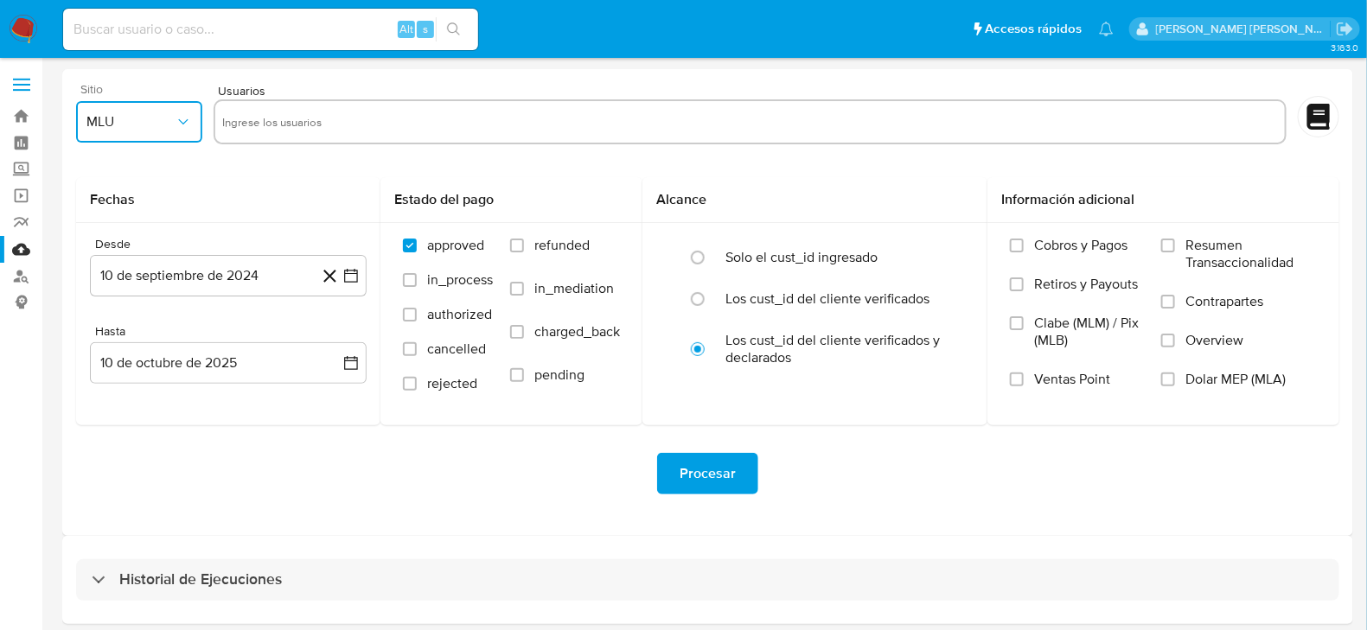
click at [191, 125] on icon "button" at bounding box center [183, 121] width 17 height 17
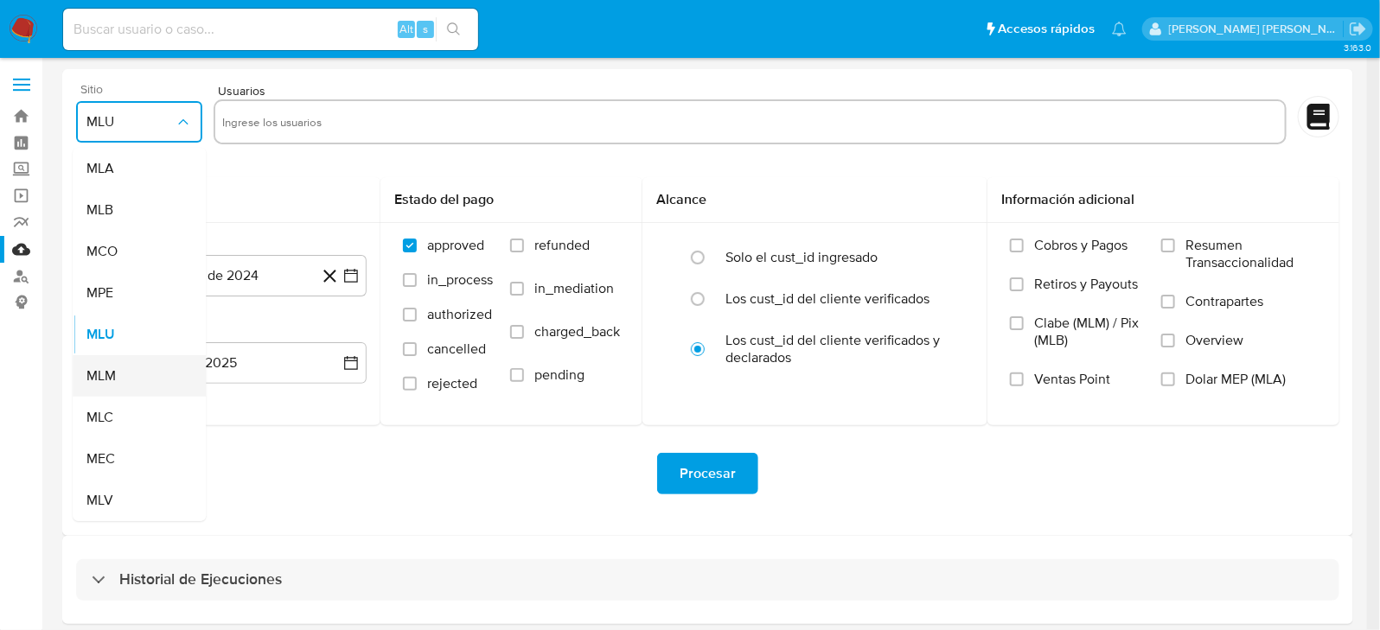
click at [139, 367] on div "MLM" at bounding box center [133, 376] width 95 height 42
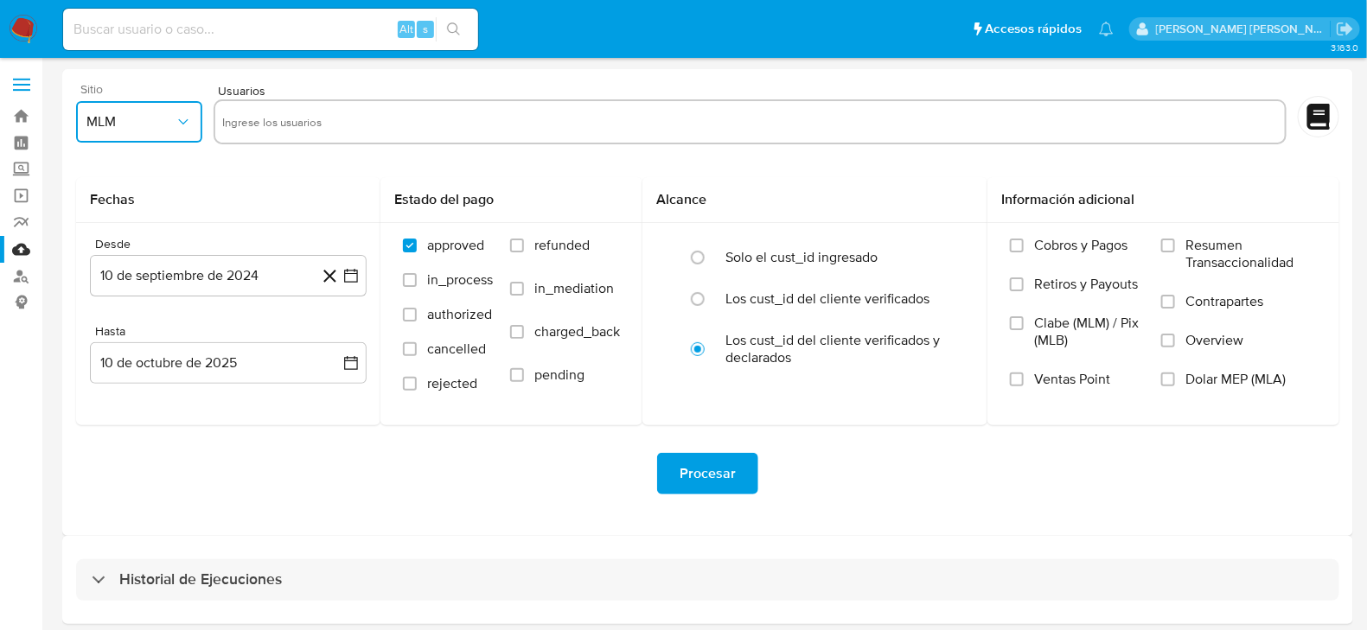
click at [337, 124] on input "text" at bounding box center [750, 122] width 1057 height 28
click at [340, 121] on input "text" at bounding box center [750, 122] width 1057 height 28
paste input "1367131810"
type input "1367131810"
click at [357, 280] on icon "button" at bounding box center [351, 276] width 14 height 14
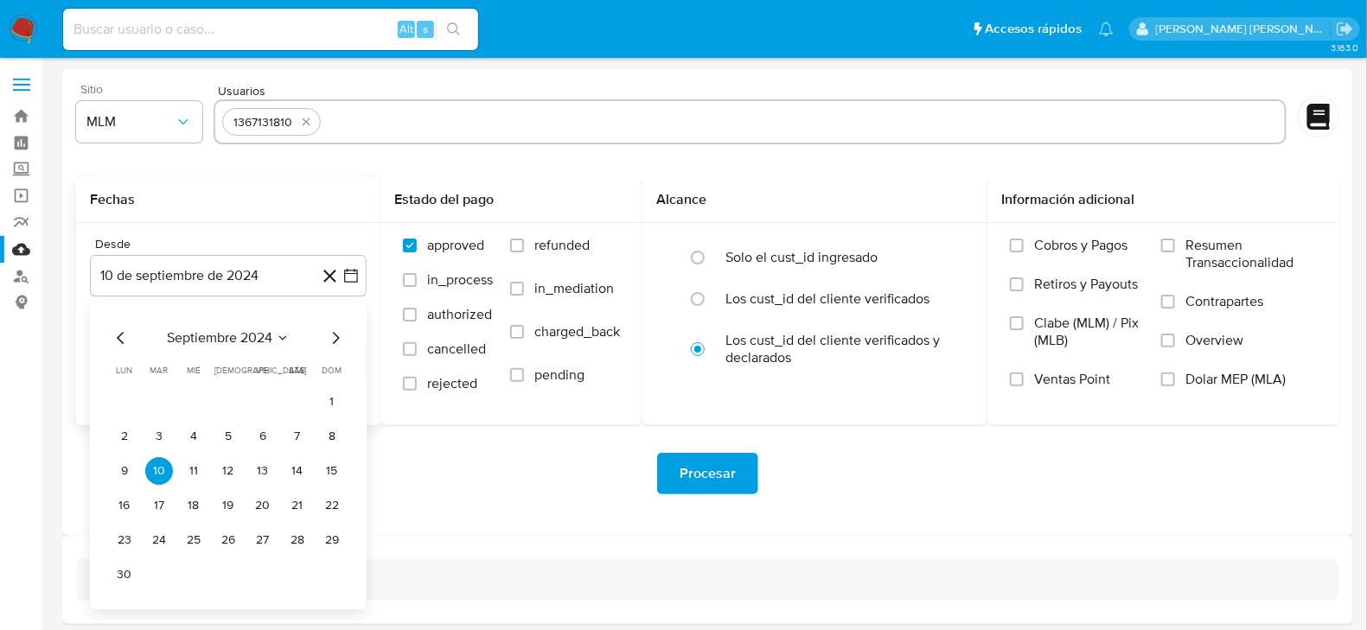
click at [340, 335] on icon "Mes siguiente" at bounding box center [335, 338] width 21 height 21
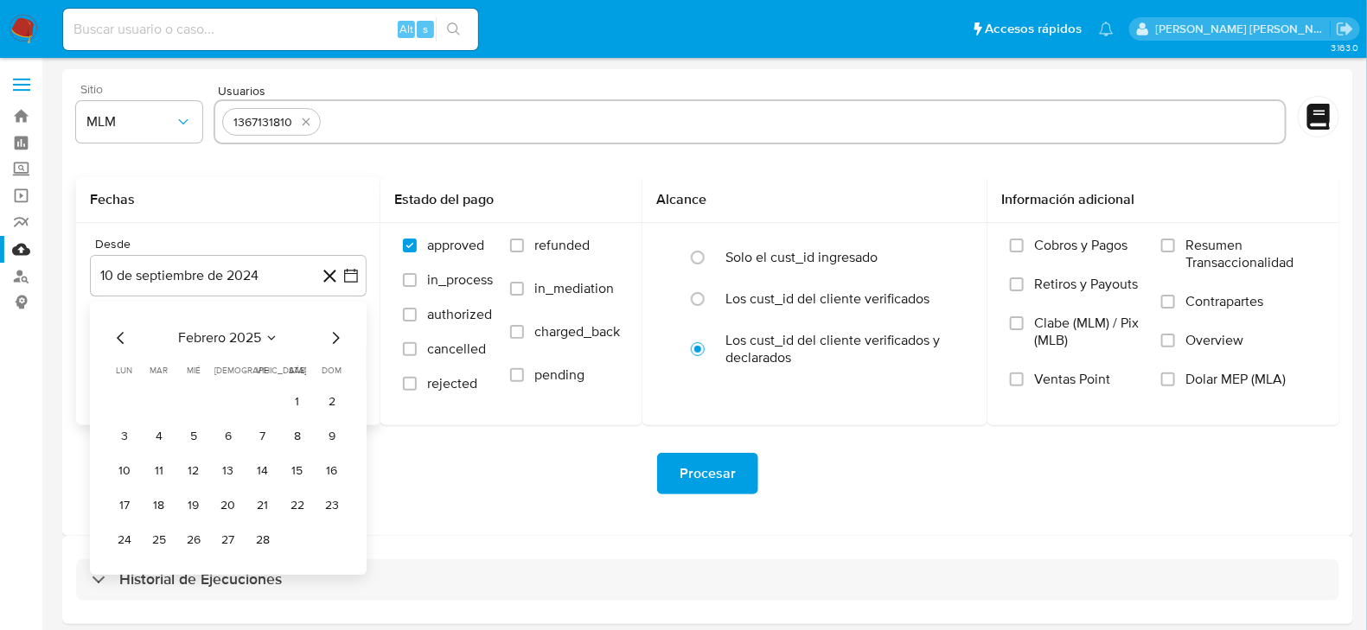
click at [340, 335] on icon "Mes siguiente" at bounding box center [335, 338] width 21 height 21
click at [339, 335] on icon "Mes siguiente" at bounding box center [335, 338] width 21 height 21
click at [223, 405] on button "1" at bounding box center [228, 402] width 28 height 28
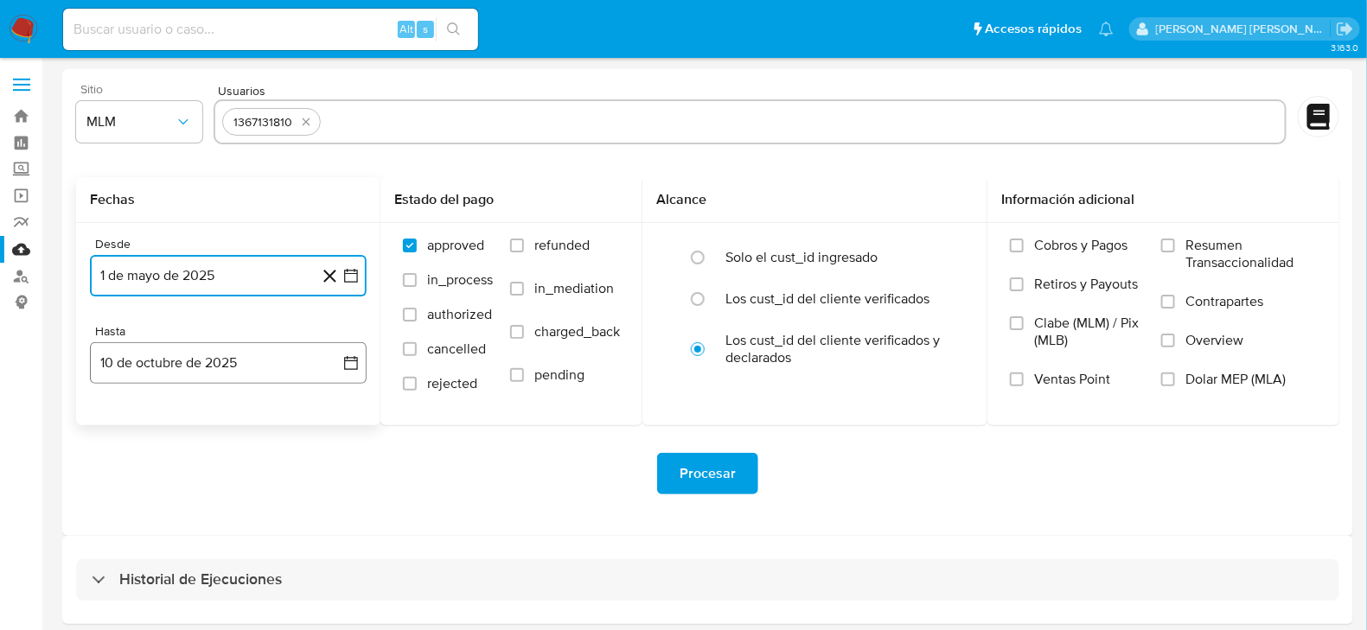
click at [356, 358] on icon "button" at bounding box center [350, 362] width 17 height 17
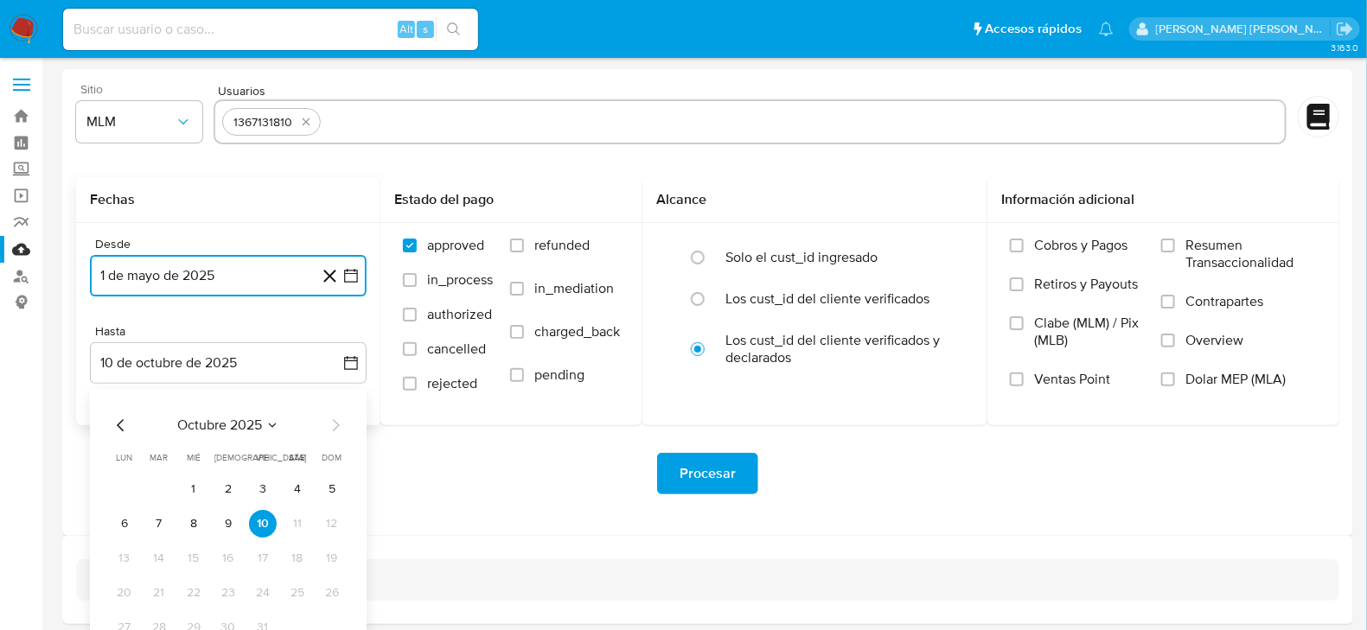
click at [117, 427] on icon "Mes anterior" at bounding box center [121, 425] width 21 height 21
click at [119, 426] on icon "Mes anterior" at bounding box center [121, 425] width 21 height 21
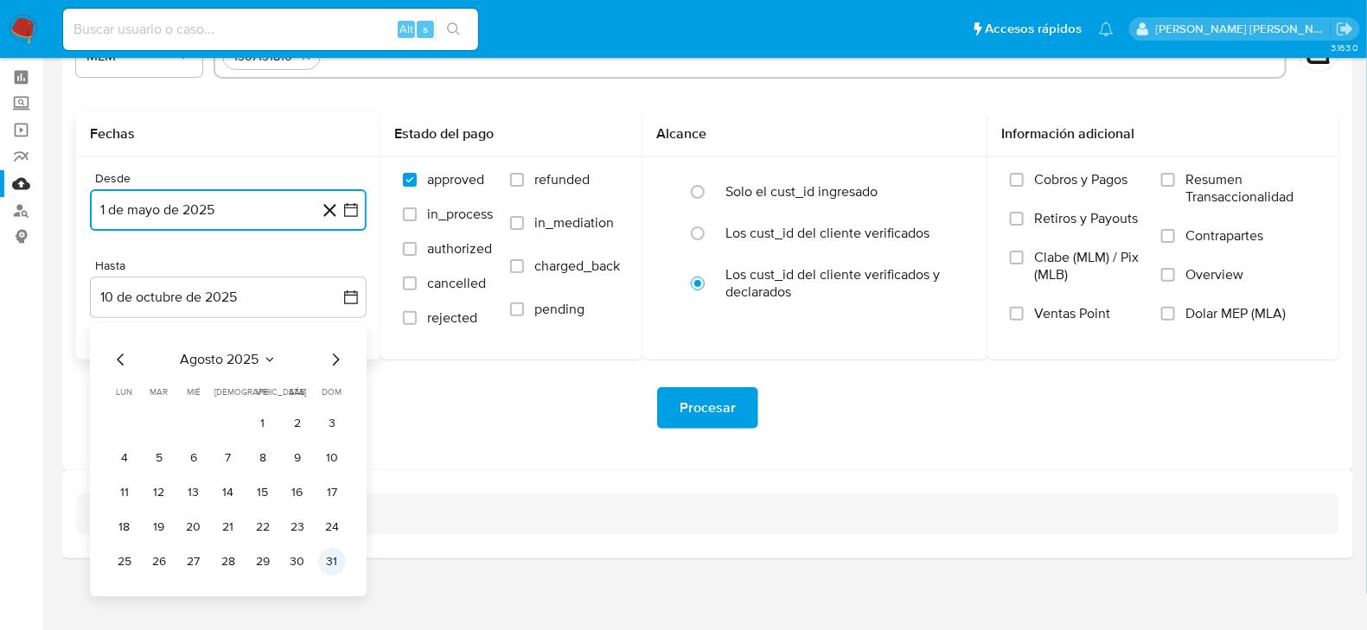
scroll to position [67, 0]
click at [330, 560] on button "31" at bounding box center [332, 561] width 28 height 28
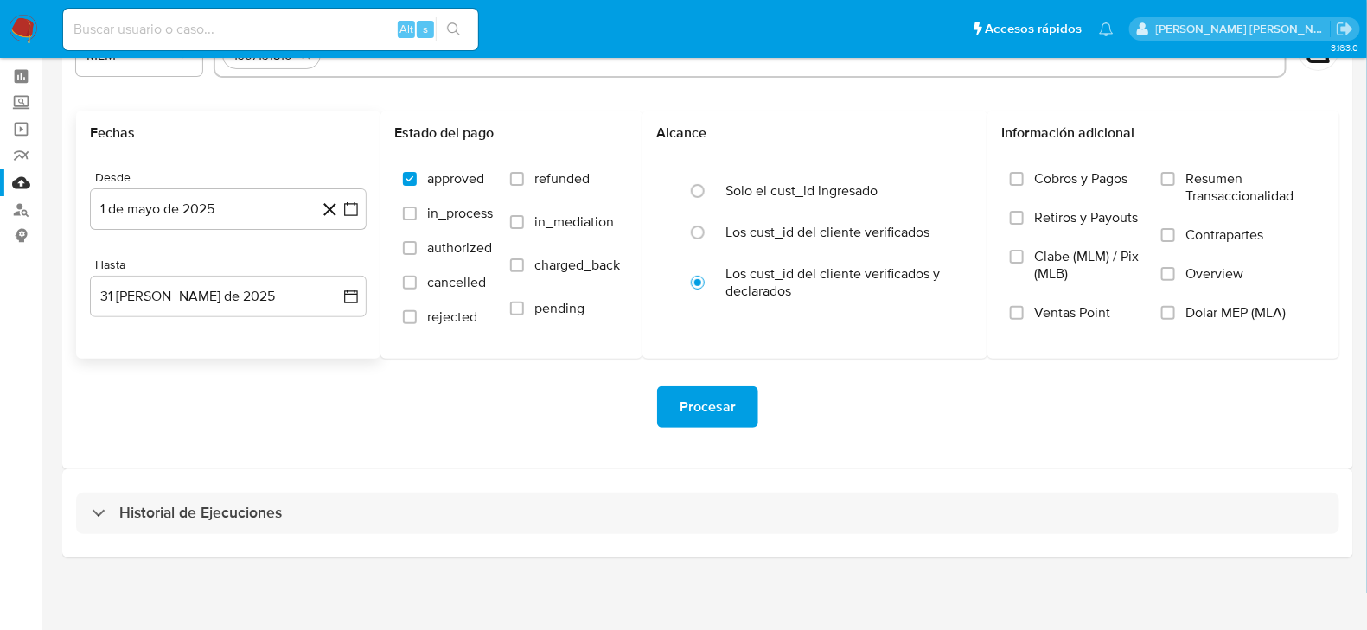
click at [428, 490] on div "Historial de Ejecuciones" at bounding box center [707, 513] width 1291 height 88
click at [667, 421] on button "Procesar" at bounding box center [707, 407] width 101 height 42
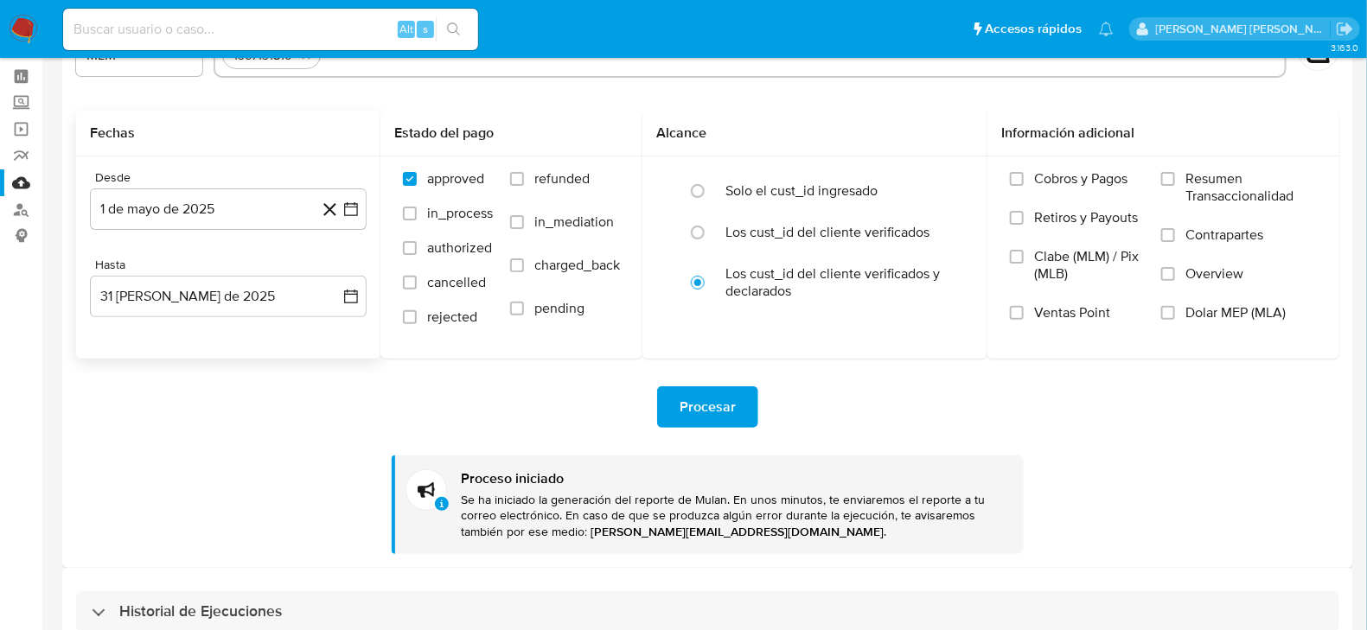
scroll to position [0, 0]
